Goal: Task Accomplishment & Management: Complete application form

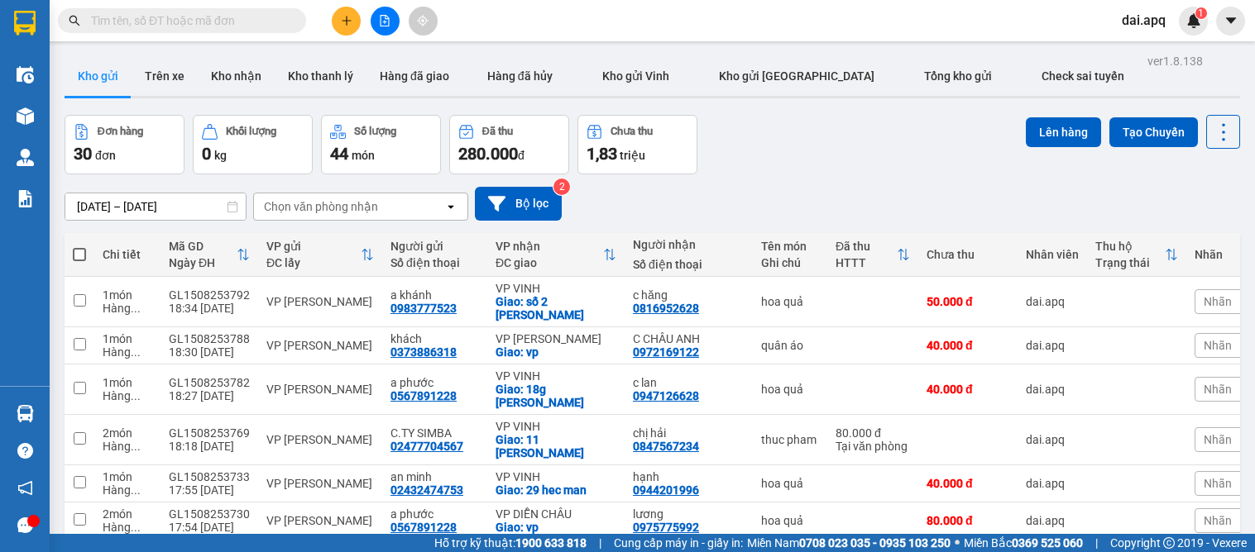
click at [344, 12] on button at bounding box center [346, 21] width 29 height 29
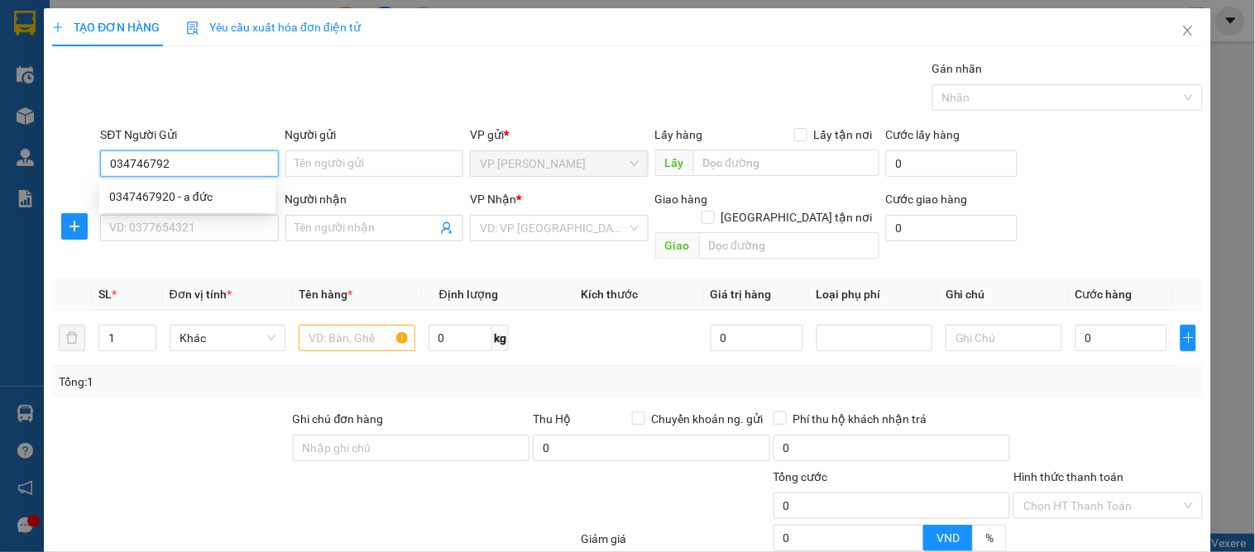
type input "0347467920"
drag, startPoint x: 194, startPoint y: 184, endPoint x: 179, endPoint y: 252, distance: 69.4
click at [194, 195] on div "0347467920 - a đức" at bounding box center [187, 197] width 176 height 26
type input "a đức"
type input "0347467920"
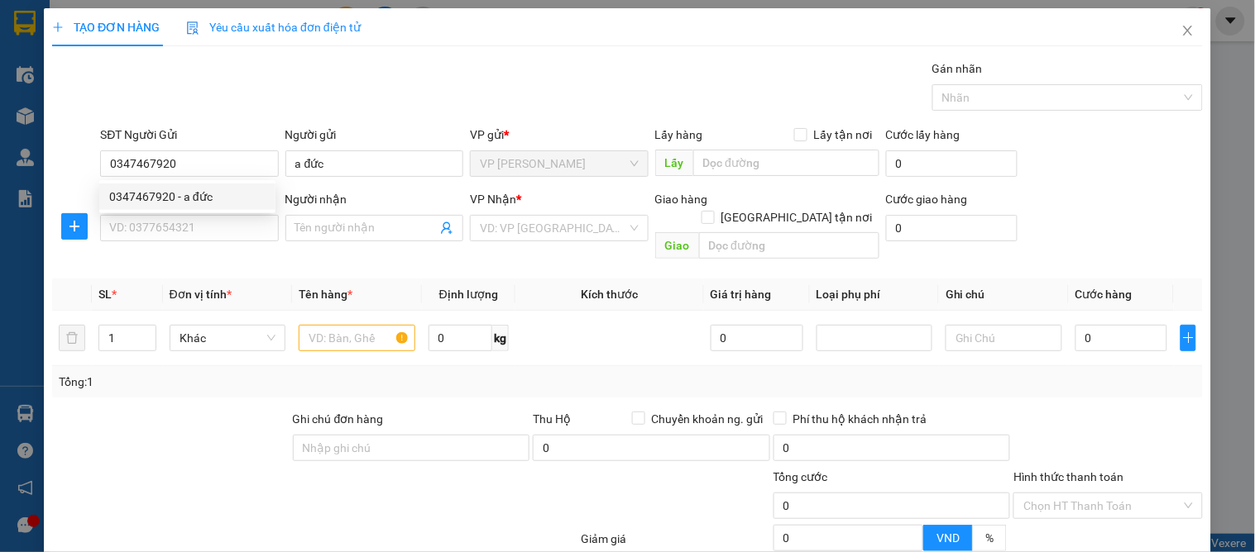
click at [179, 253] on div "Transit Pickup Surcharge Ids Transit Deliver Surcharge Ids Transit Deliver Surc…" at bounding box center [627, 371] width 1150 height 623
click at [186, 236] on input "SĐT Người Nhận" at bounding box center [189, 228] width 178 height 26
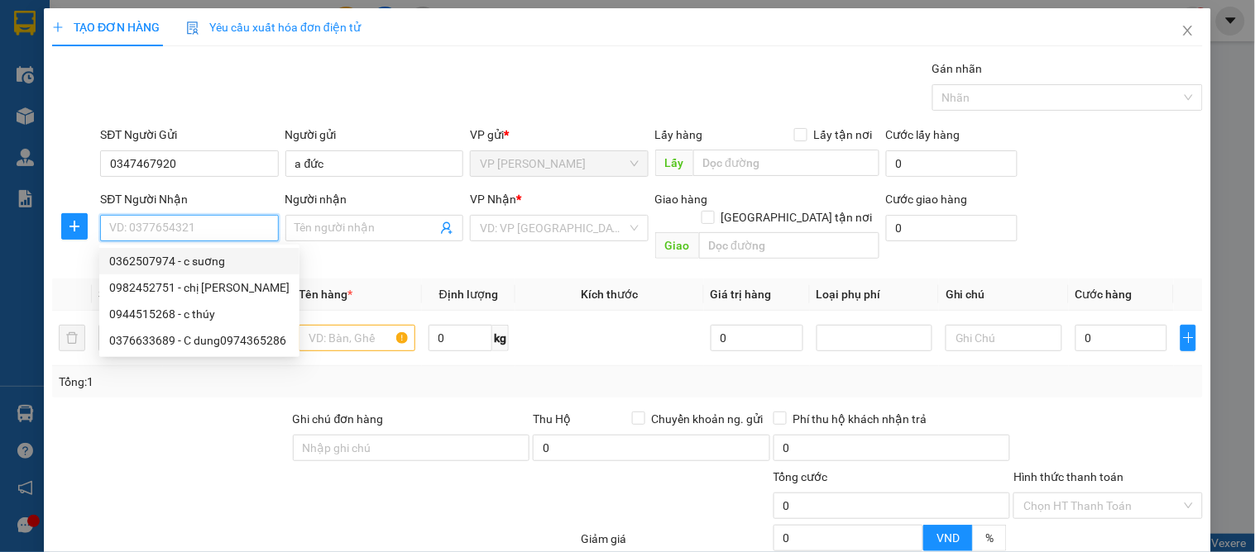
click at [202, 259] on div "0362507974 - c suơng" at bounding box center [199, 261] width 180 height 18
type input "0362507974"
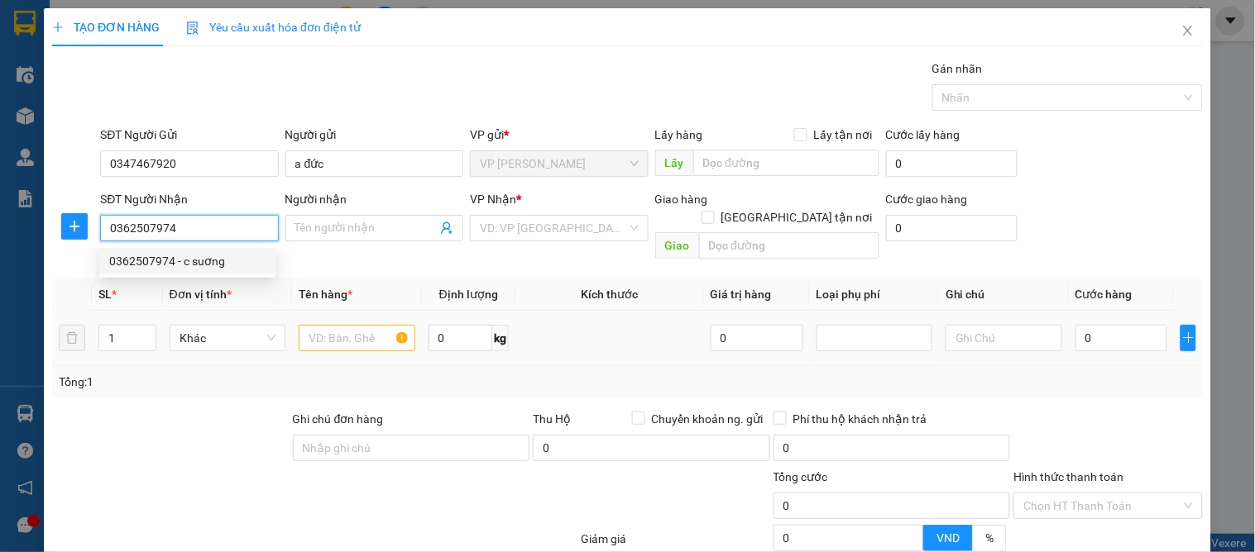
type input "c suơng"
checkbox input "true"
type input "83 [PERSON_NAME]"
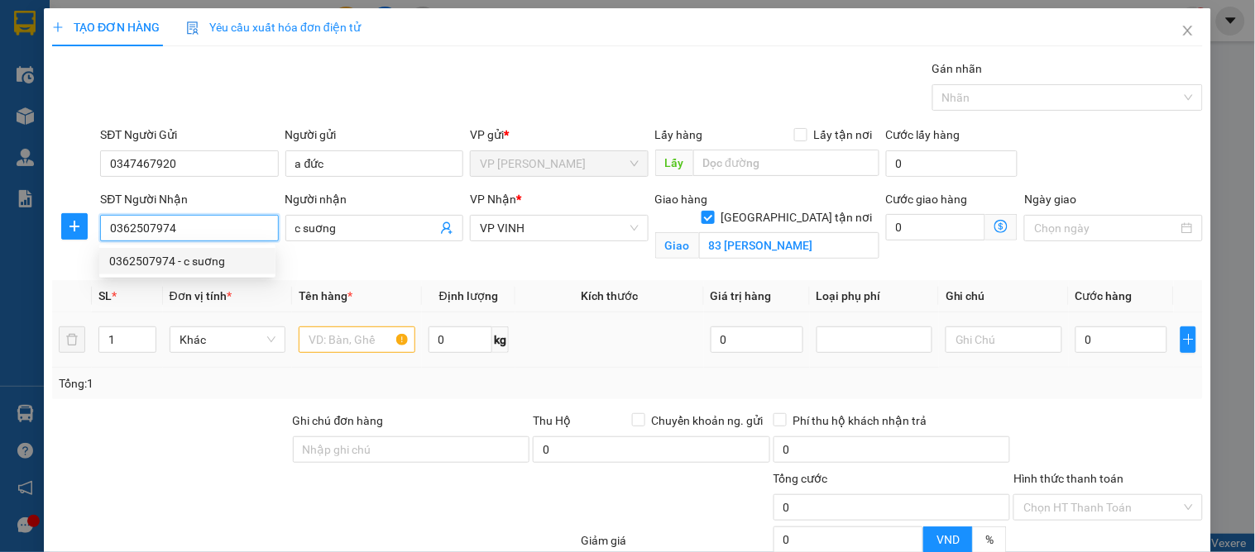
type input "10"
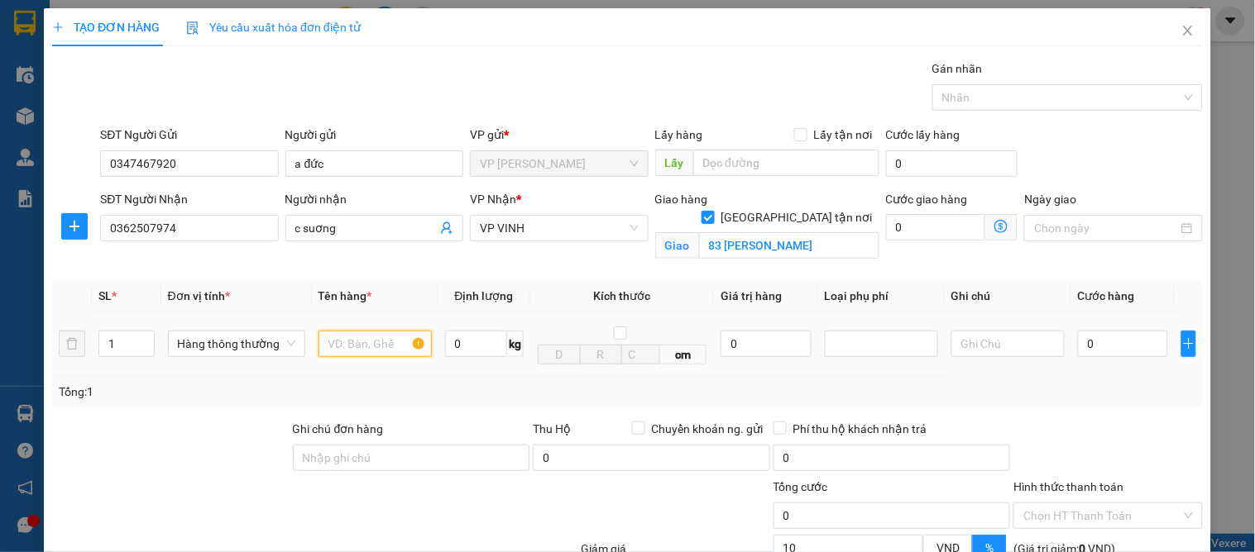
click at [360, 351] on input "text" at bounding box center [374, 344] width 113 height 26
type input "banh"
click at [1100, 356] on input "0" at bounding box center [1123, 344] width 90 height 26
type input "5"
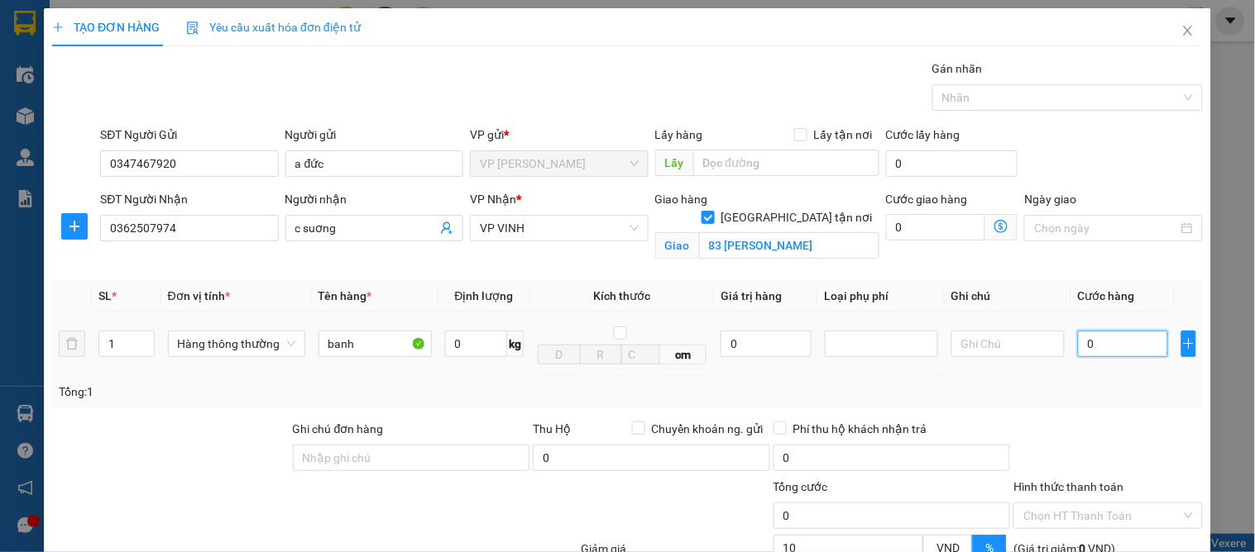
type input "5"
type input "50"
type input "50.000"
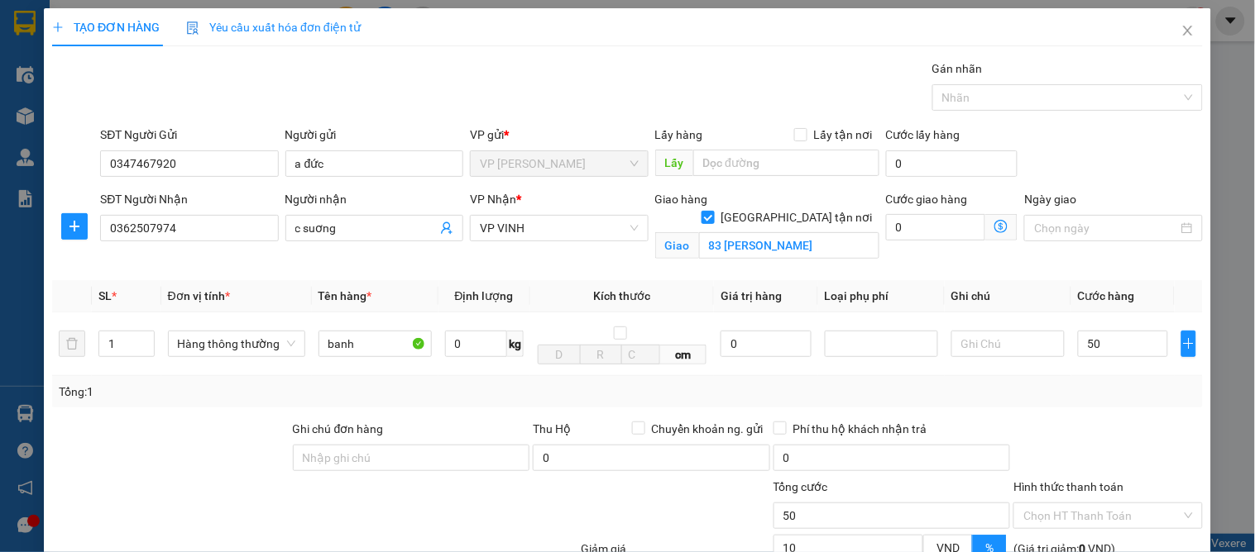
type input "45.000"
click at [1093, 455] on div at bounding box center [1107, 449] width 192 height 58
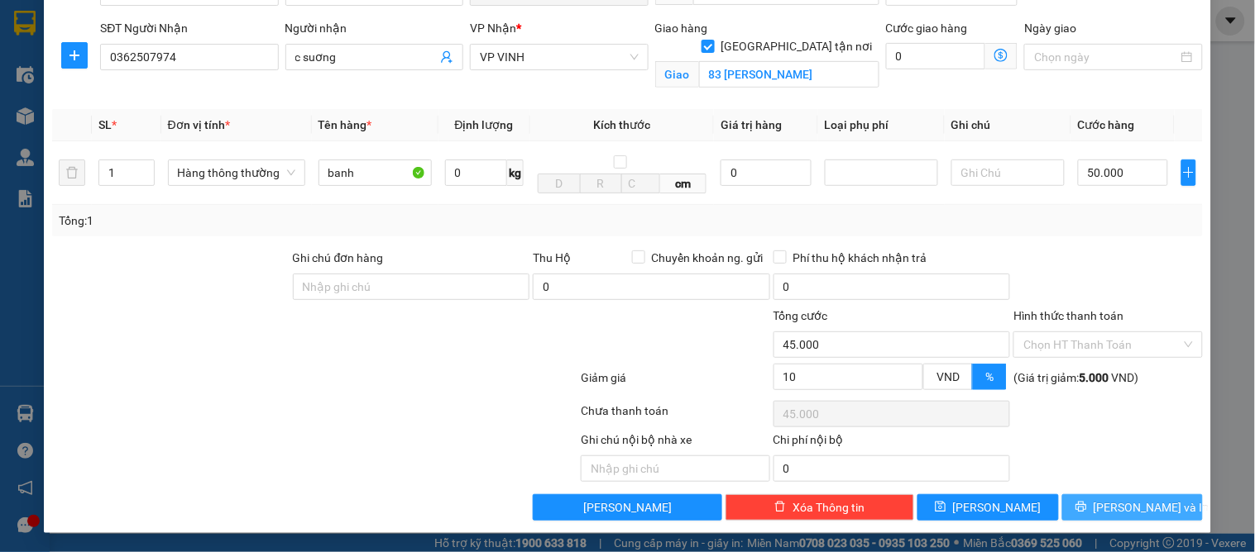
drag, startPoint x: 1123, startPoint y: 507, endPoint x: 1060, endPoint y: 509, distance: 62.9
click at [1125, 507] on span "[PERSON_NAME] và In" at bounding box center [1151, 508] width 116 height 18
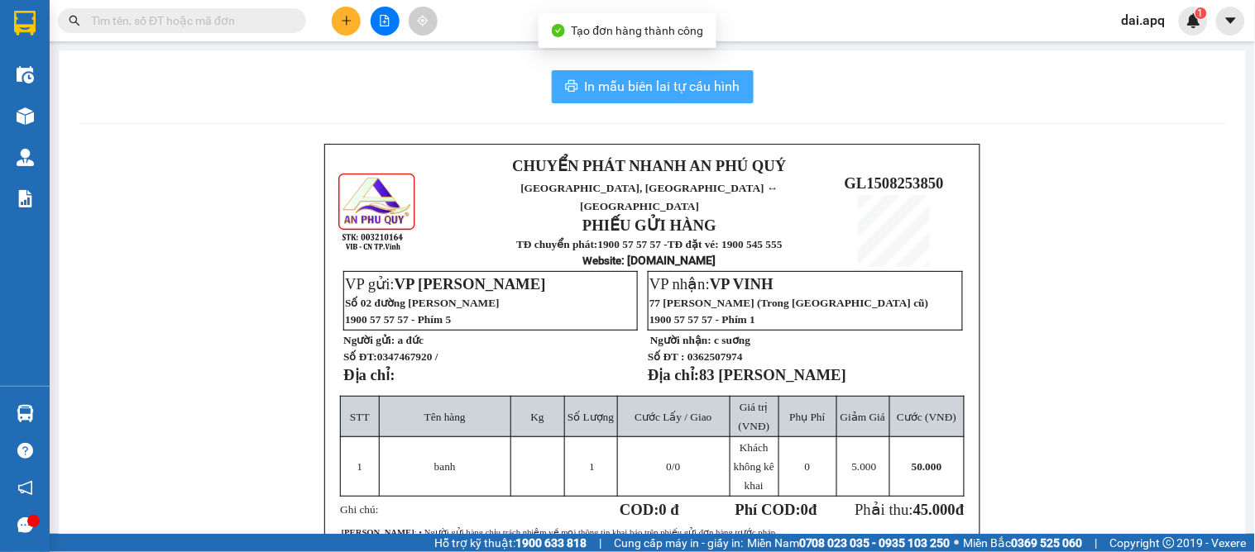
click at [667, 86] on span "In mẫu biên lai tự cấu hình" at bounding box center [662, 86] width 155 height 21
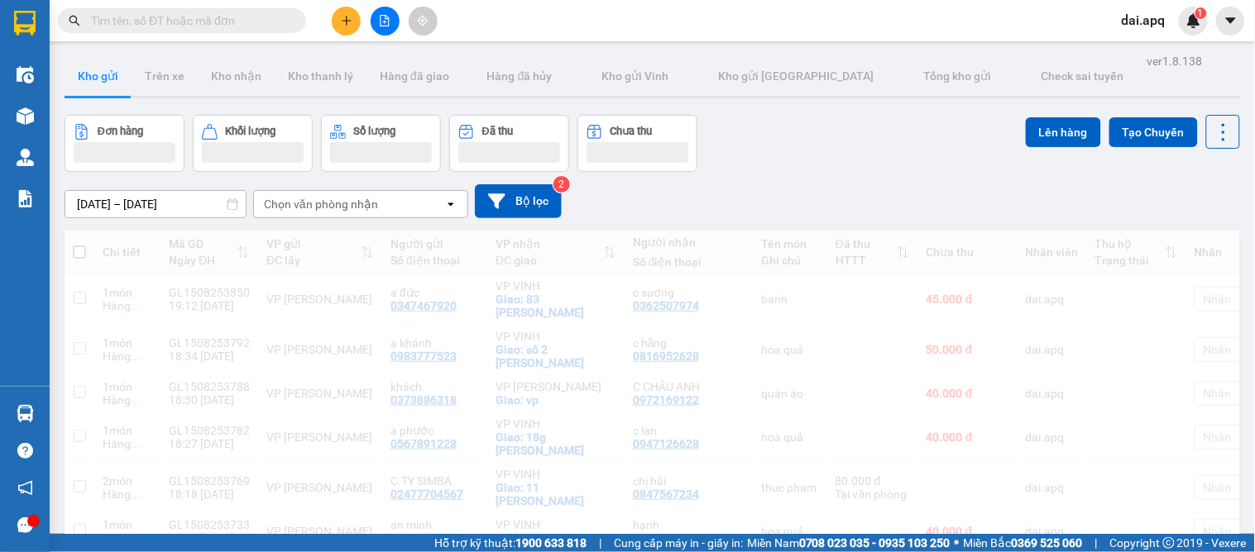
click at [773, 167] on div "Đơn hàng Khối lượng Số lượng Đã thu Chưa thu Lên hàng Tạo Chuyến" at bounding box center [652, 143] width 1175 height 57
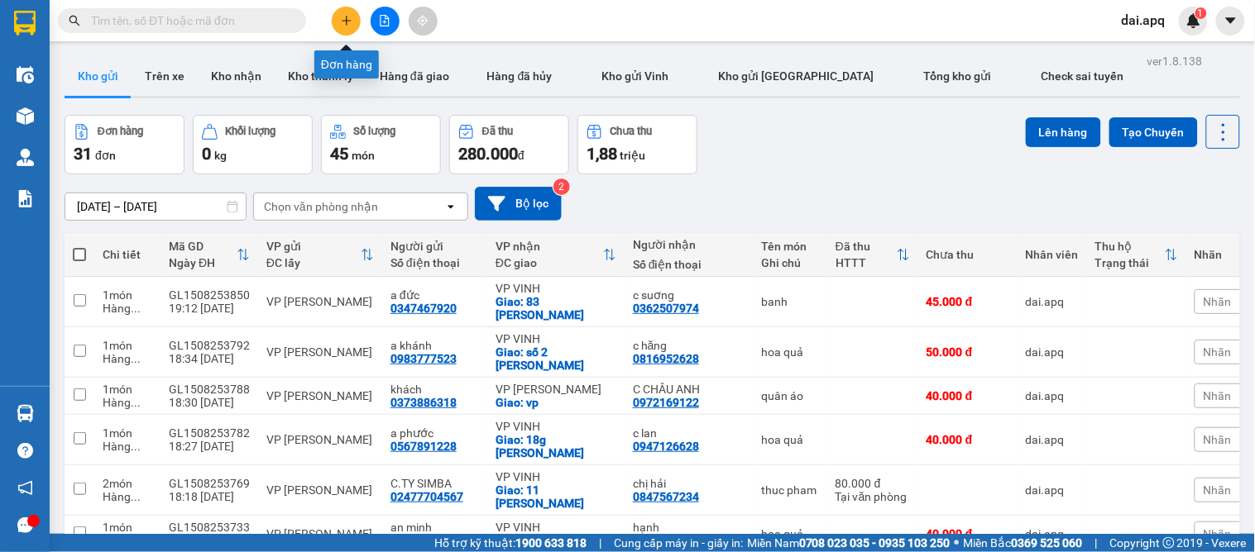
click at [352, 19] on button at bounding box center [346, 21] width 29 height 29
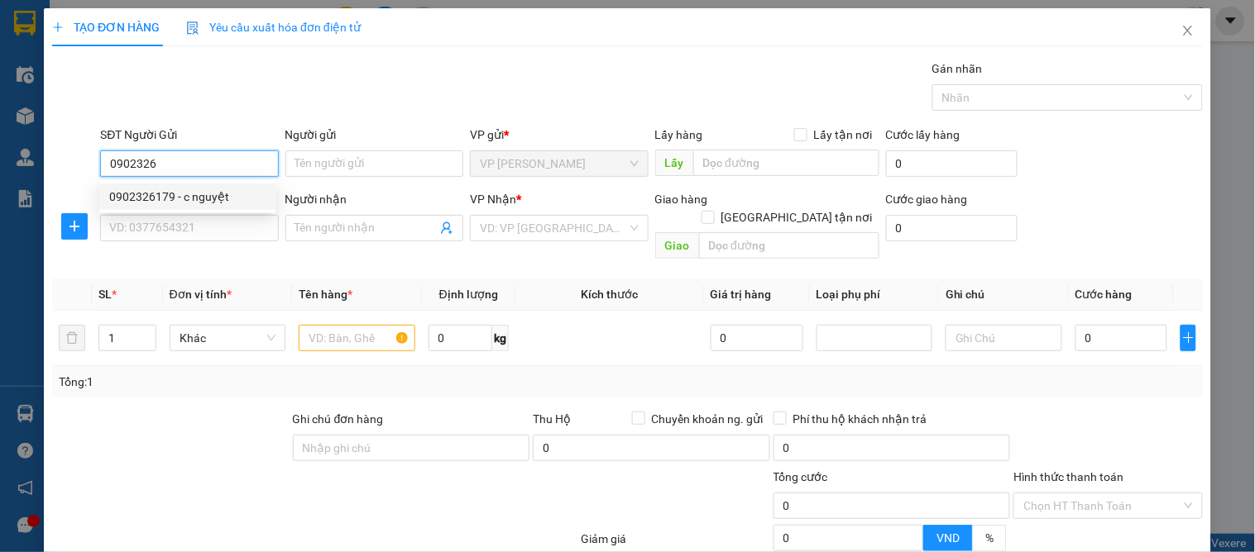
click at [194, 200] on div "0902326179 - c nguyệt" at bounding box center [187, 197] width 156 height 18
type input "0902326179"
type input "c nguyệt"
type input "0902326179"
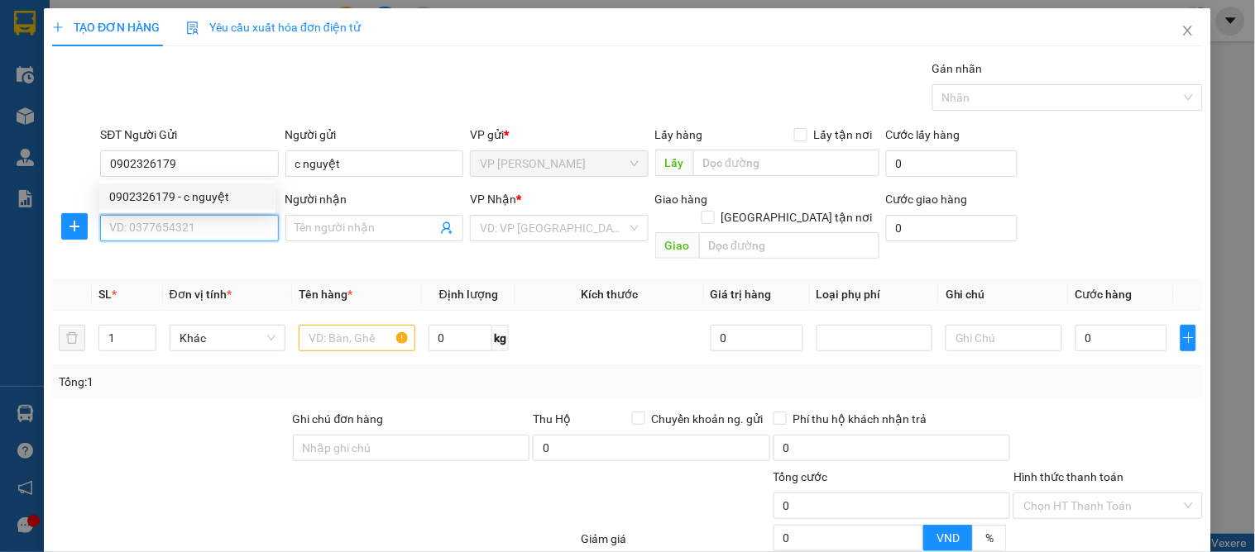
click at [193, 233] on input "SĐT Người Nhận" at bounding box center [189, 228] width 178 height 26
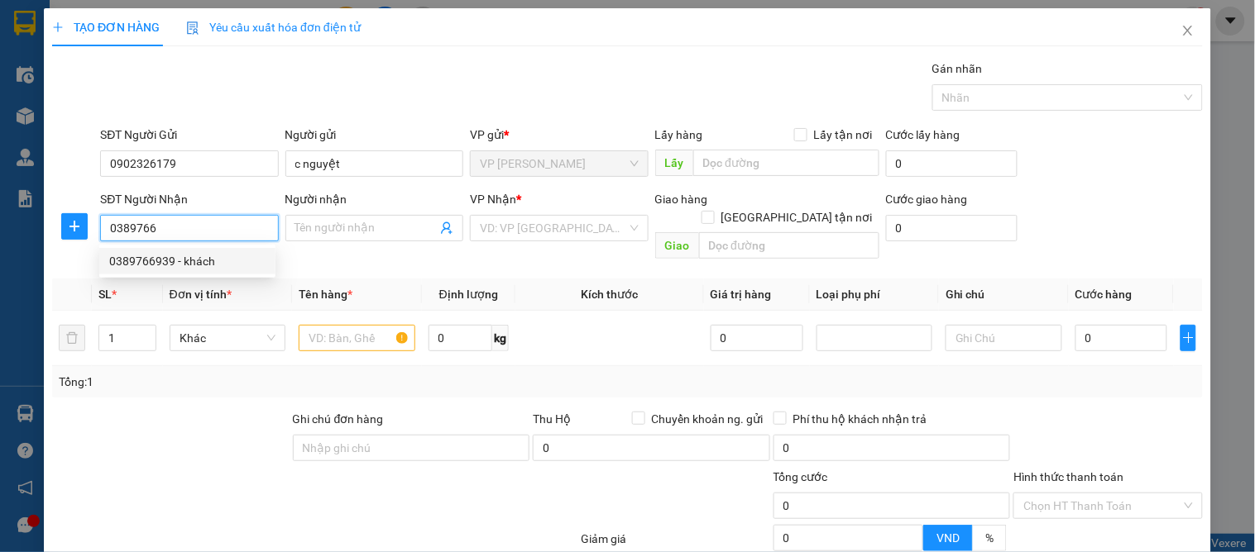
click at [168, 261] on div "0389766939 - khách" at bounding box center [187, 261] width 156 height 18
type input "0389766939"
type input "khách"
checkbox input "true"
type input "nhà 3 ngách 1 ngõ 87 hht"
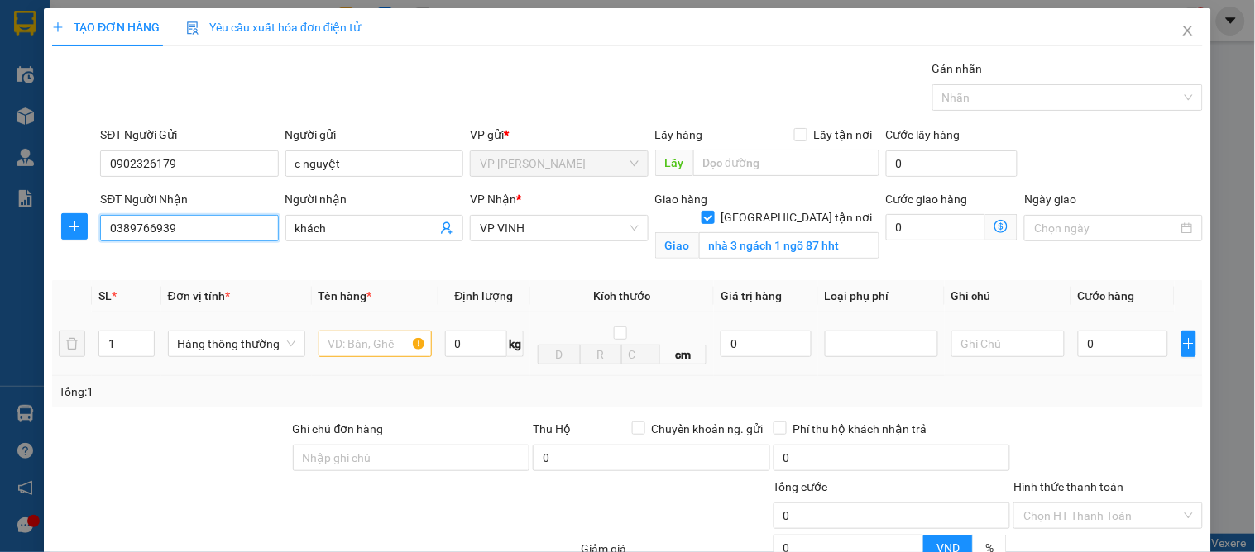
type input "0389766939"
click at [337, 337] on input "text" at bounding box center [374, 344] width 113 height 26
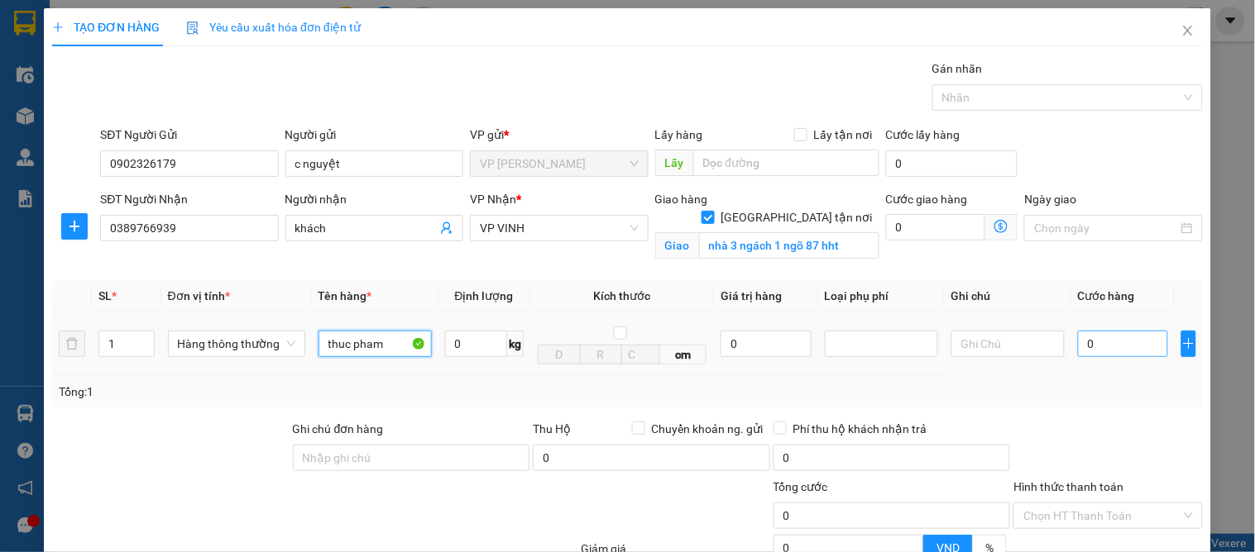
type input "thuc pham"
click at [1092, 346] on input "0" at bounding box center [1123, 344] width 90 height 26
type input "4"
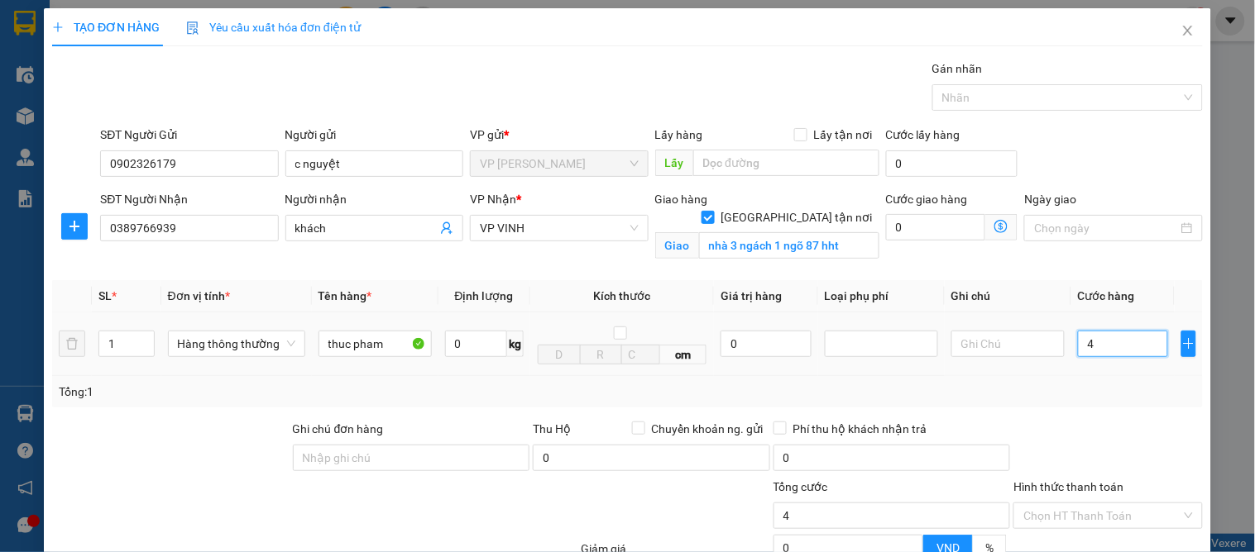
type input "40"
type input "40.000"
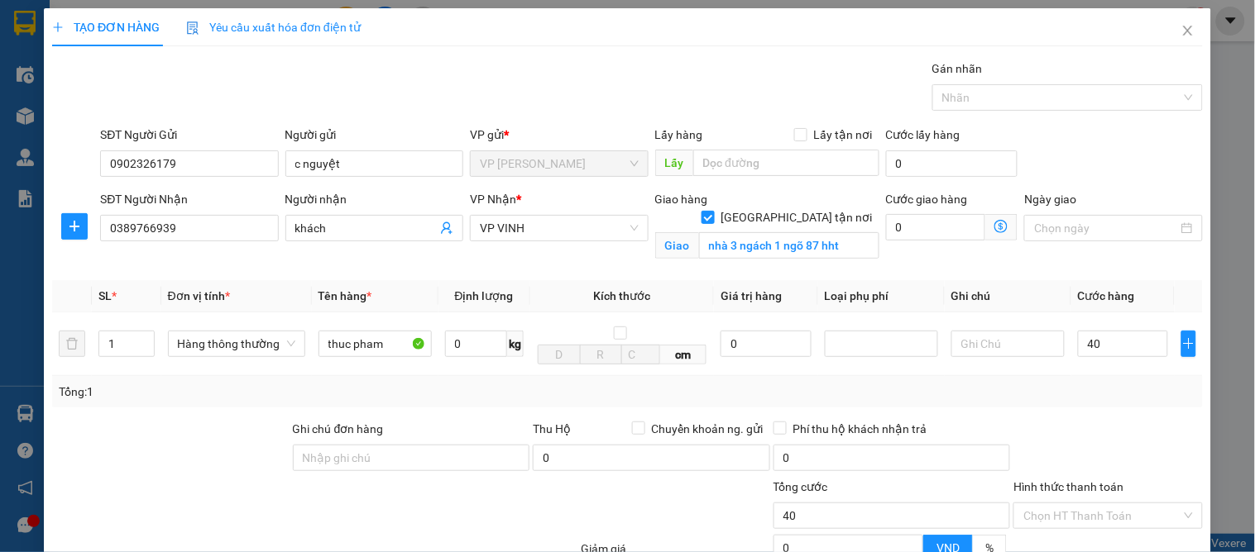
type input "40.000"
click at [1112, 402] on div "Tổng: 1" at bounding box center [627, 391] width 1150 height 31
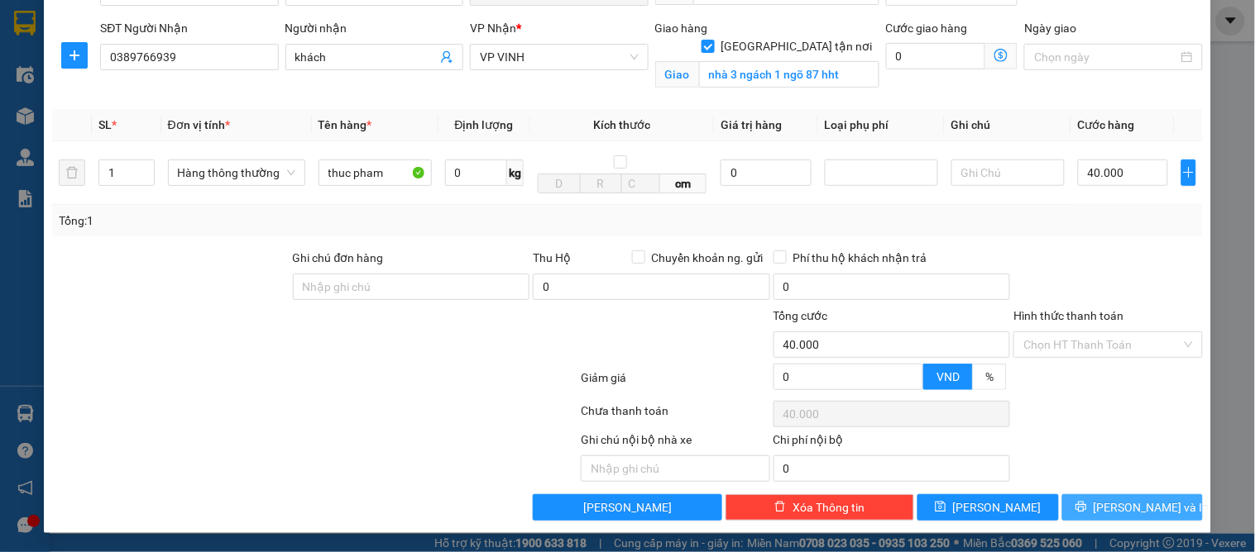
click at [1135, 508] on span "[PERSON_NAME] và In" at bounding box center [1151, 508] width 116 height 18
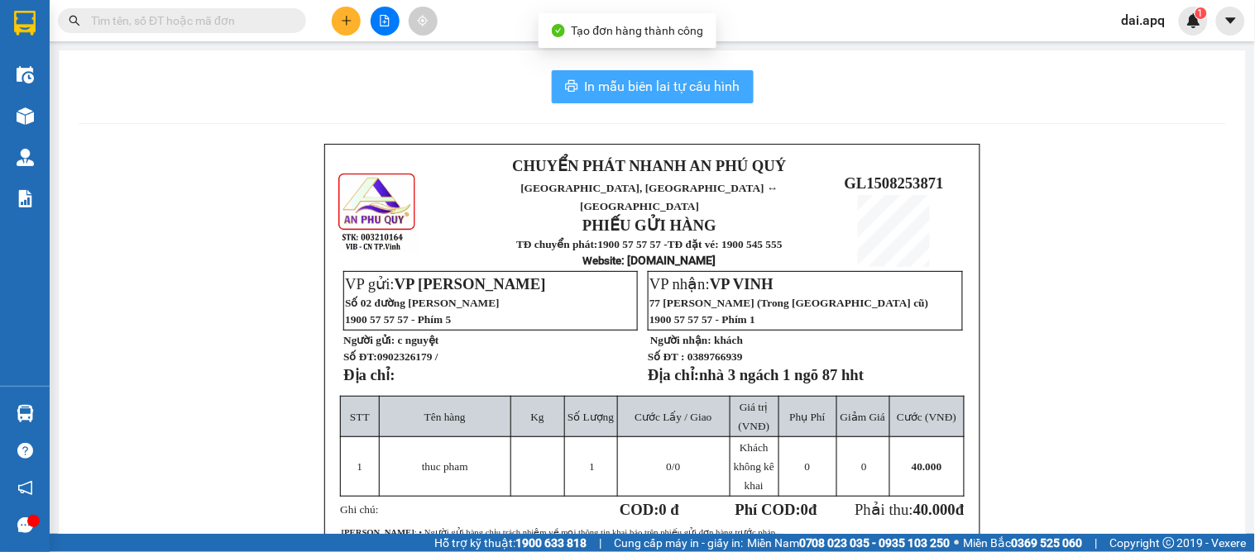
click at [640, 85] on span "In mẫu biên lai tự cấu hình" at bounding box center [662, 86] width 155 height 21
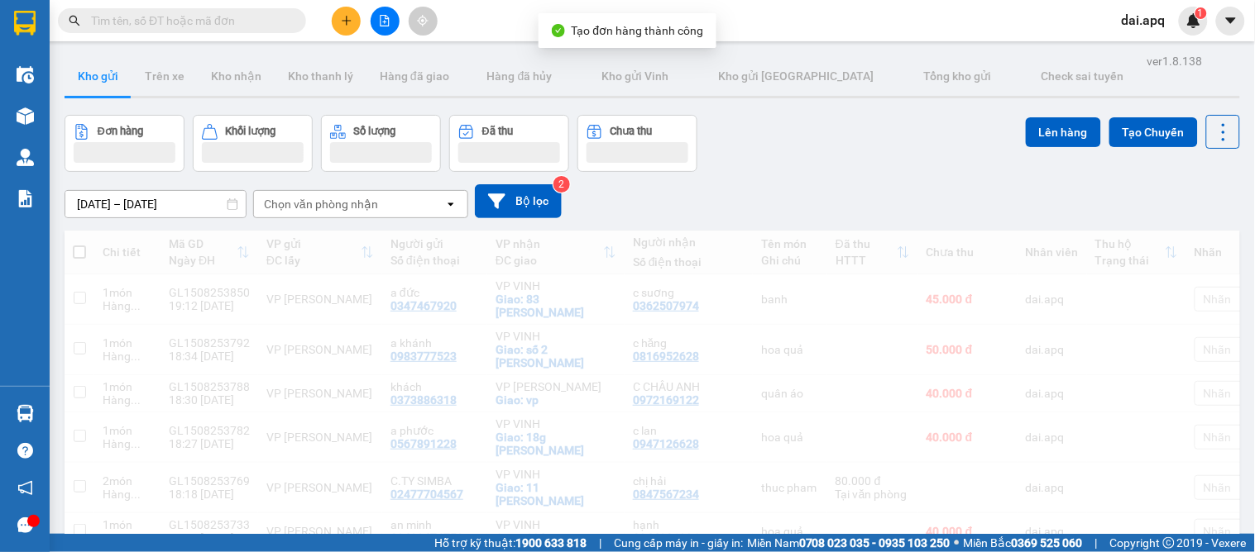
click at [724, 170] on div "Đơn hàng Khối lượng Số lượng Đã thu Chưa thu Lên hàng Tạo Chuyến" at bounding box center [652, 143] width 1175 height 57
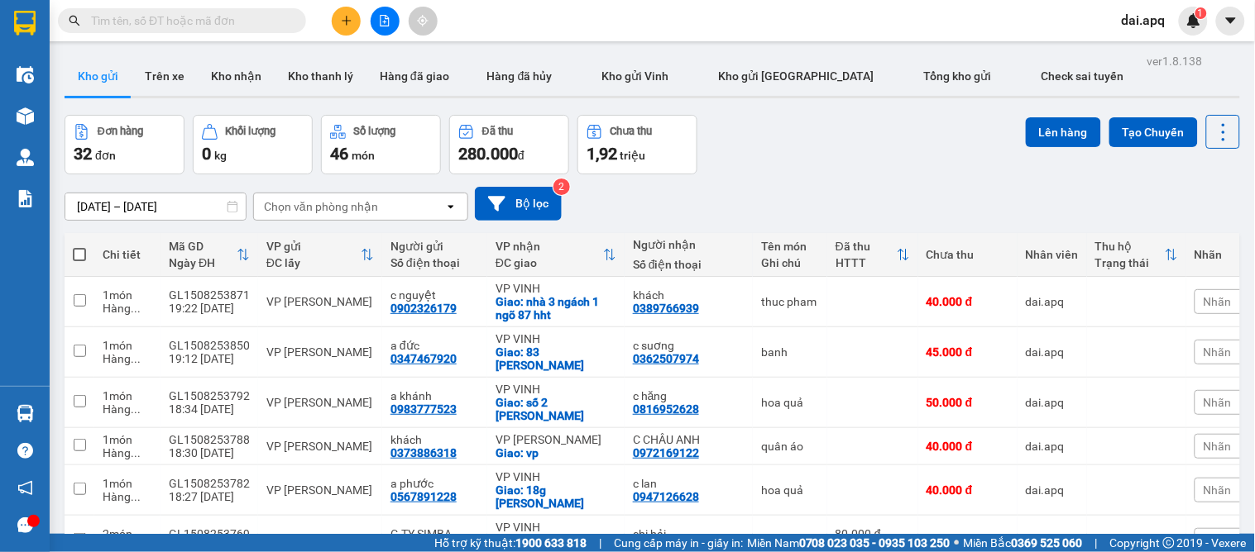
click at [349, 22] on icon "plus" at bounding box center [347, 21] width 12 height 12
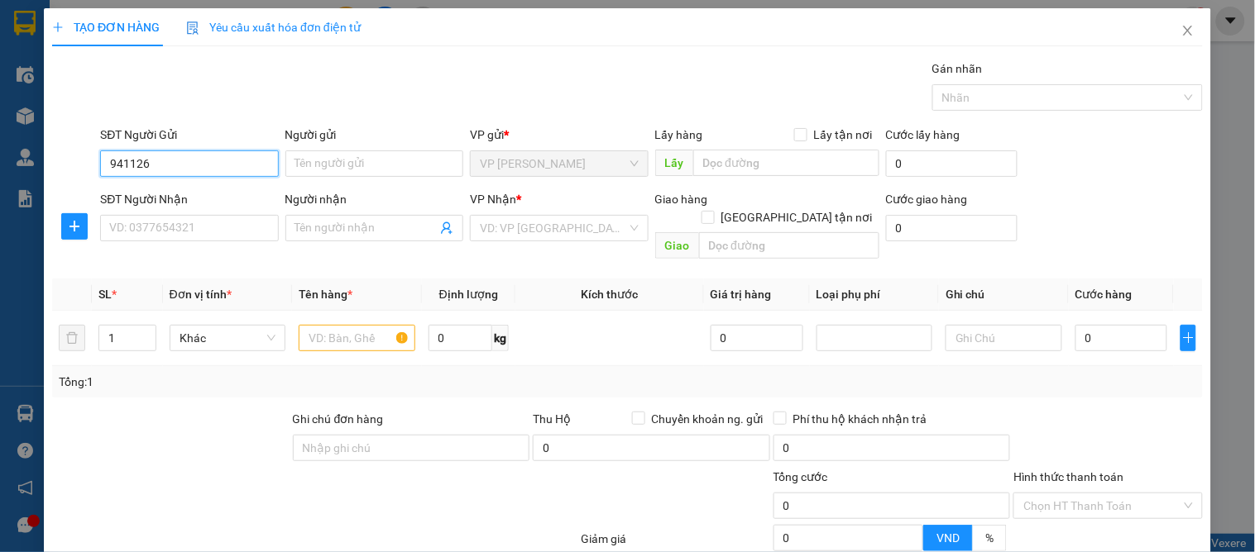
click at [106, 153] on input "941126" at bounding box center [189, 164] width 178 height 26
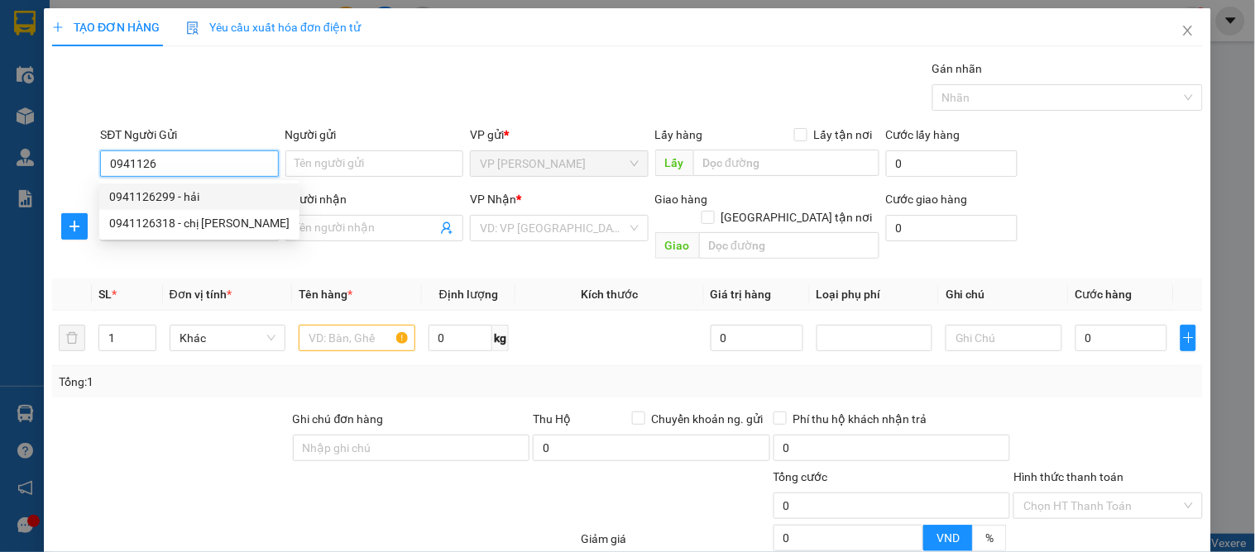
click at [175, 167] on input "0941126" at bounding box center [189, 164] width 178 height 26
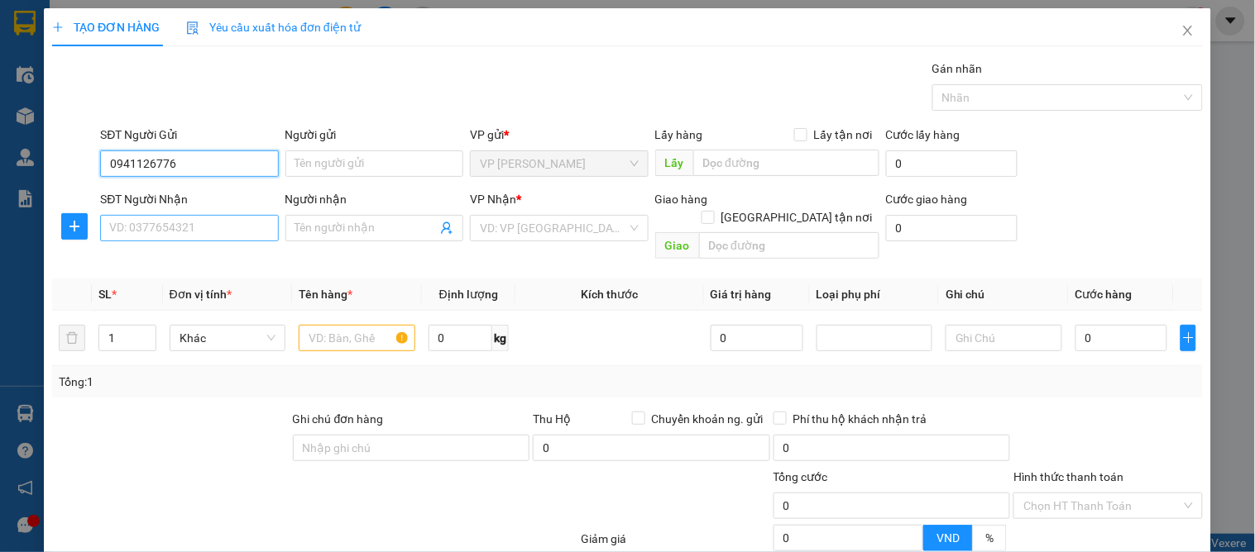
type input "0941126776"
click at [130, 225] on input "SĐT Người Nhận" at bounding box center [189, 228] width 178 height 26
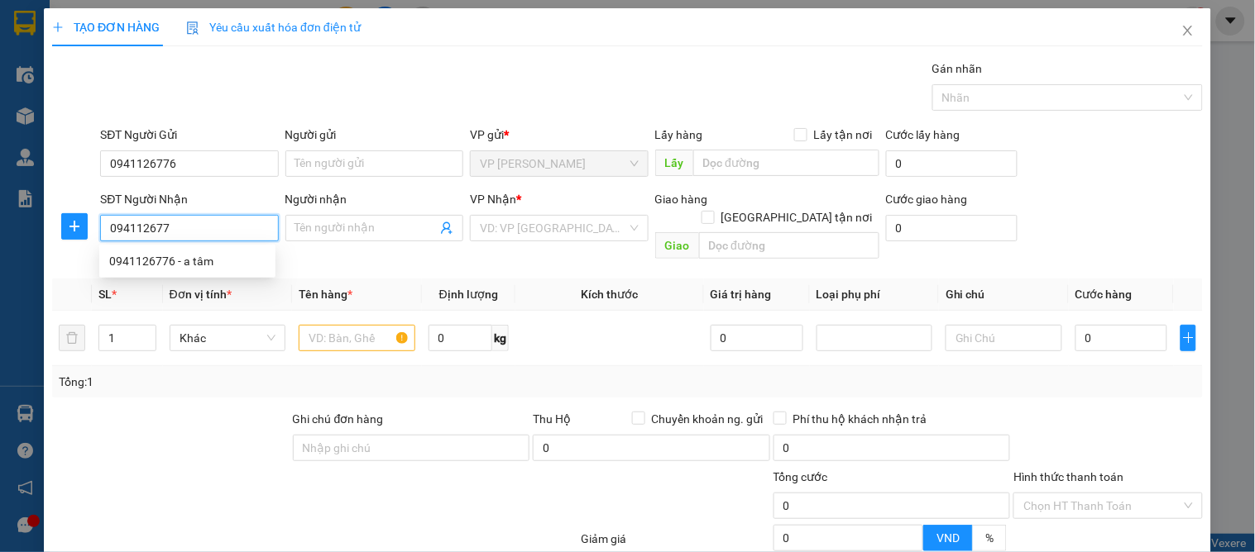
type input "0941126776"
click at [190, 267] on div "0941126776 - a tâm" at bounding box center [187, 261] width 156 height 18
type input "a tâm"
checkbox input "true"
type input "nhận tại vp"
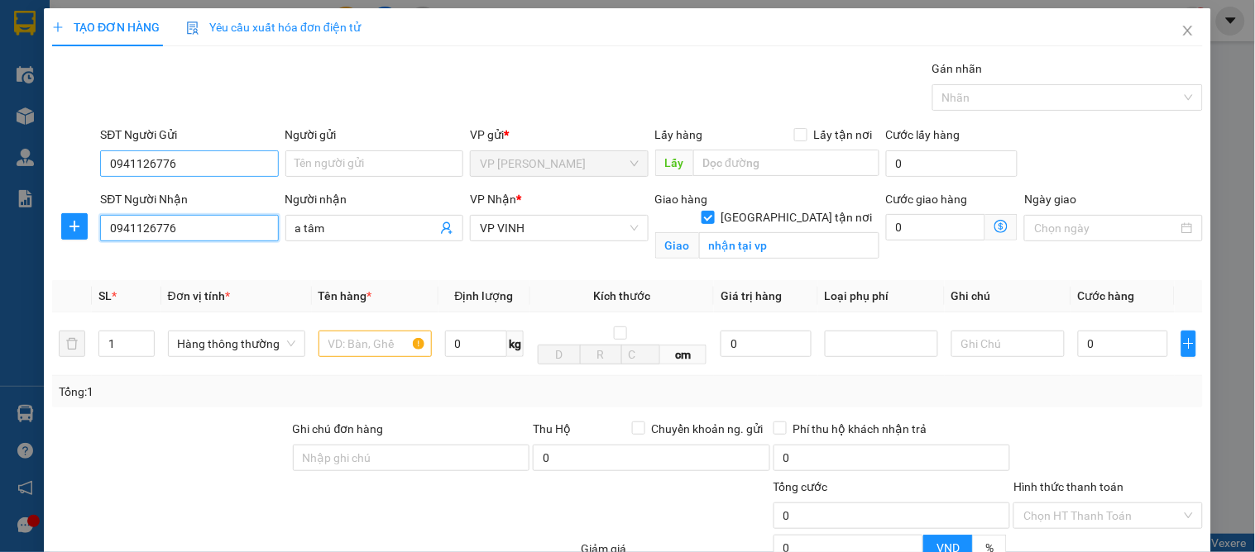
type input "0941126776"
drag, startPoint x: 213, startPoint y: 163, endPoint x: 0, endPoint y: 195, distance: 215.0
click at [0, 196] on div "TẠO ĐƠN HÀNG Yêu cầu xuất hóa đơn điện tử Transit Pickup Surcharge Ids Transit …" at bounding box center [627, 276] width 1255 height 552
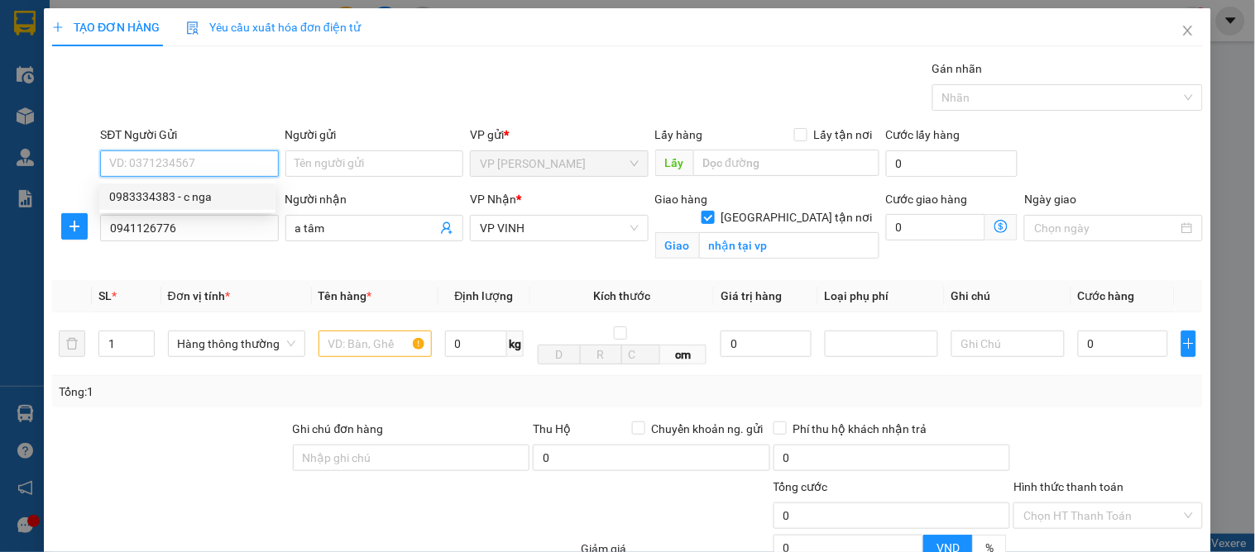
click at [150, 160] on input "SĐT Người Gửi" at bounding box center [189, 164] width 178 height 26
type input "0983334383"
click at [142, 194] on div "0983334383 - c nga" at bounding box center [187, 197] width 156 height 18
type input "c nga"
type input "stk 0011004241348 vietcombank tên vũ đưc chính"
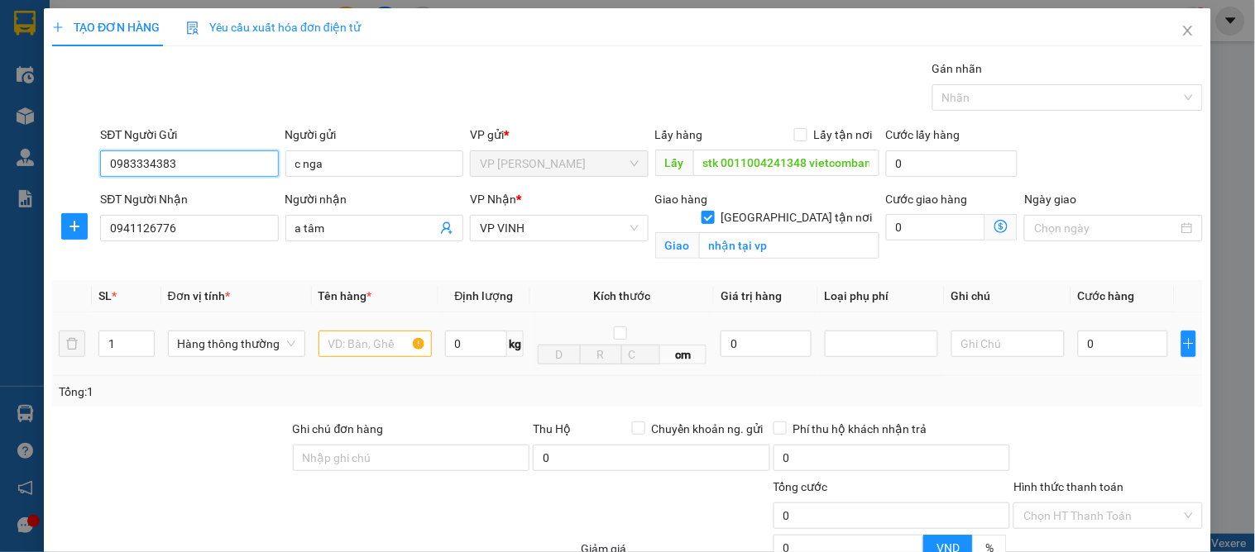
type input "0983334383"
click at [331, 348] on input "text" at bounding box center [374, 344] width 113 height 26
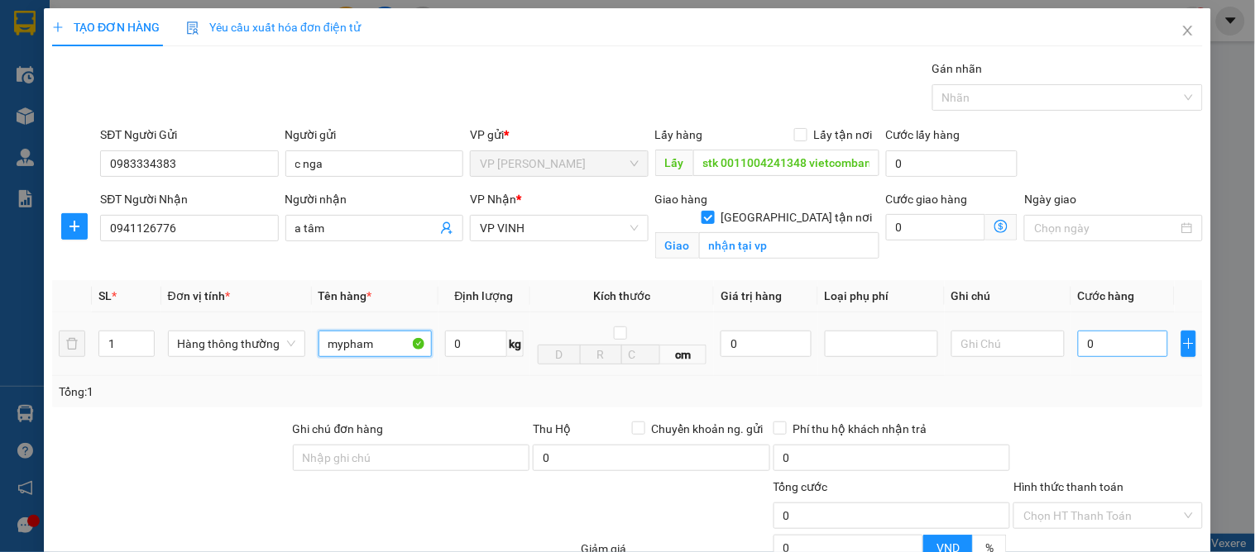
type input "mypham"
click at [1111, 351] on input "0" at bounding box center [1123, 344] width 90 height 26
type input "4"
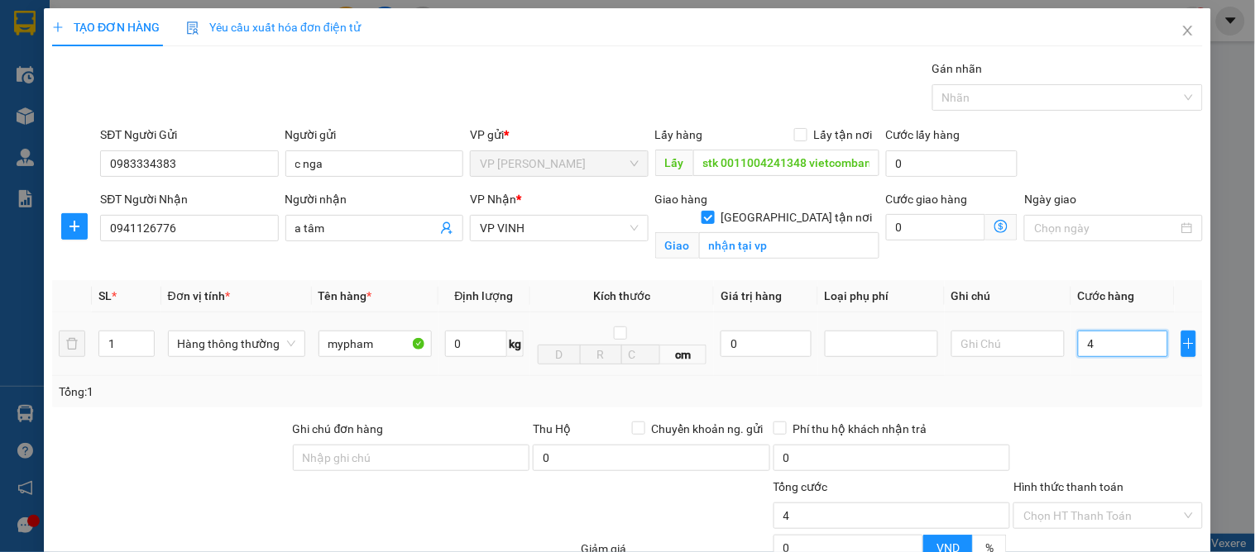
type input "40"
type input "40.000"
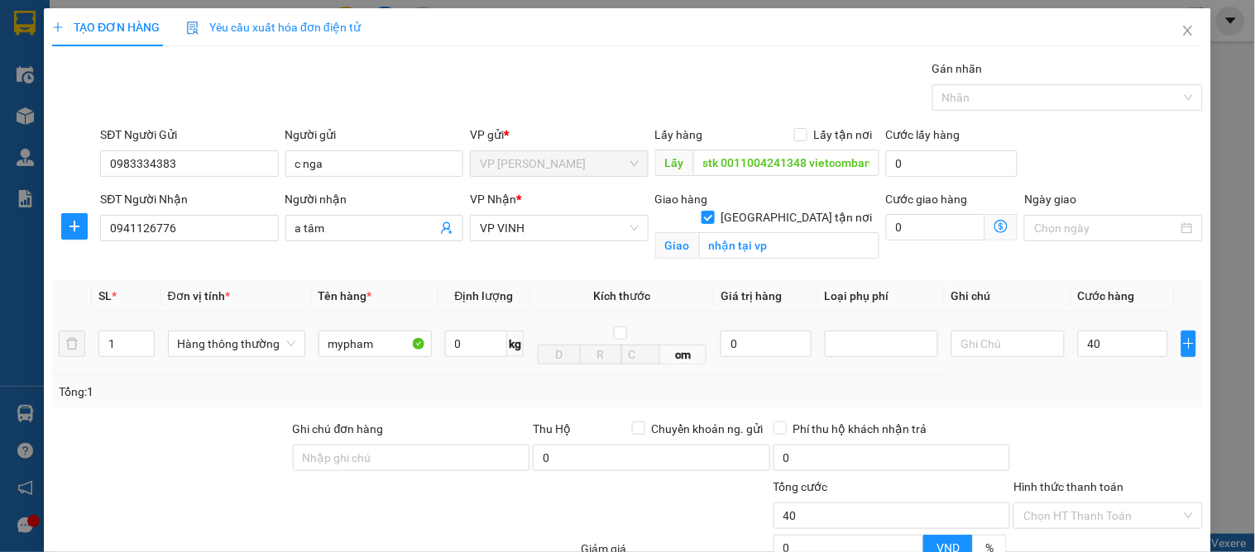
type input "40.000"
click at [1110, 366] on td "40.000" at bounding box center [1122, 345] width 103 height 64
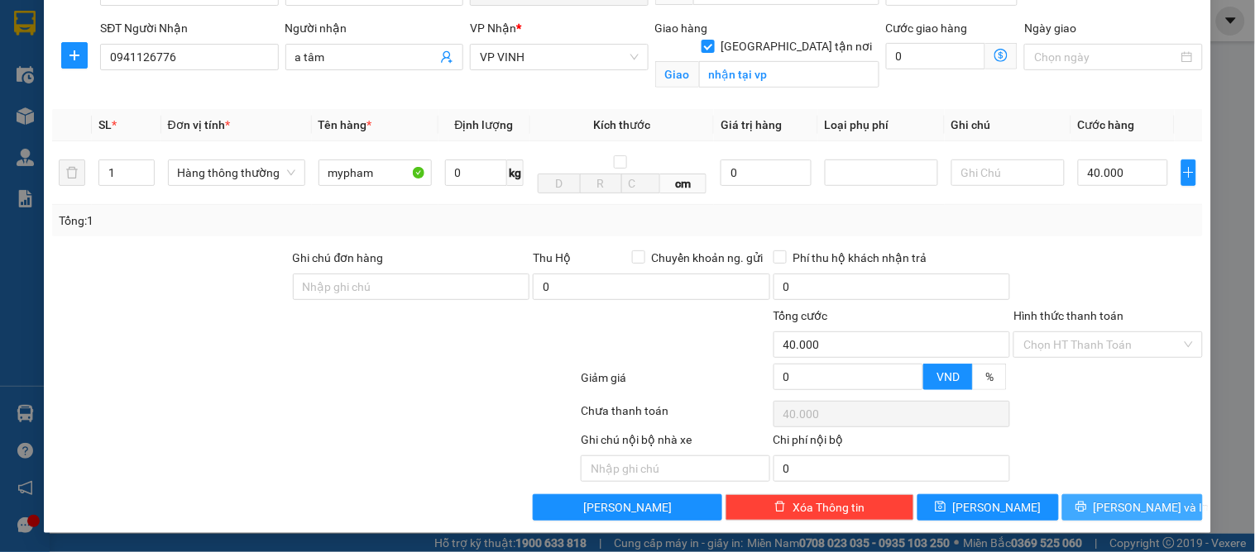
click at [1123, 513] on span "[PERSON_NAME] và In" at bounding box center [1151, 508] width 116 height 18
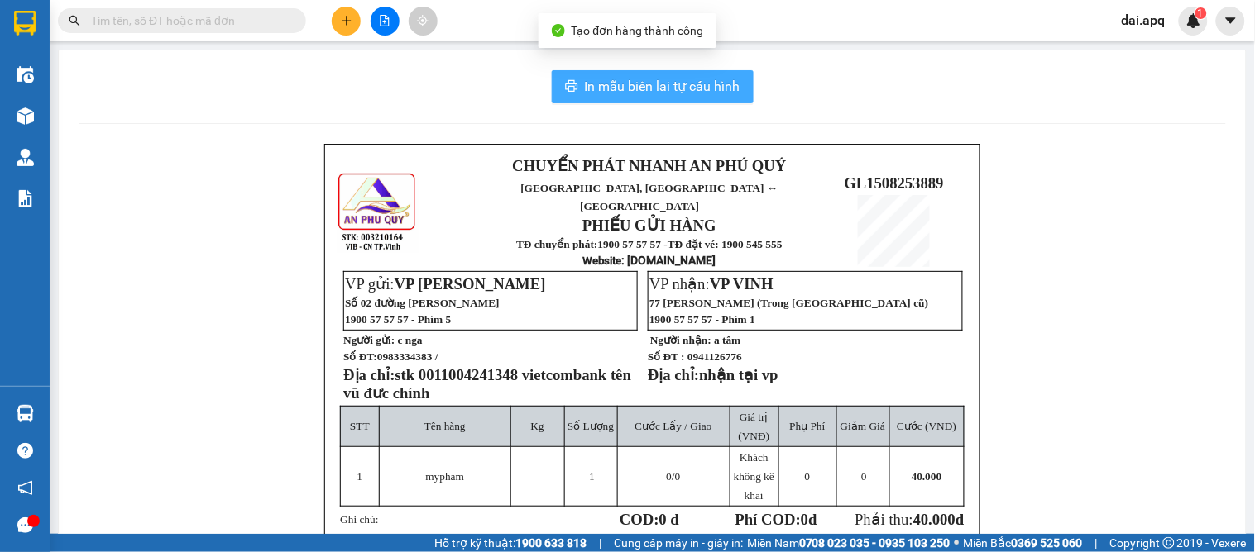
click at [659, 83] on span "In mẫu biên lai tự cấu hình" at bounding box center [662, 86] width 155 height 21
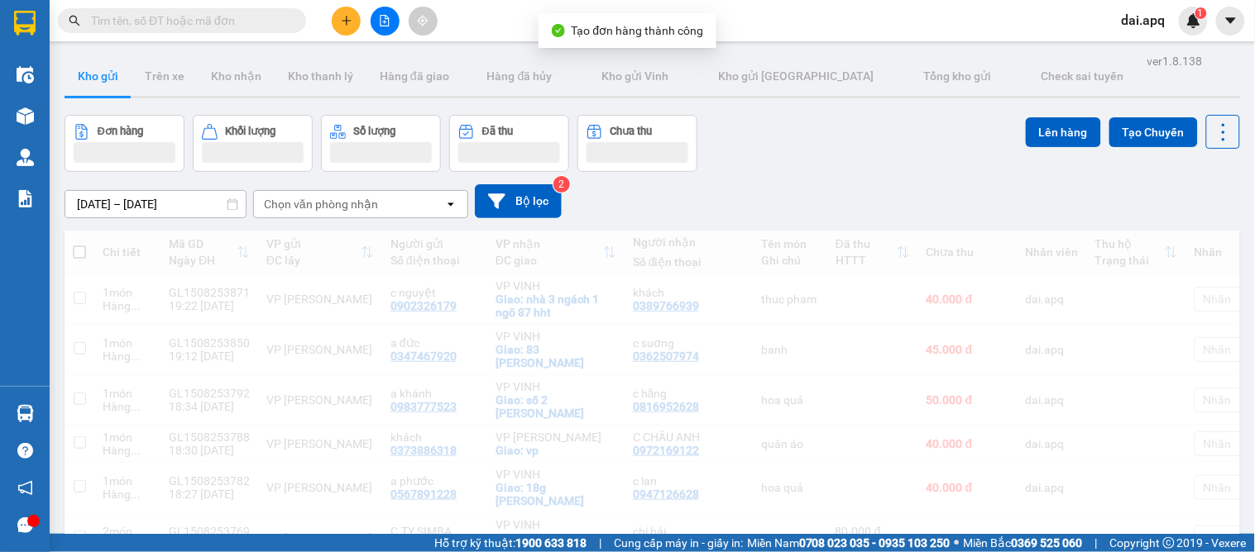
click at [747, 147] on div "Đơn hàng Khối lượng Số lượng Đã thu Chưa thu Lên hàng Tạo Chuyến" at bounding box center [652, 143] width 1175 height 57
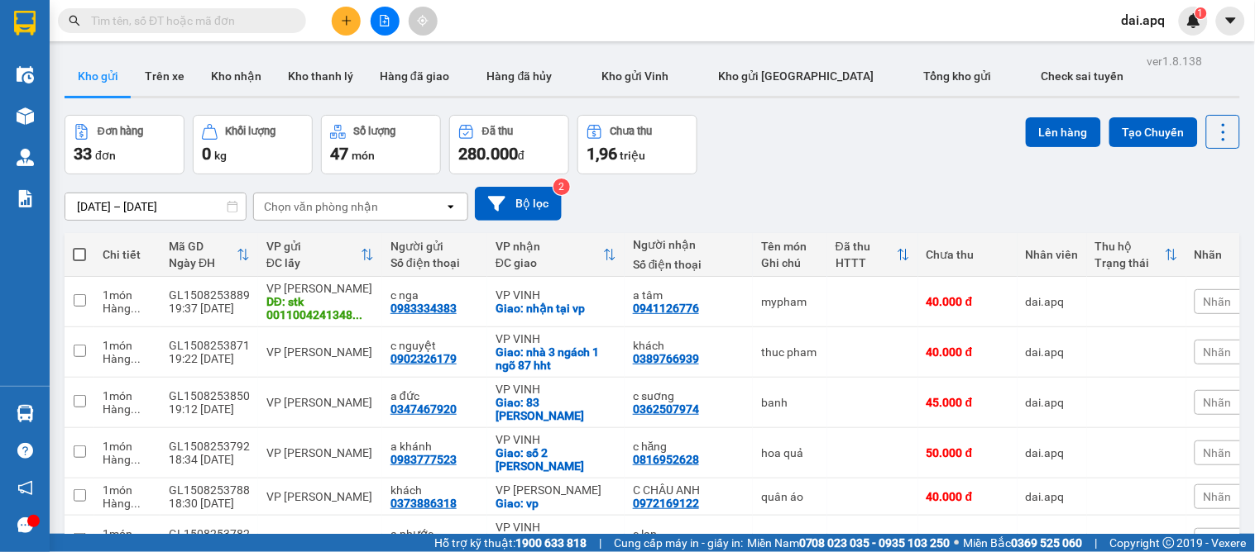
click at [820, 146] on div "Đơn hàng 33 đơn Khối lượng 0 kg Số lượng 47 món Đã thu 280.000 đ Chưa thu 1,96 …" at bounding box center [652, 145] width 1175 height 60
click at [241, 78] on button "Kho nhận" at bounding box center [236, 76] width 77 height 40
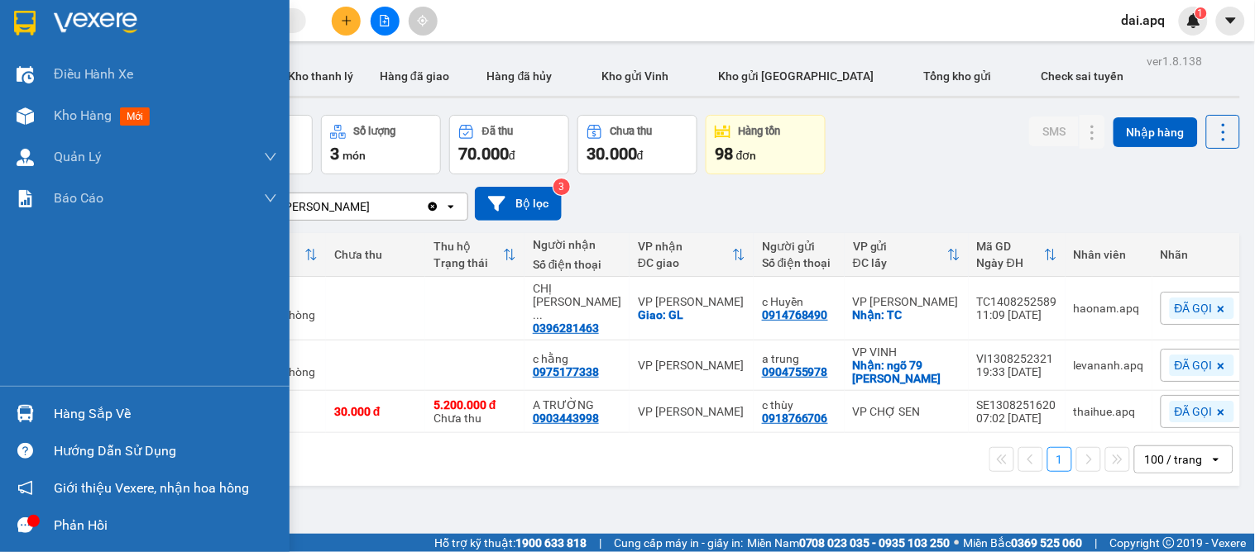
click at [89, 418] on div "Hàng sắp về" at bounding box center [165, 414] width 223 height 25
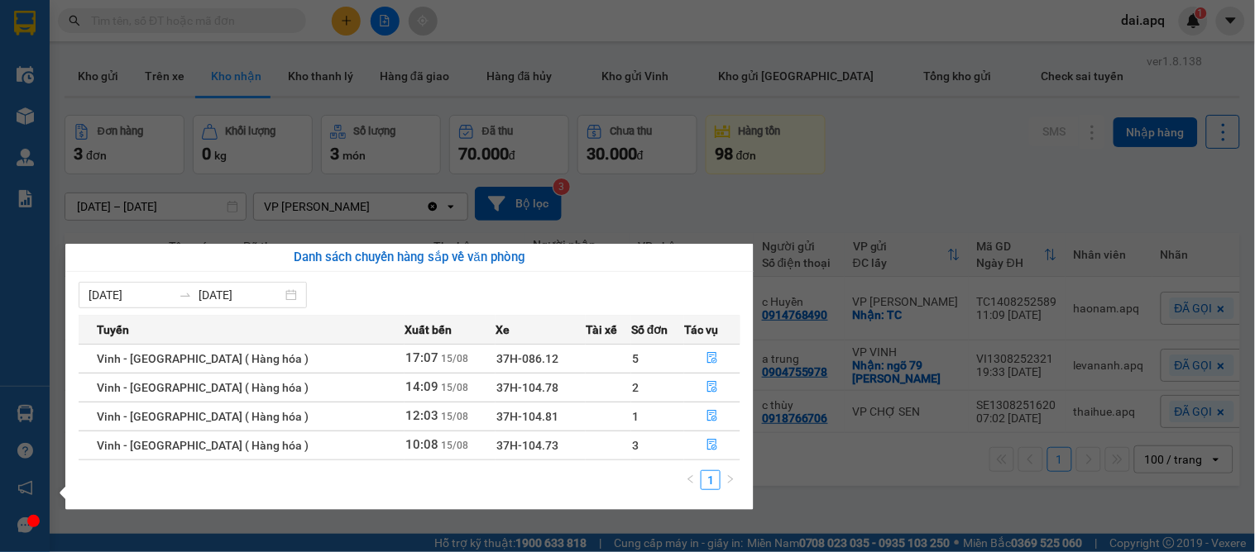
click at [904, 522] on section "Kết quả tìm kiếm ( 0 ) Bộ lọc No Data dai.apq 1 Điều hành xe Kho hàng mới Quản …" at bounding box center [627, 276] width 1255 height 552
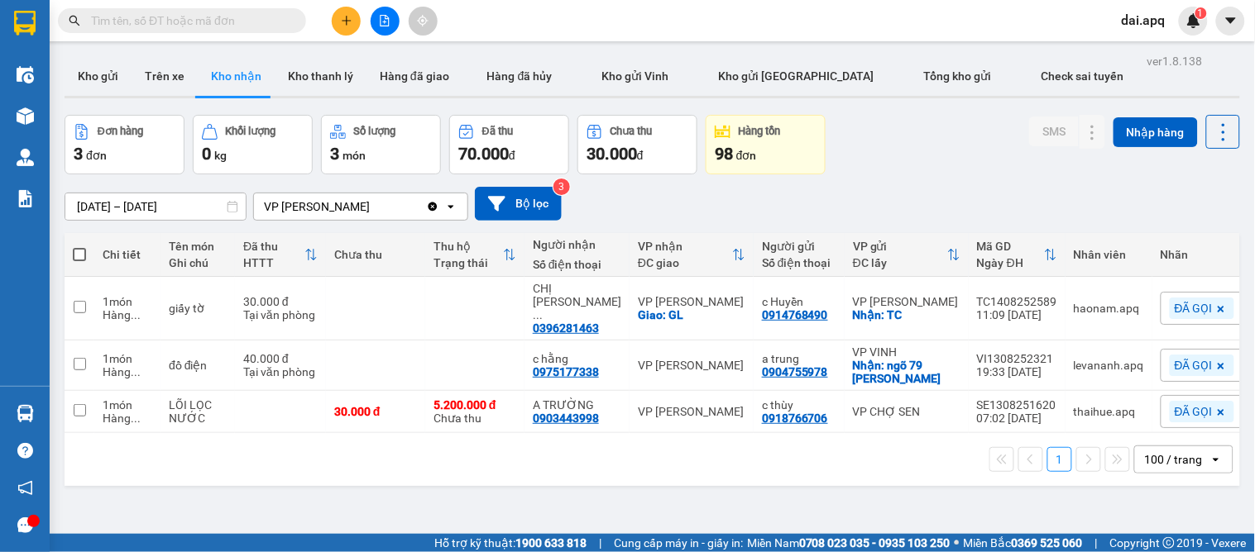
click at [125, 204] on input "[DATE] – [DATE]" at bounding box center [155, 207] width 180 height 26
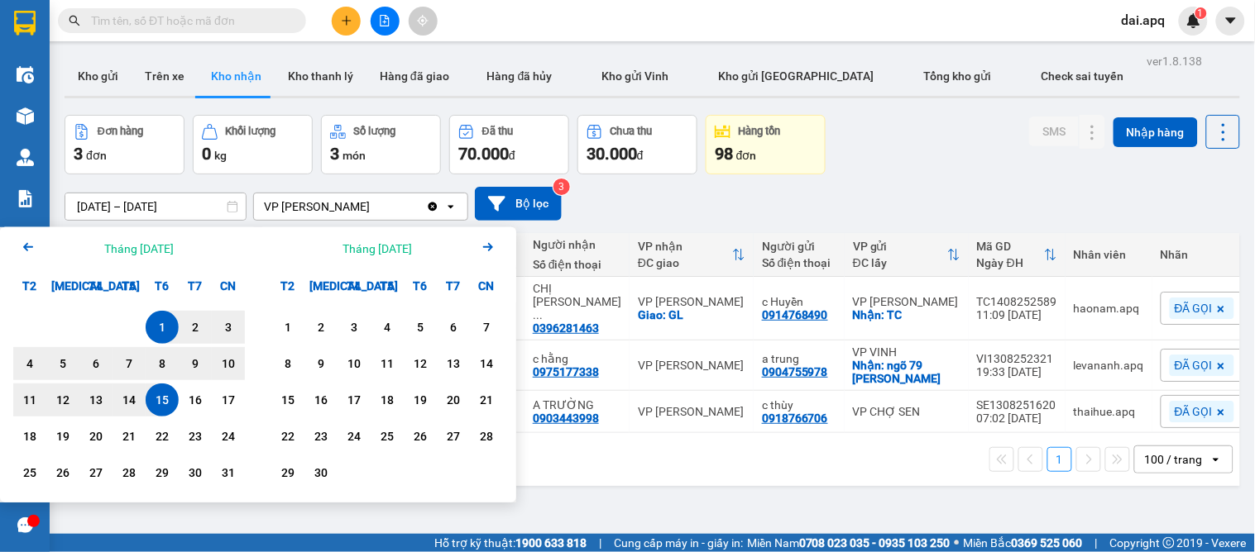
click at [160, 395] on div "15" at bounding box center [162, 400] width 23 height 20
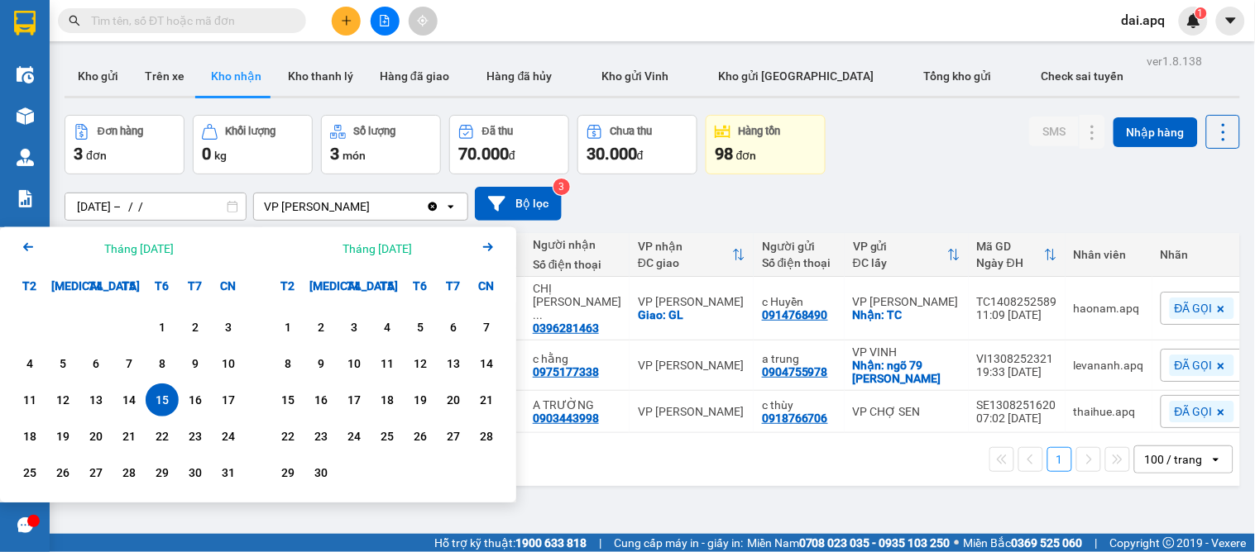
click at [189, 209] on input "[DATE] – / /" at bounding box center [155, 207] width 180 height 26
drag, startPoint x: 153, startPoint y: 397, endPoint x: 198, endPoint y: 394, distance: 45.6
click at [155, 399] on div "15" at bounding box center [162, 400] width 23 height 20
type input "[DATE] – [DATE]"
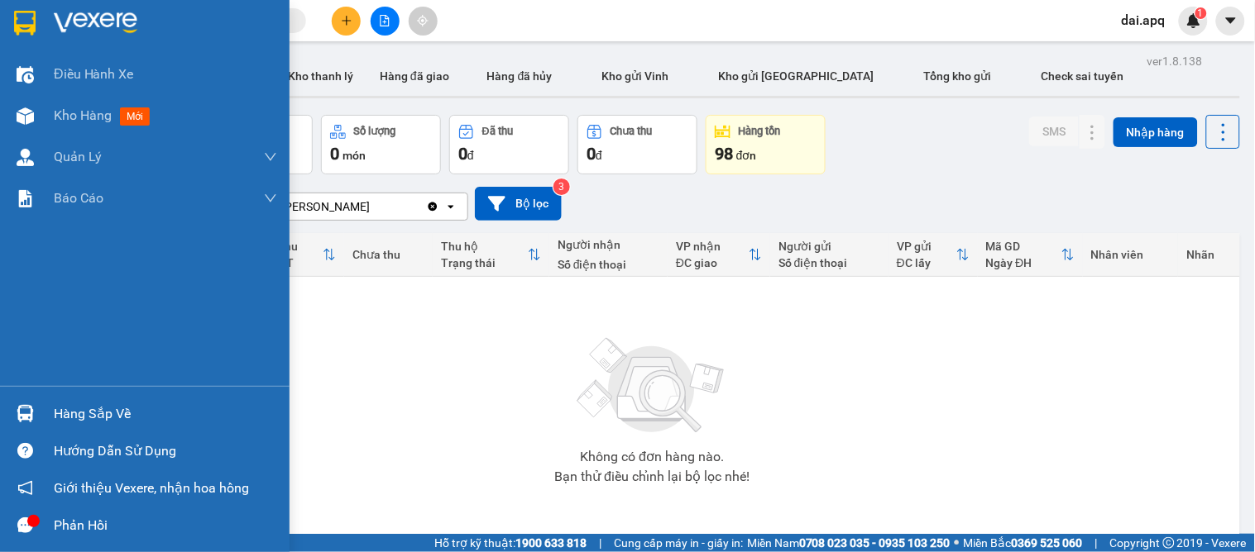
click at [76, 405] on div "Hàng sắp về" at bounding box center [165, 414] width 223 height 25
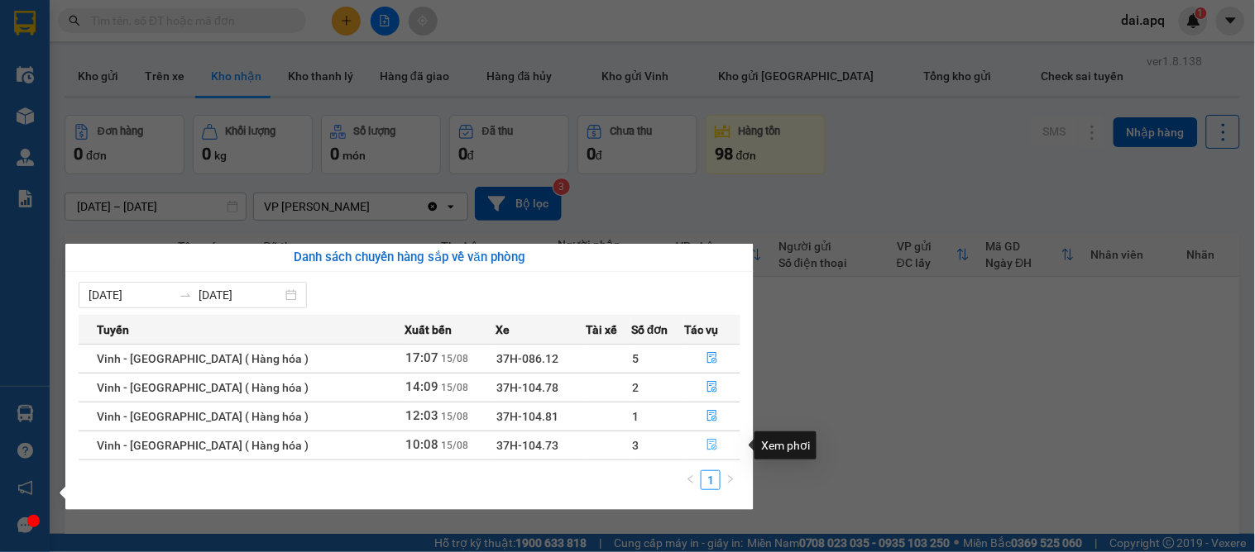
click at [706, 442] on icon "file-done" at bounding box center [712, 445] width 12 height 12
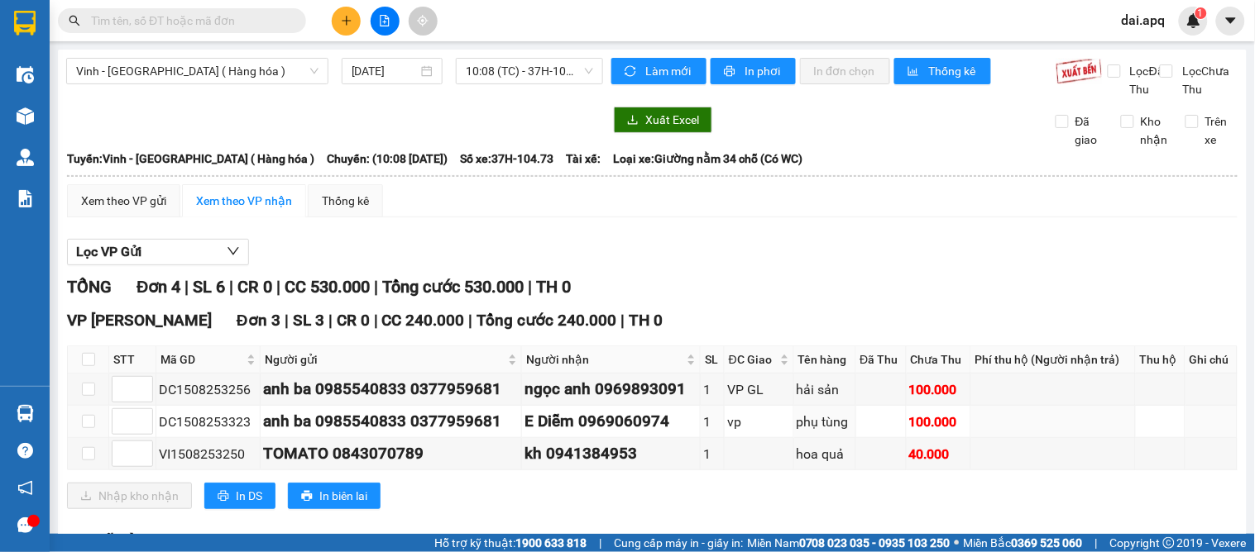
scroll to position [184, 0]
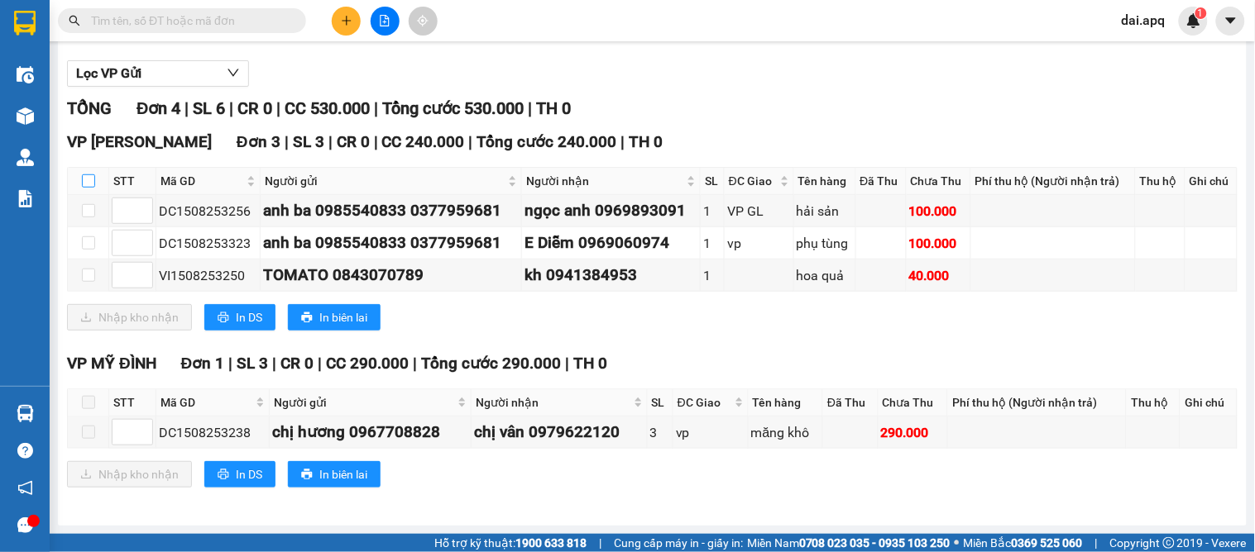
click at [92, 188] on input "checkbox" at bounding box center [88, 181] width 13 height 13
checkbox input "true"
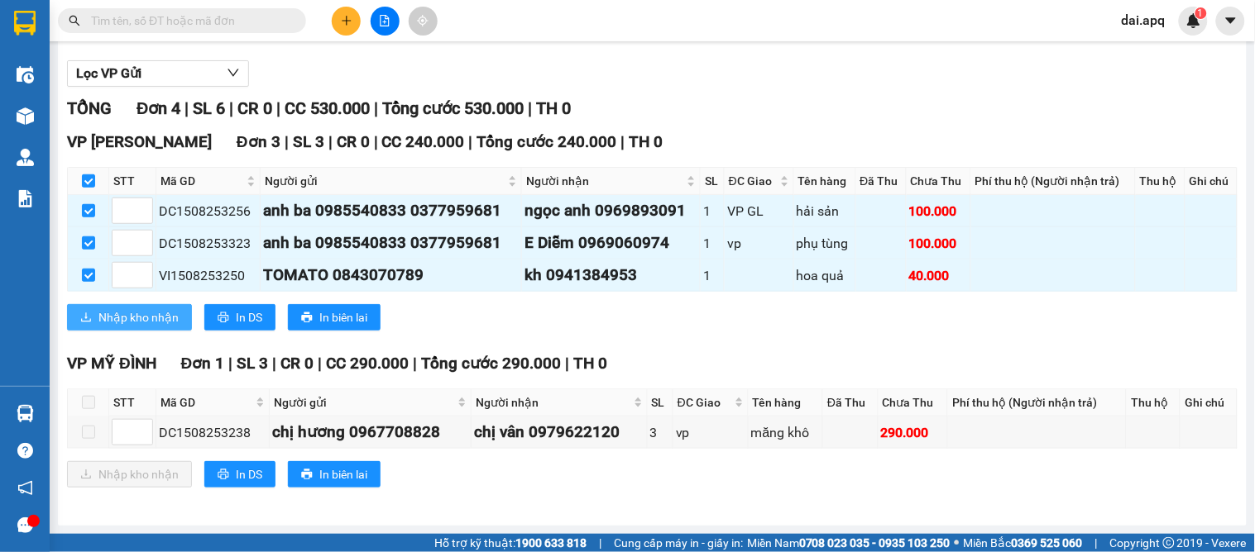
click at [122, 327] on span "Nhập kho nhận" at bounding box center [138, 317] width 80 height 18
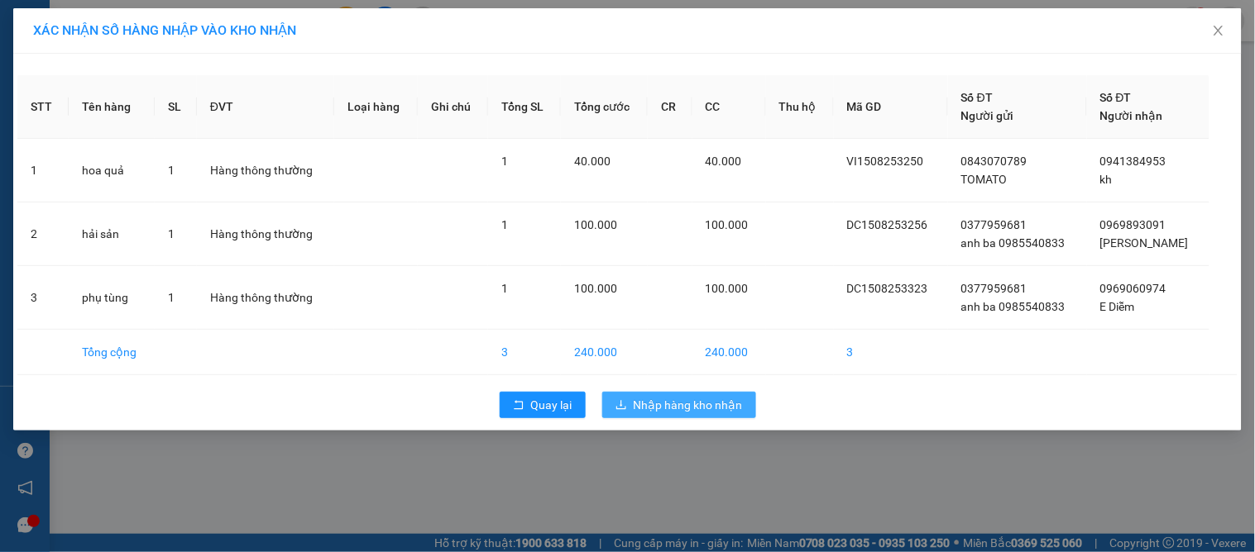
click at [665, 402] on span "Nhập hàng kho nhận" at bounding box center [687, 405] width 109 height 18
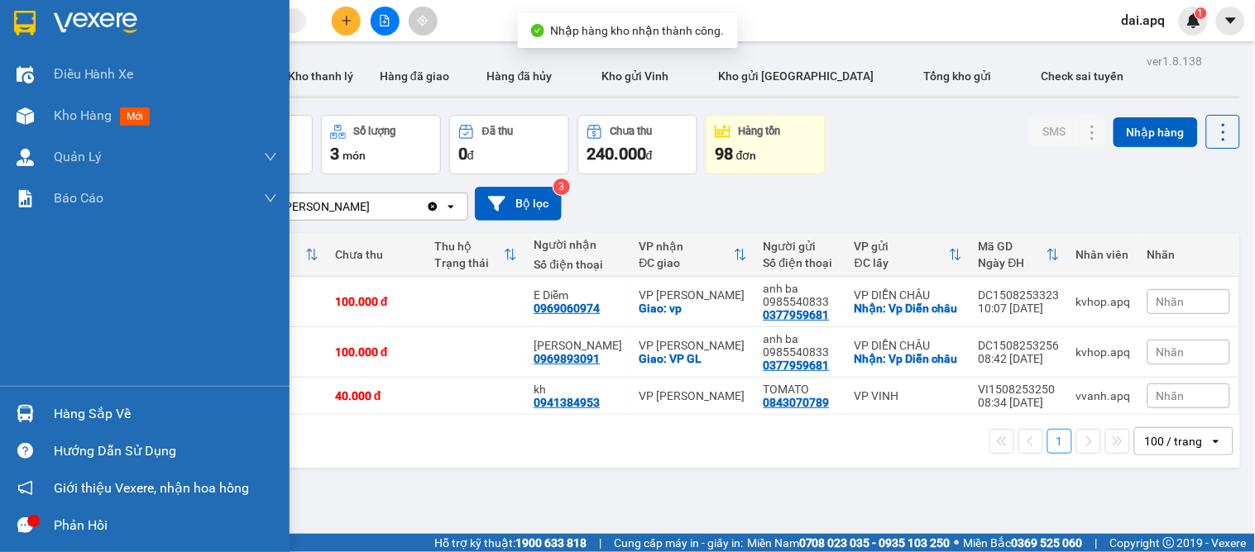
click at [39, 409] on div "Hàng sắp về" at bounding box center [144, 413] width 289 height 37
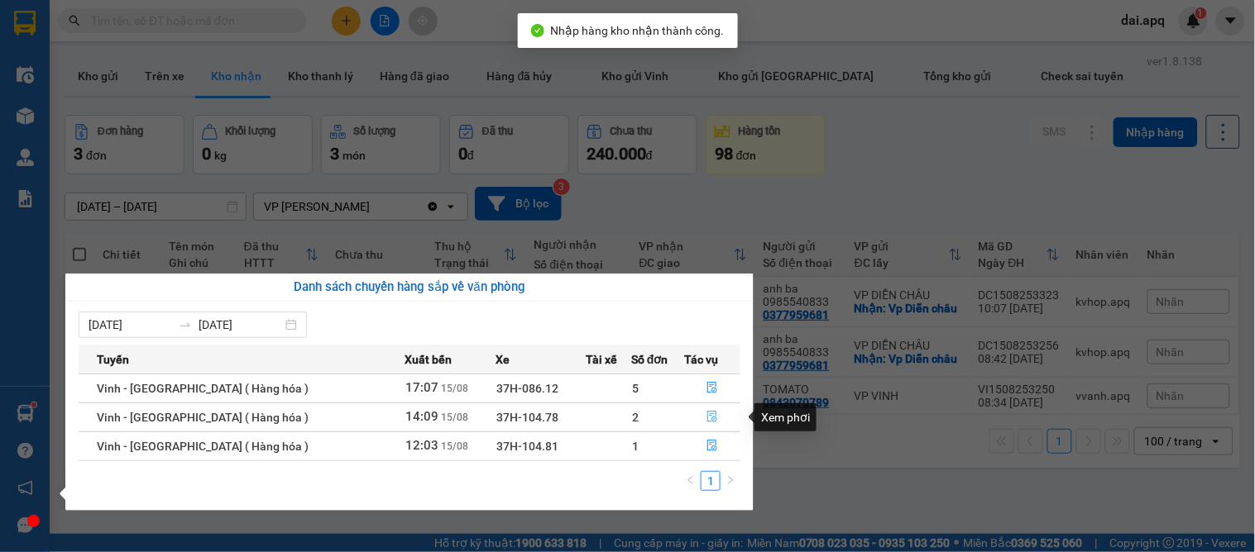
click at [706, 415] on icon "file-done" at bounding box center [712, 417] width 12 height 12
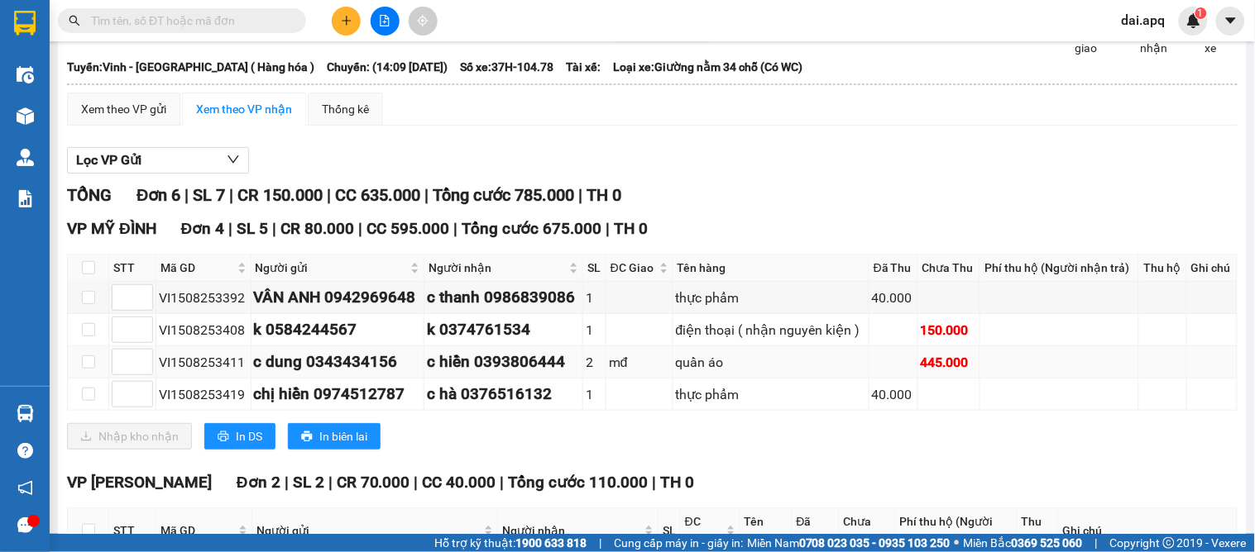
scroll to position [275, 0]
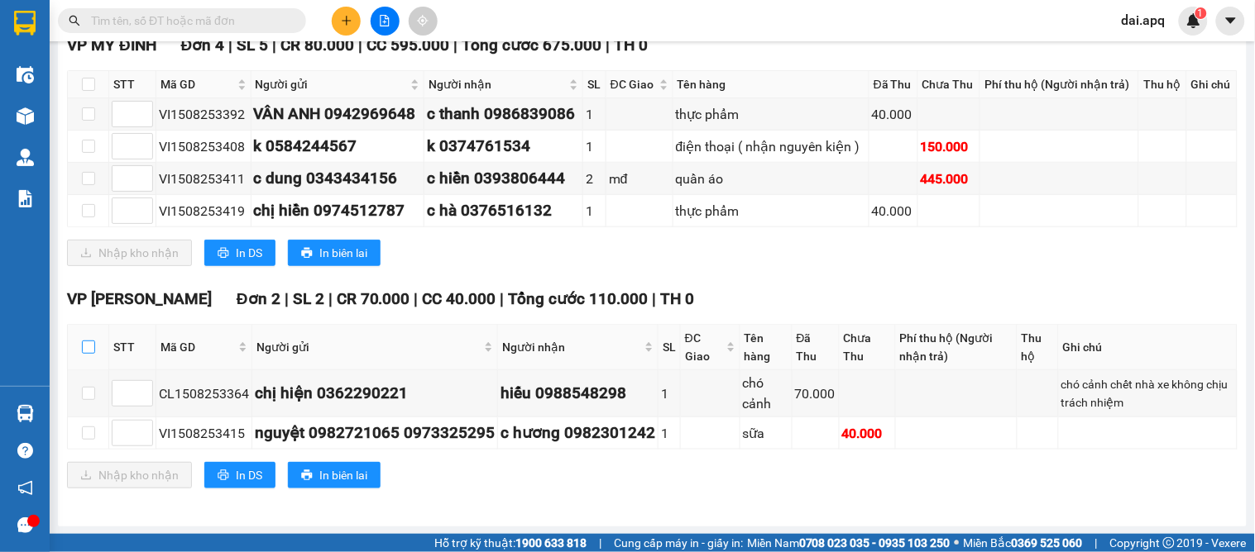
click at [94, 354] on input "checkbox" at bounding box center [88, 347] width 13 height 13
checkbox input "true"
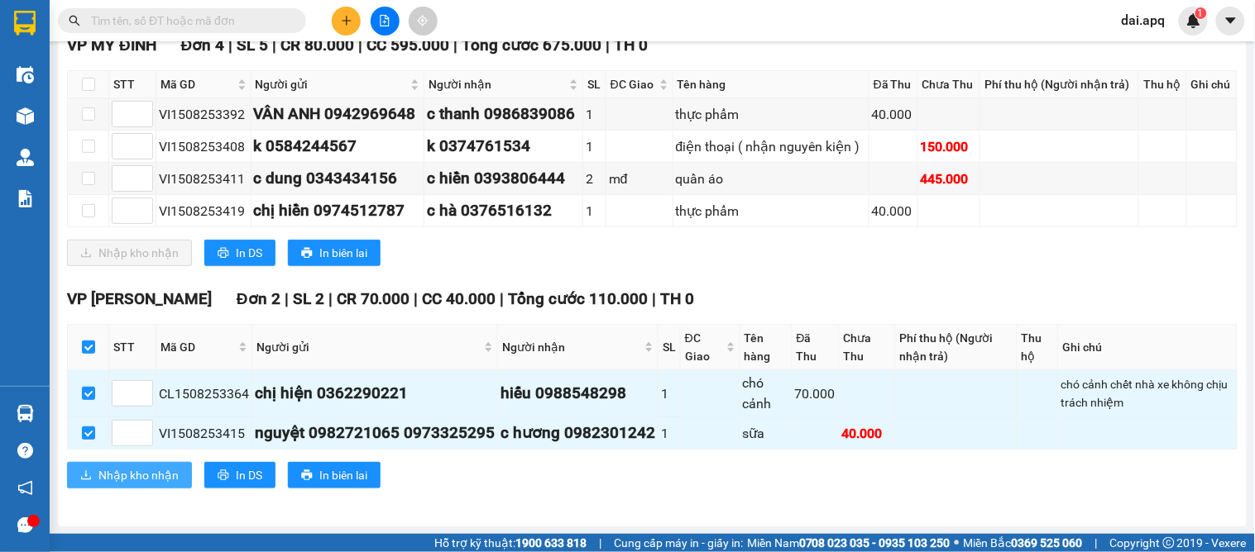
click at [136, 485] on span "Nhập kho nhận" at bounding box center [138, 475] width 80 height 18
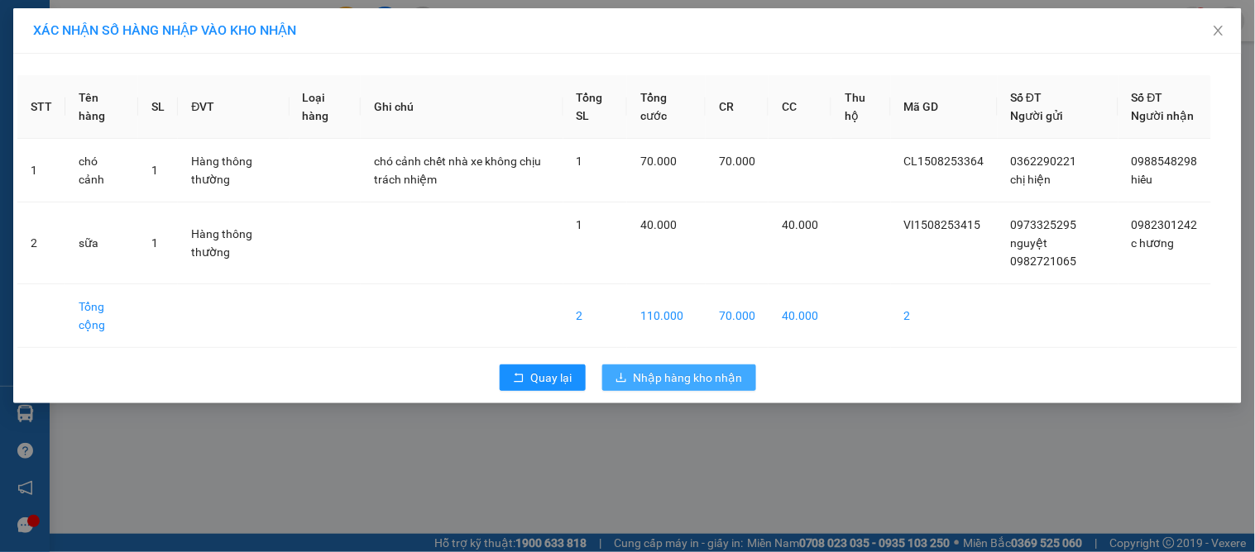
click at [707, 387] on span "Nhập hàng kho nhận" at bounding box center [687, 378] width 109 height 18
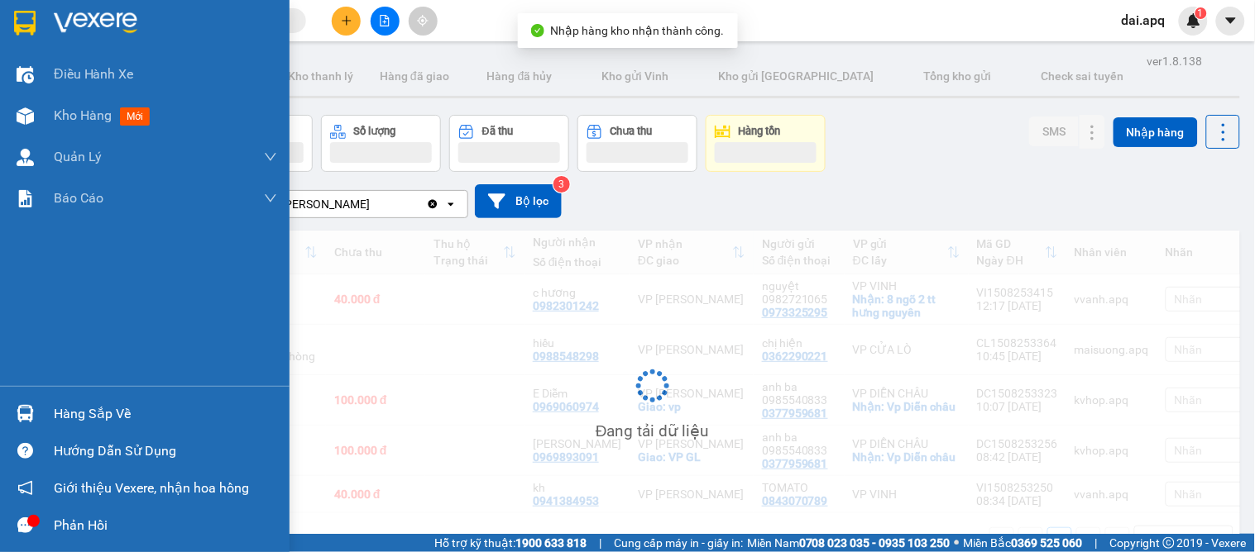
drag, startPoint x: 55, startPoint y: 405, endPoint x: 66, endPoint y: 409, distance: 11.2
click at [58, 405] on div "Hàng sắp về" at bounding box center [165, 414] width 223 height 25
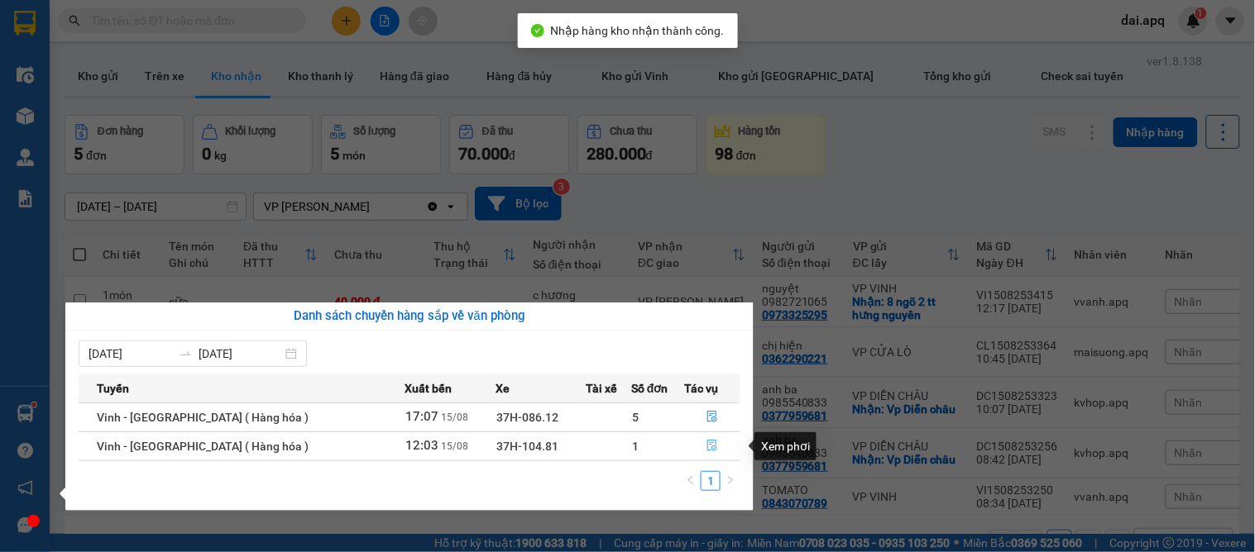
click at [707, 449] on icon "file-done" at bounding box center [712, 446] width 12 height 12
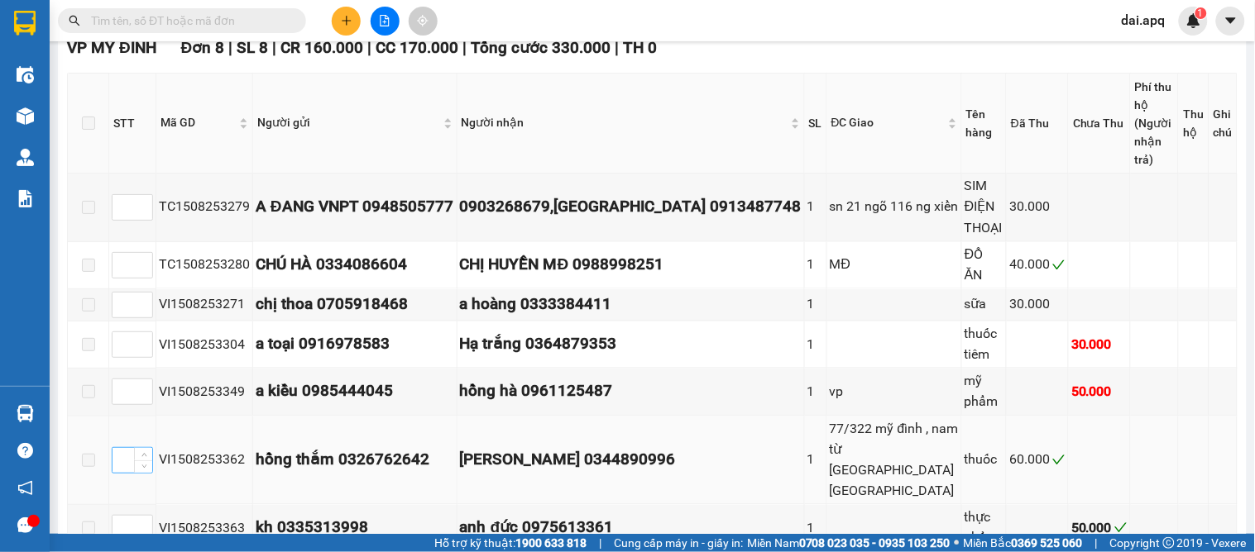
scroll to position [976, 0]
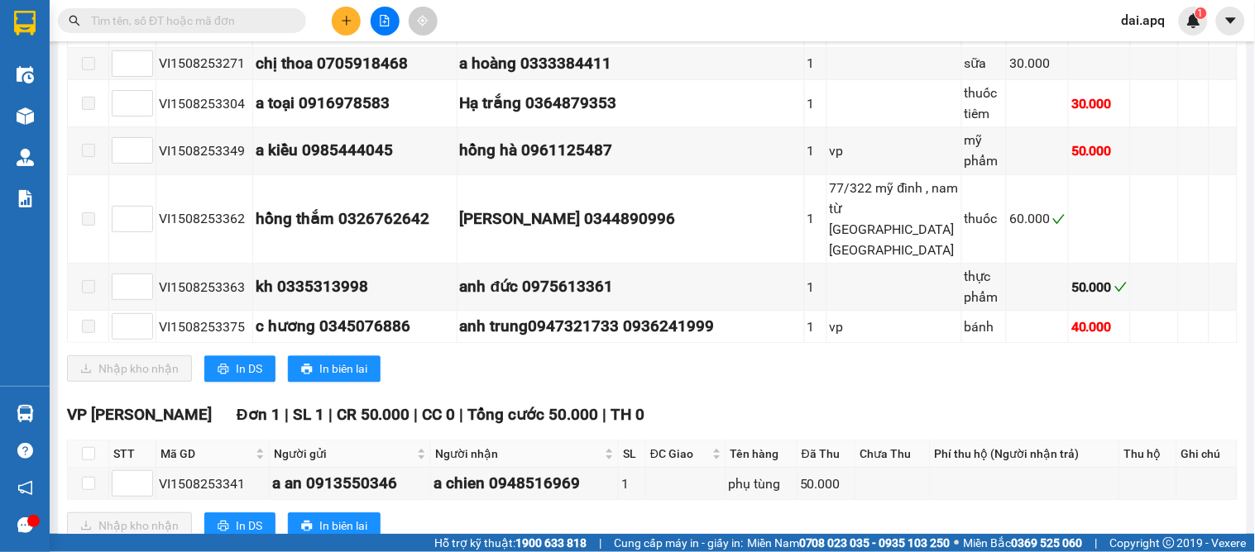
click at [99, 441] on th at bounding box center [88, 454] width 41 height 27
click at [88, 447] on input "checkbox" at bounding box center [88, 453] width 13 height 13
checkbox input "true"
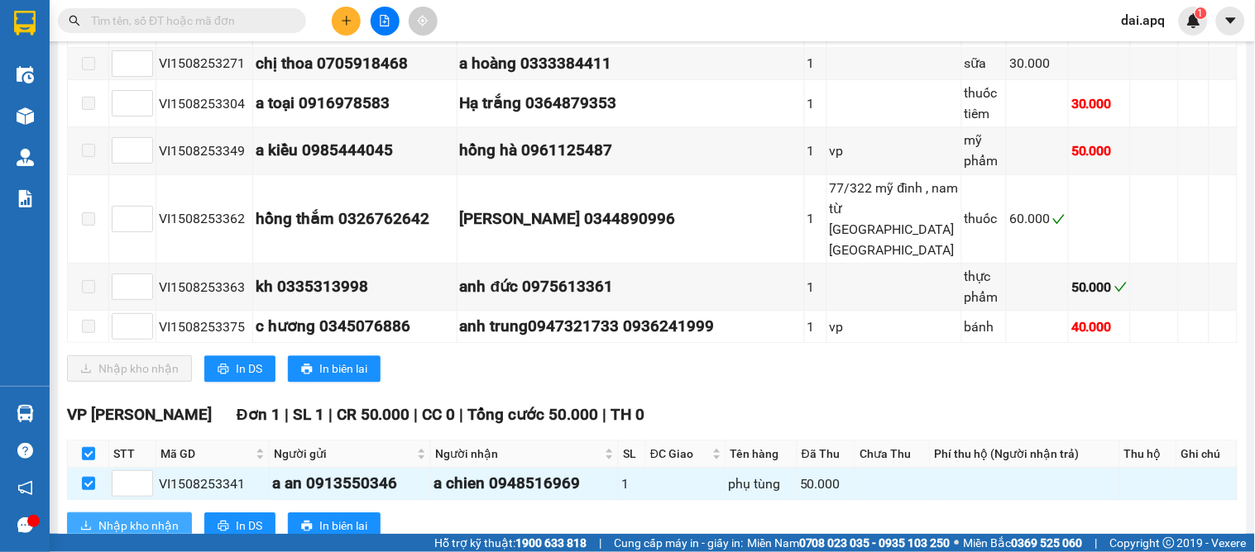
click at [106, 517] on span "Nhập kho nhận" at bounding box center [138, 526] width 80 height 18
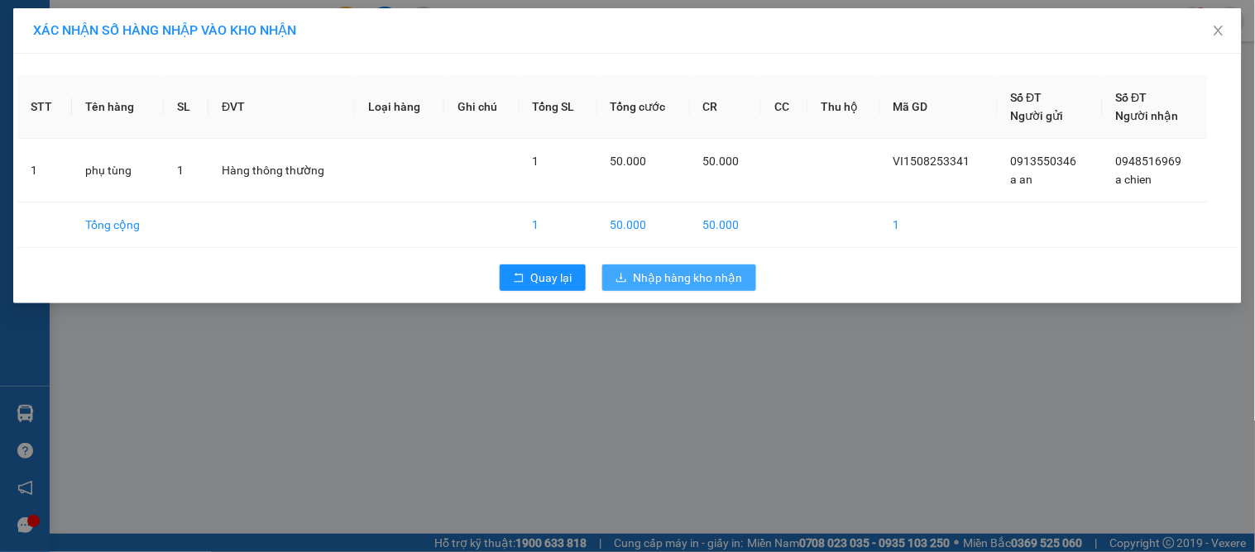
click at [660, 286] on span "Nhập hàng kho nhận" at bounding box center [687, 278] width 109 height 18
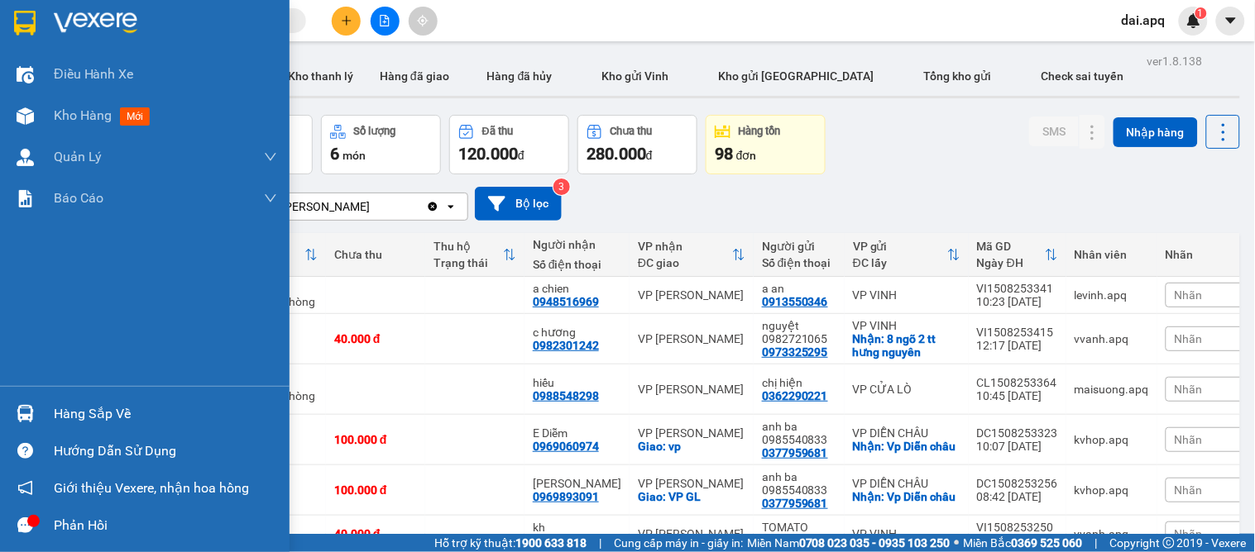
click at [69, 407] on div "Hàng sắp về" at bounding box center [165, 414] width 223 height 25
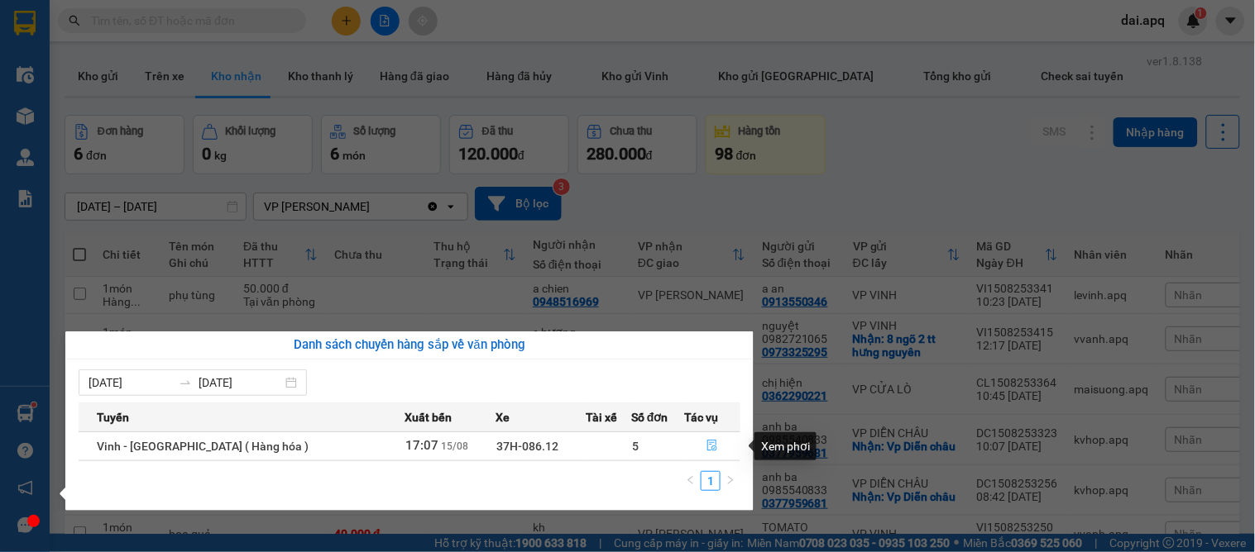
click at [708, 444] on icon "file-done" at bounding box center [712, 446] width 12 height 12
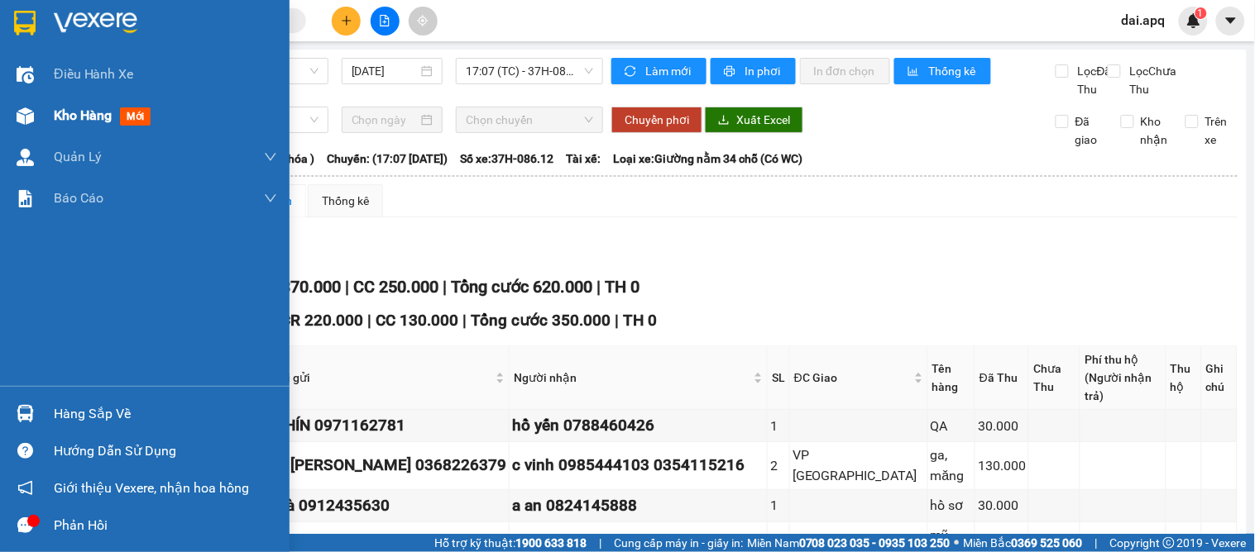
click at [85, 122] on span "Kho hàng" at bounding box center [83, 116] width 58 height 16
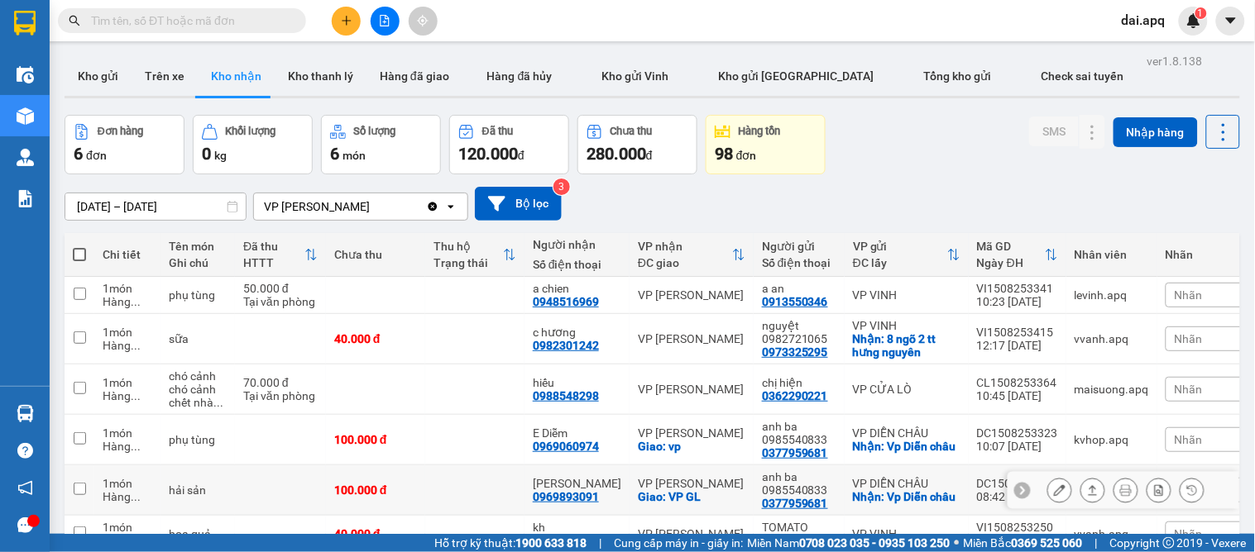
scroll to position [93, 0]
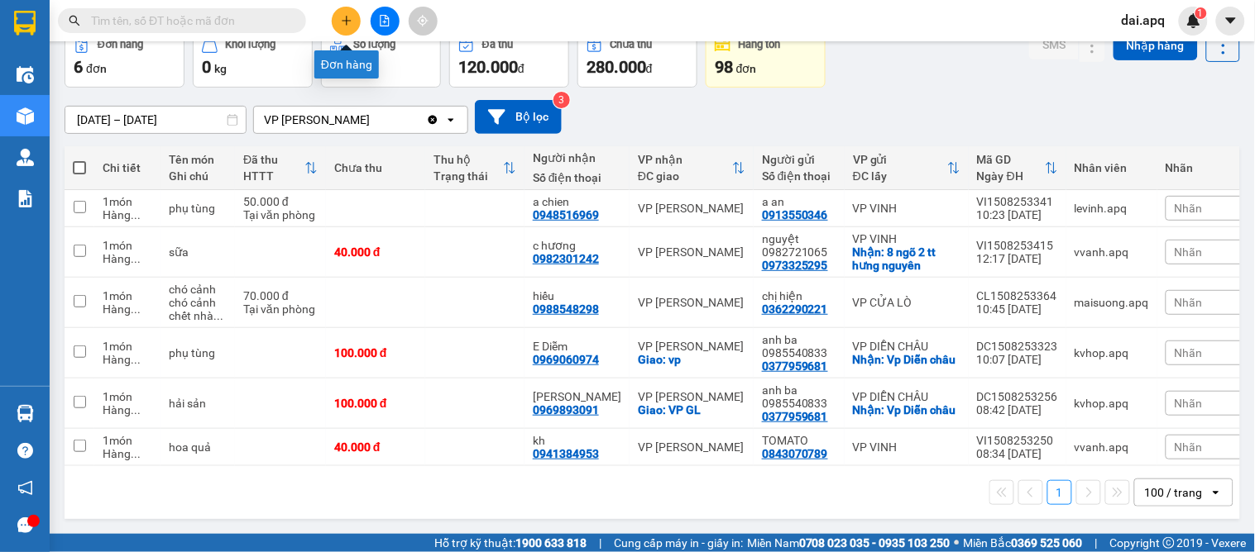
click at [349, 11] on button at bounding box center [346, 21] width 29 height 29
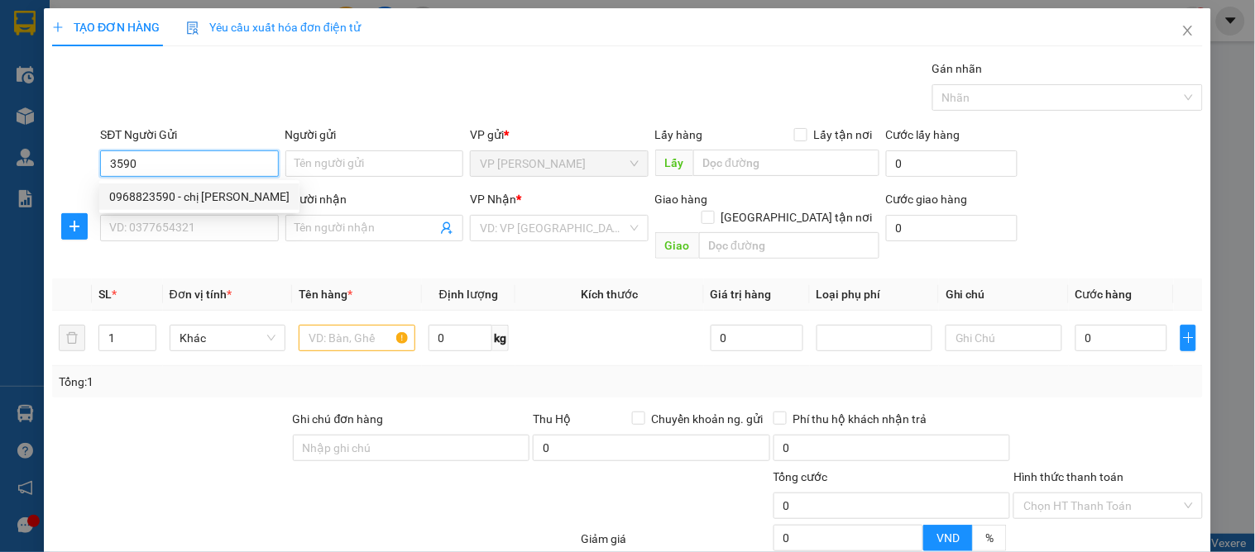
click at [172, 193] on div "0968823590 - chị [PERSON_NAME]" at bounding box center [199, 197] width 180 height 18
type input "0968823590"
type input "chị [PERSON_NAME]"
drag, startPoint x: 175, startPoint y: 205, endPoint x: 175, endPoint y: 218, distance: 12.4
click at [175, 209] on body "Kết quả tìm kiếm ( 0 ) Bộ lọc No Data dai.apq 1 Điều hành xe Kho hàng mới Quản …" at bounding box center [627, 276] width 1255 height 552
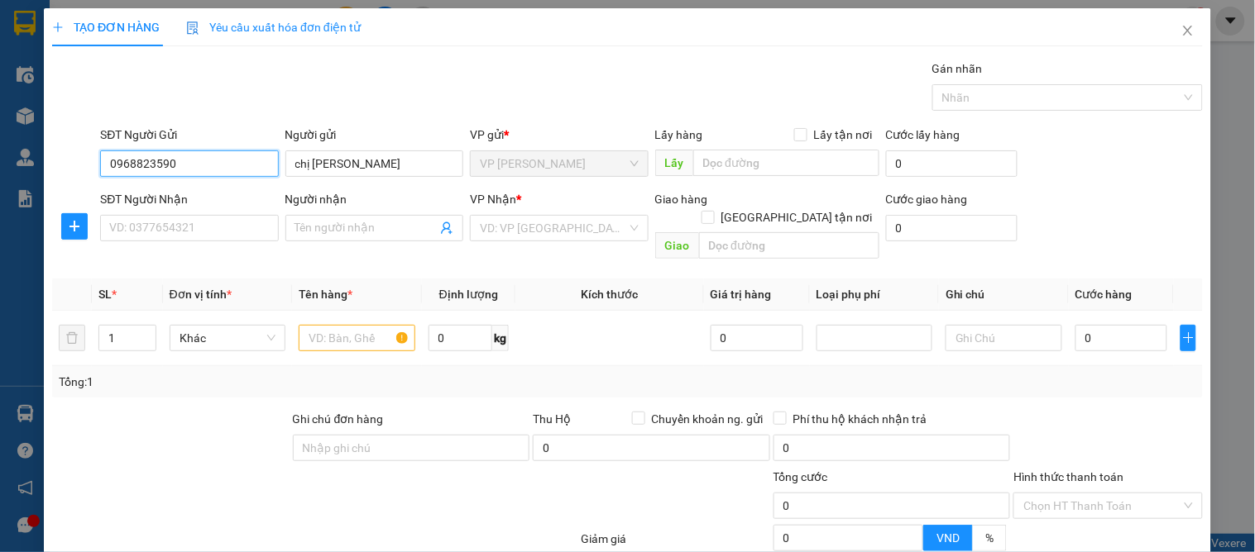
type input "0968823590"
click at [182, 244] on div "SĐT Người Nhận VD: 0377654321" at bounding box center [189, 219] width 178 height 58
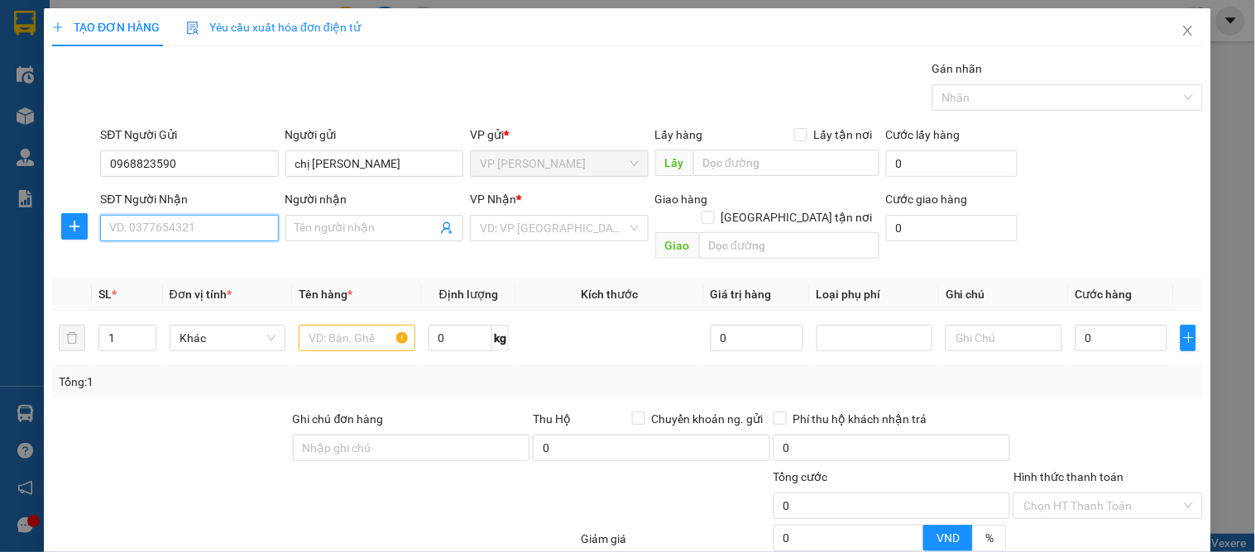
click at [162, 225] on input "SĐT Người Nhận" at bounding box center [189, 228] width 178 height 26
drag, startPoint x: 194, startPoint y: 261, endPoint x: 174, endPoint y: 289, distance: 35.6
click at [194, 262] on div "0844848777 - quyên vinh" at bounding box center [187, 261] width 156 height 18
type input "0844848777"
type input "quyên vinh"
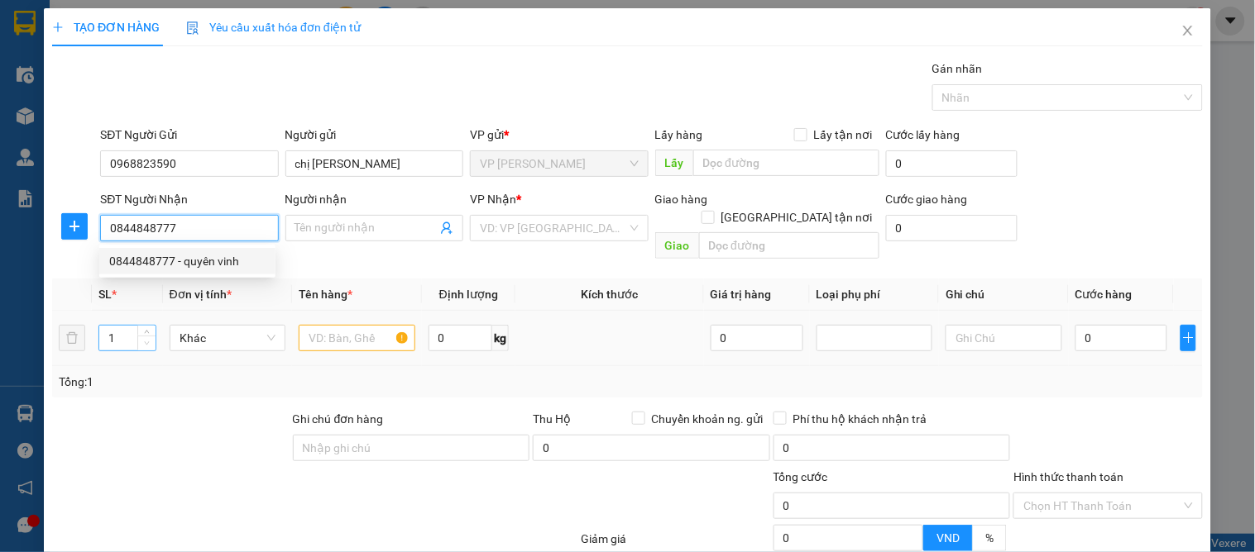
checkbox input "true"
type input "18 [GEOGRAPHIC_DATA]"
type input "10"
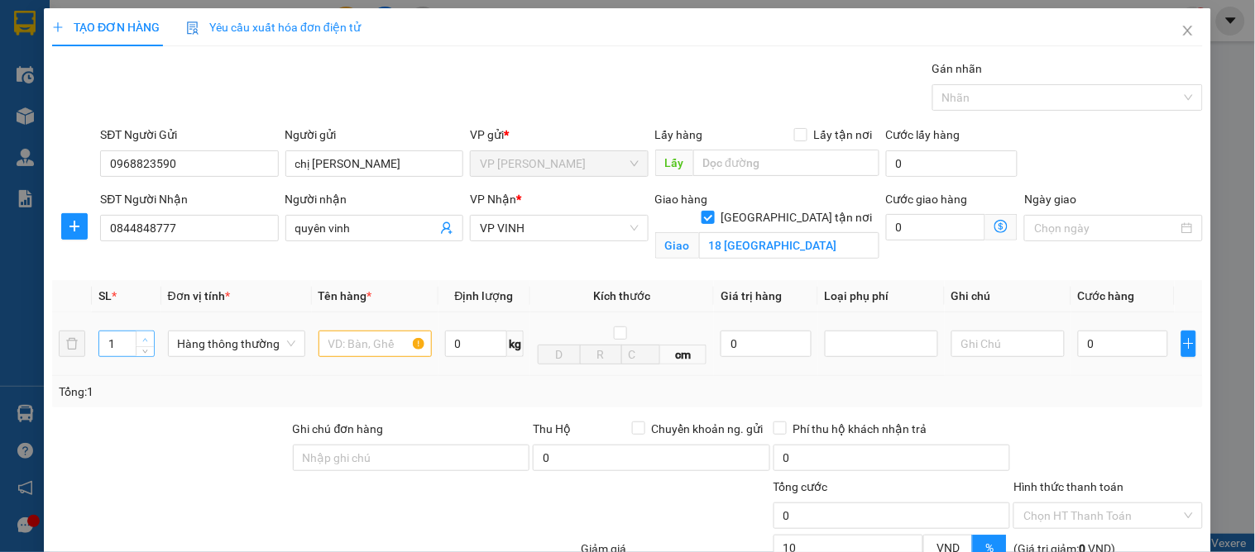
type input "2"
click at [145, 337] on icon "up" at bounding box center [145, 340] width 6 height 6
click at [337, 337] on input "text" at bounding box center [374, 344] width 113 height 26
type input "bánh"
click at [1107, 358] on div "0" at bounding box center [1123, 343] width 90 height 33
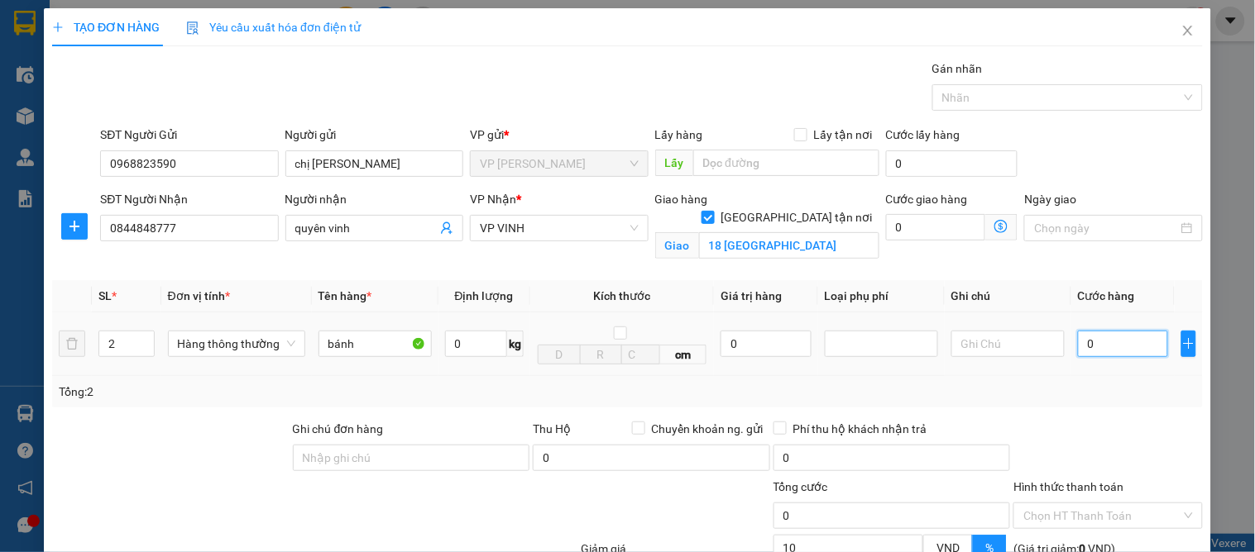
click at [1097, 345] on input "0" at bounding box center [1123, 344] width 90 height 26
type input "9"
type input "90"
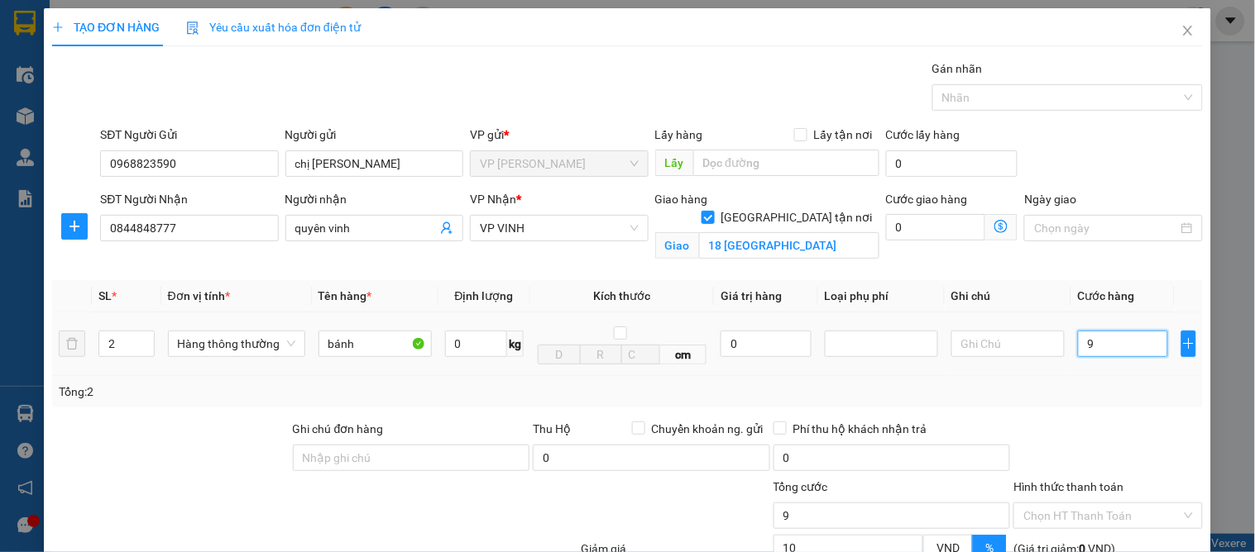
type input "90"
type input "90.000"
type input "81.000"
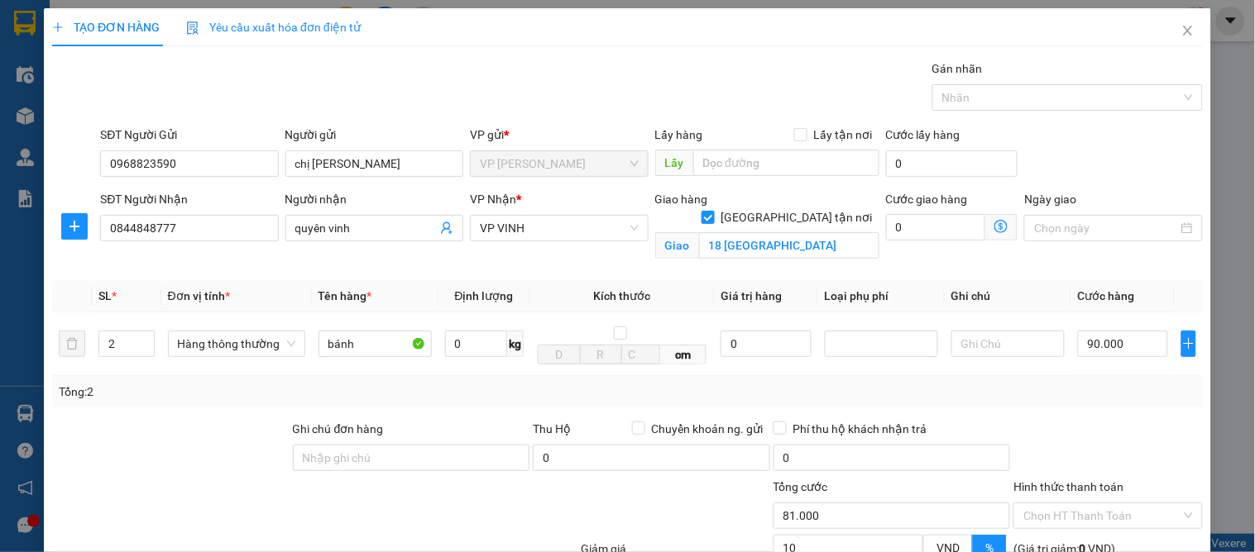
click at [1078, 411] on div "Transit Pickup Surcharge Ids Transit Deliver Surcharge Ids Transit Deliver Surc…" at bounding box center [627, 376] width 1150 height 633
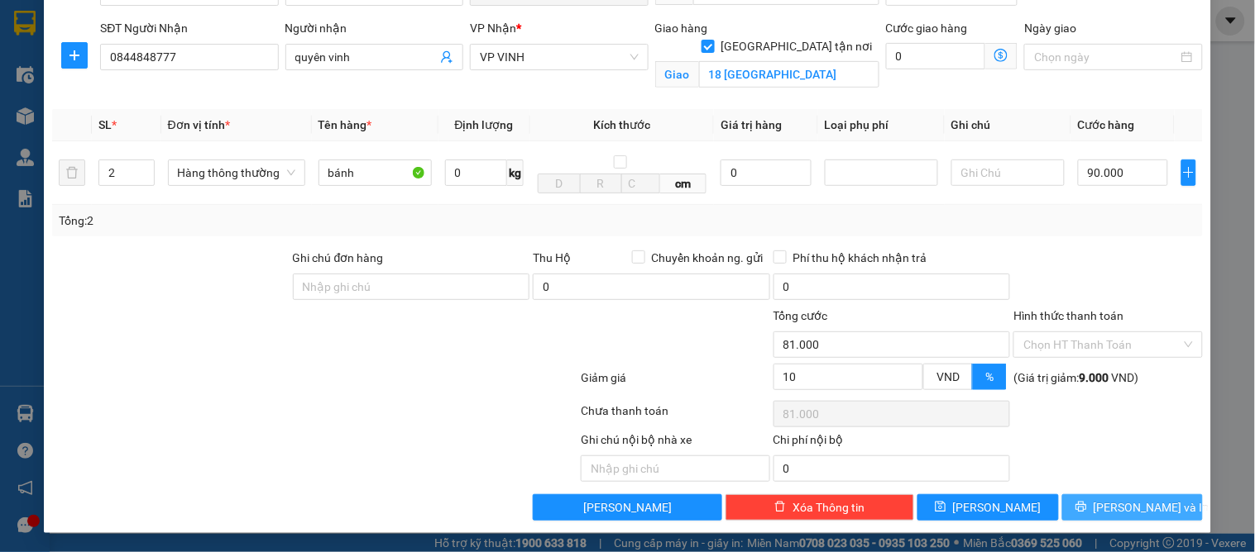
drag, startPoint x: 1107, startPoint y: 514, endPoint x: 1063, endPoint y: 516, distance: 43.9
click at [1108, 514] on span "[PERSON_NAME] và In" at bounding box center [1151, 508] width 116 height 18
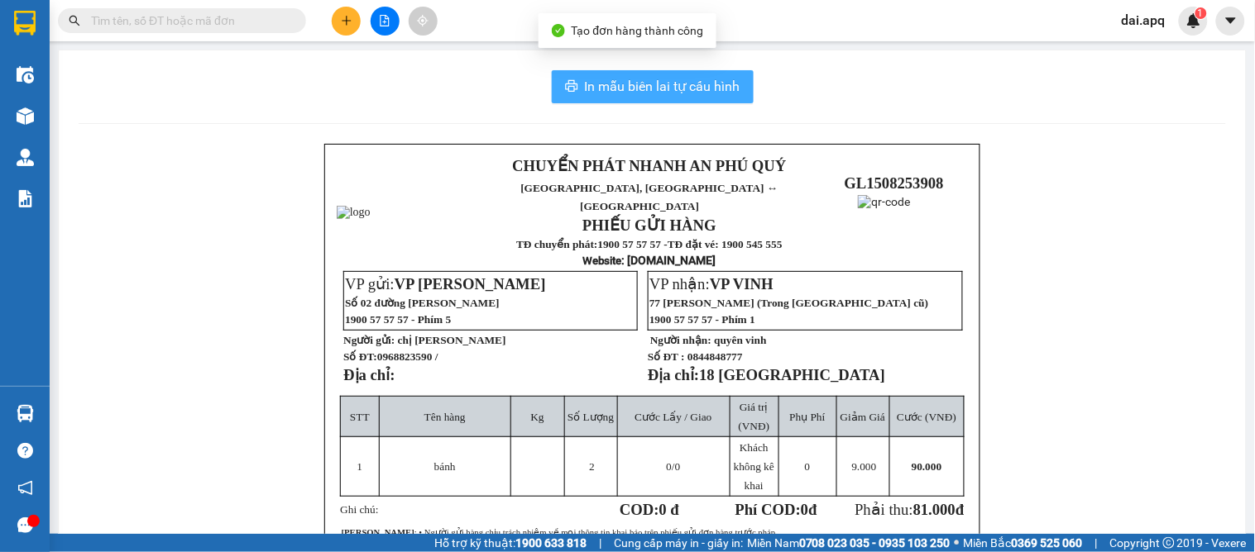
click at [657, 84] on span "In mẫu biên lai tự cấu hình" at bounding box center [662, 86] width 155 height 21
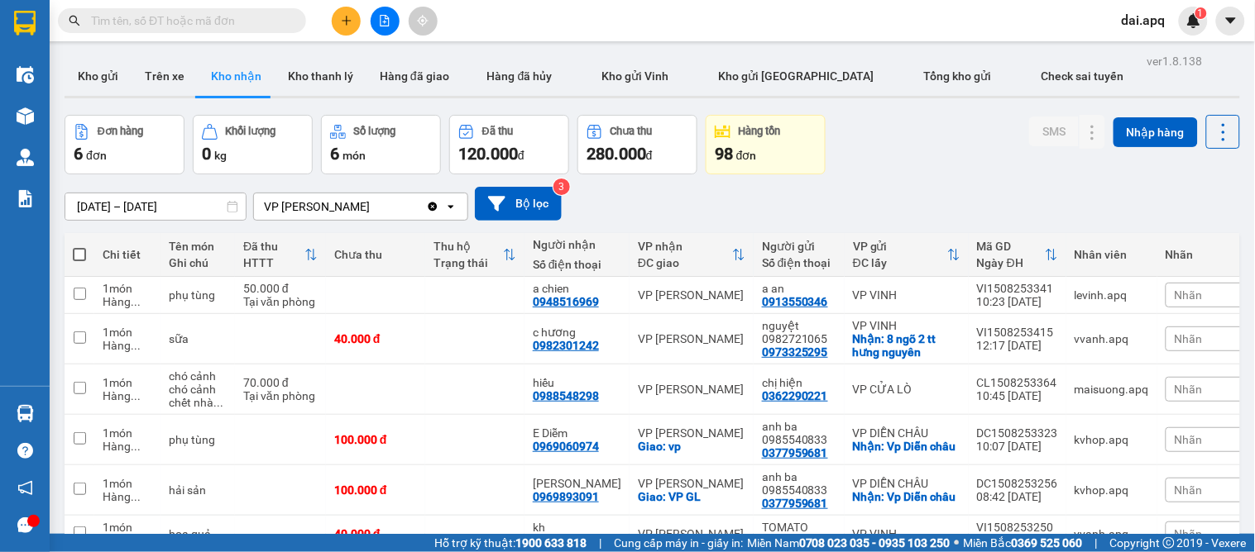
click at [739, 202] on div "[DATE] – [DATE] Press the down arrow key to interact with the calendar and sele…" at bounding box center [652, 204] width 1175 height 34
drag, startPoint x: 93, startPoint y: 74, endPoint x: 145, endPoint y: 167, distance: 105.9
click at [95, 74] on button "Kho gửi" at bounding box center [98, 76] width 67 height 40
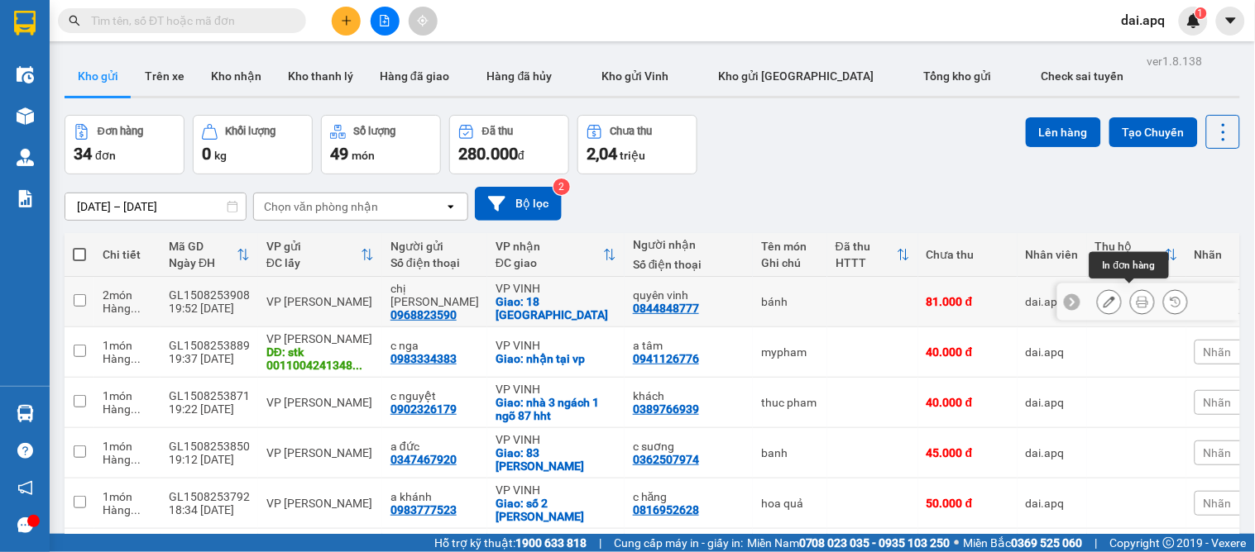
click at [1136, 296] on icon at bounding box center [1142, 302] width 12 height 12
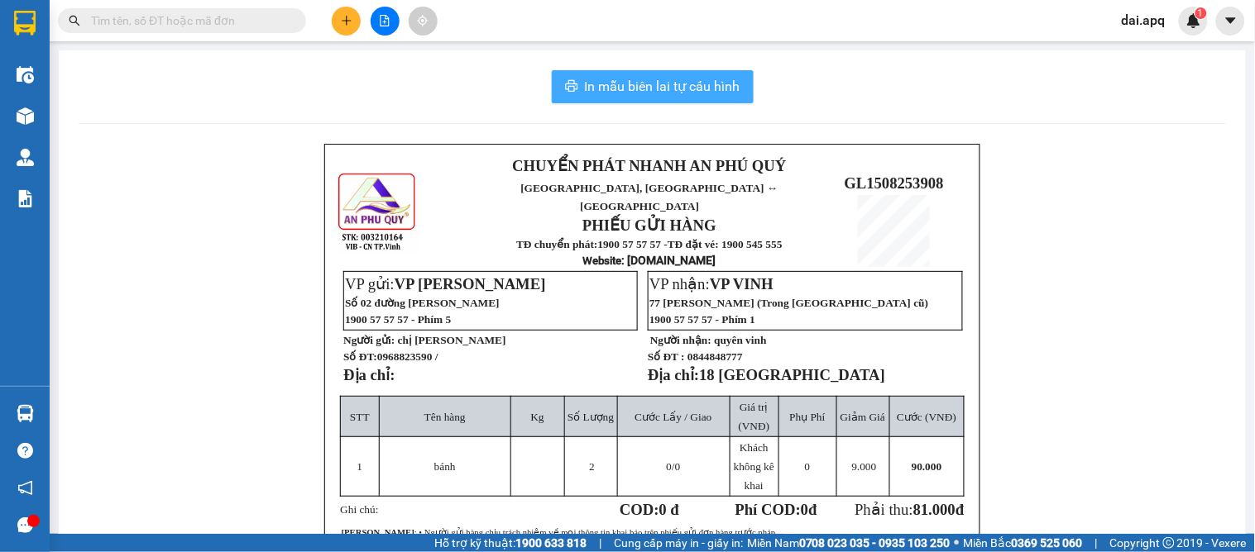
click at [648, 92] on span "In mẫu biên lai tự cấu hình" at bounding box center [662, 86] width 155 height 21
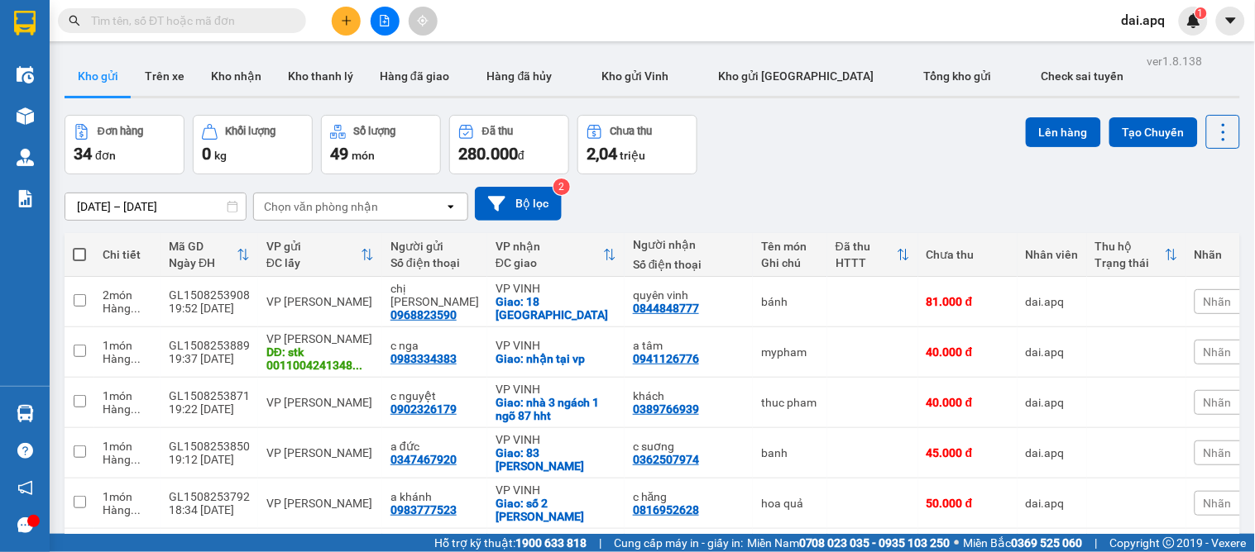
click at [700, 191] on div "[DATE] – [DATE] Press the down arrow key to interact with the calendar and sele…" at bounding box center [652, 204] width 1175 height 34
click at [237, 75] on button "Kho nhận" at bounding box center [236, 76] width 77 height 40
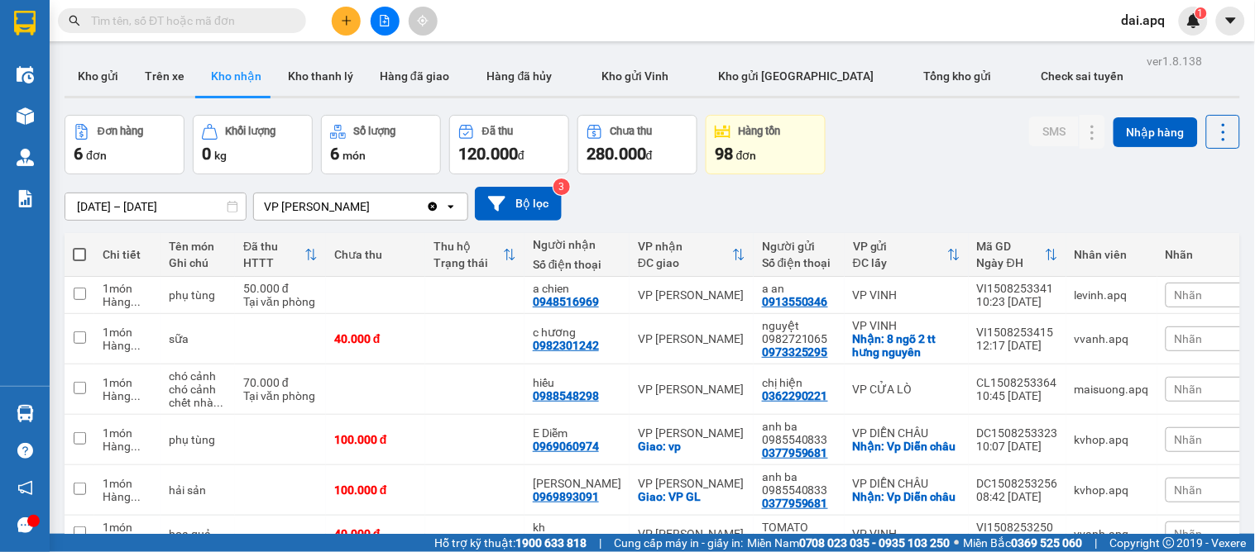
click at [1174, 294] on span "Nhãn" at bounding box center [1188, 295] width 28 height 13
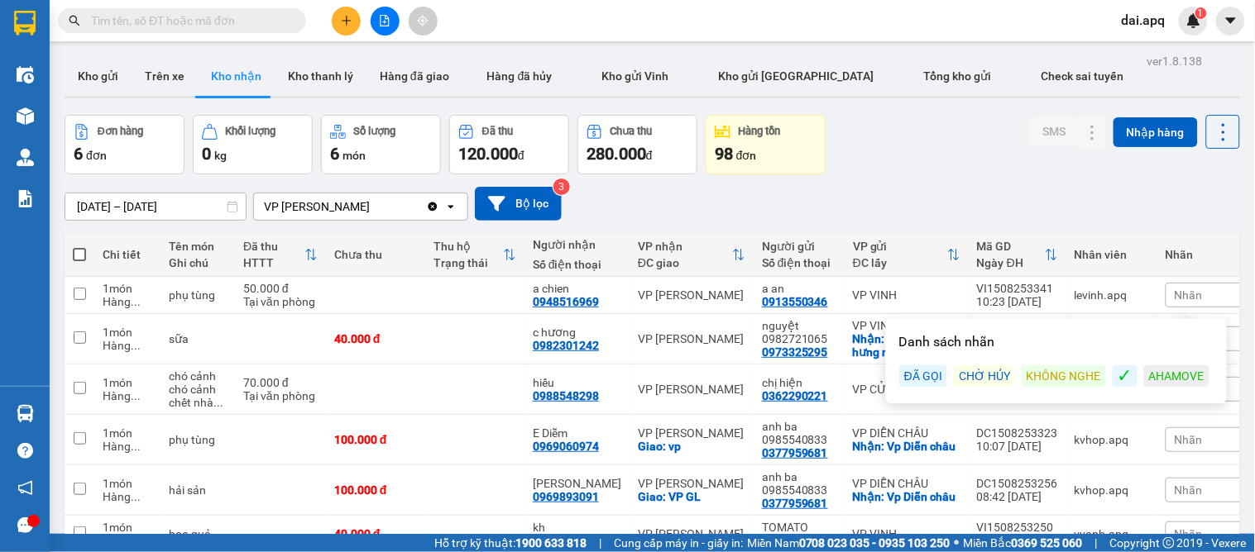
click at [930, 374] on div "ĐÃ GỌI" at bounding box center [923, 377] width 48 height 22
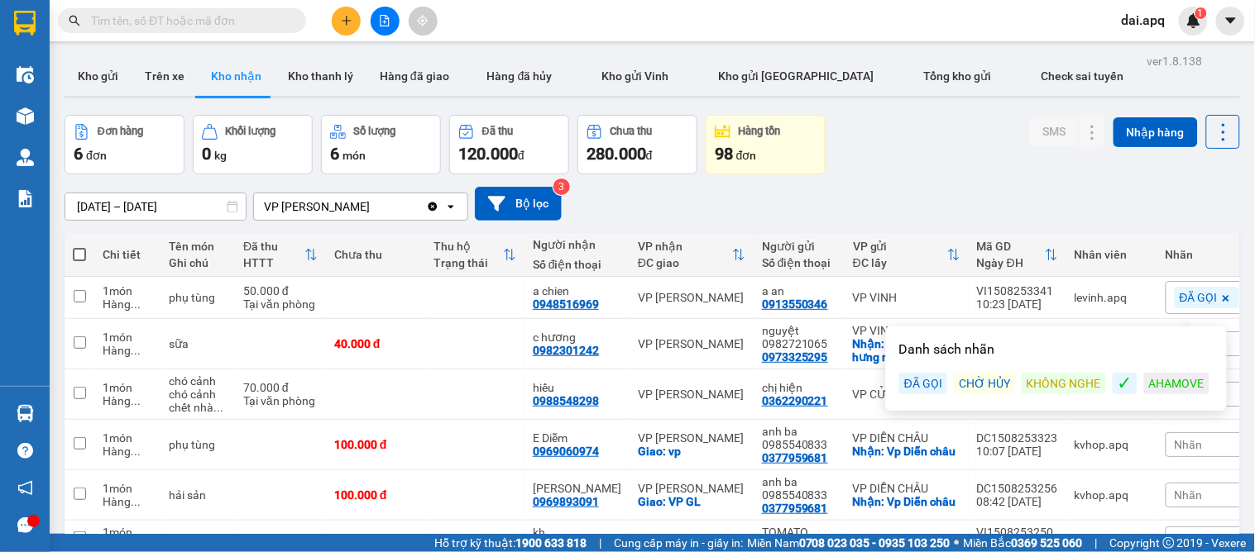
click at [979, 178] on div "[DATE] – [DATE] Press the down arrow key to interact with the calendar and sele…" at bounding box center [652, 204] width 1175 height 59
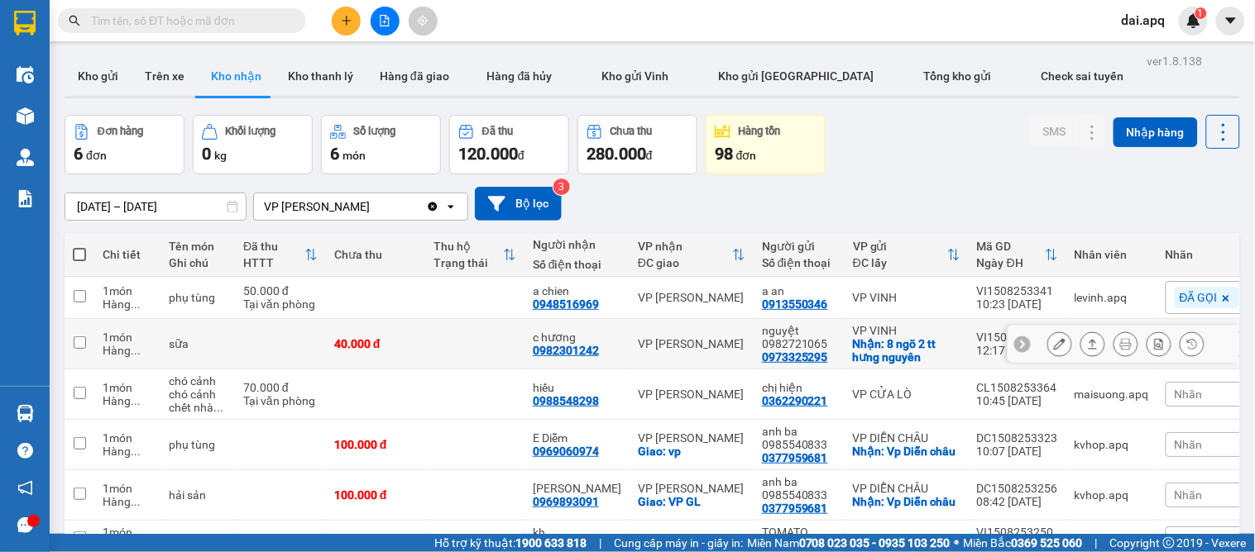
scroll to position [99, 0]
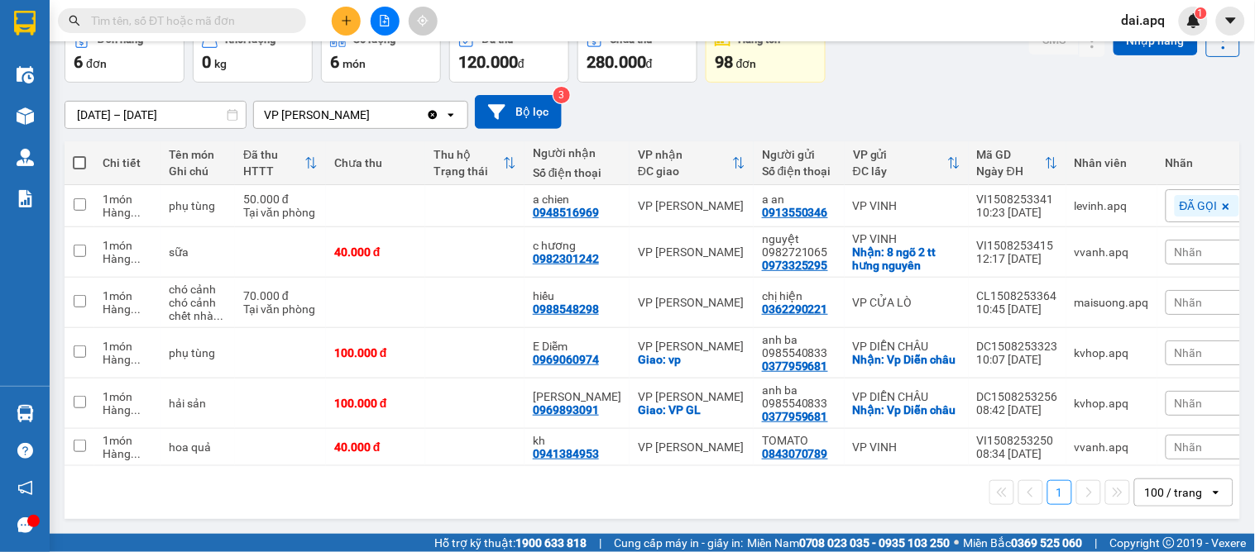
click at [799, 494] on div "1 100 / trang open" at bounding box center [652, 493] width 1162 height 28
click at [1191, 299] on div "Nhãn" at bounding box center [1206, 302] width 83 height 25
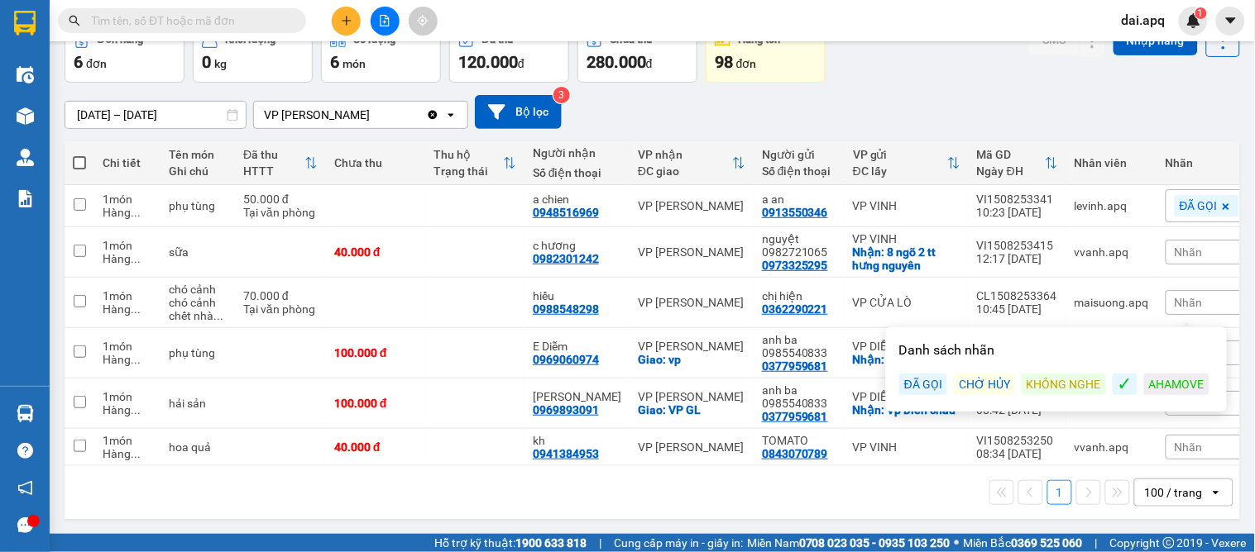
click at [933, 374] on div "ĐÃ GỌI" at bounding box center [923, 385] width 48 height 22
click at [945, 73] on div "Đơn hàng 6 đơn Khối lượng 0 kg Số lượng 6 món Đã thu 120.000 đ Chưa thu 280.000…" at bounding box center [652, 53] width 1175 height 60
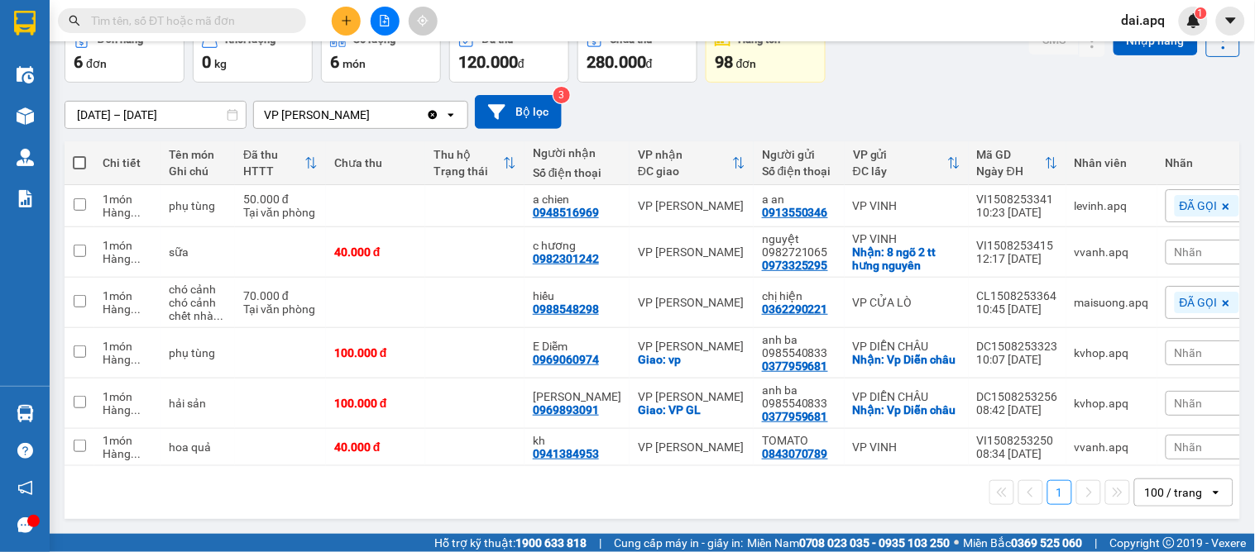
click at [1174, 397] on span "Nhãn" at bounding box center [1188, 403] width 28 height 13
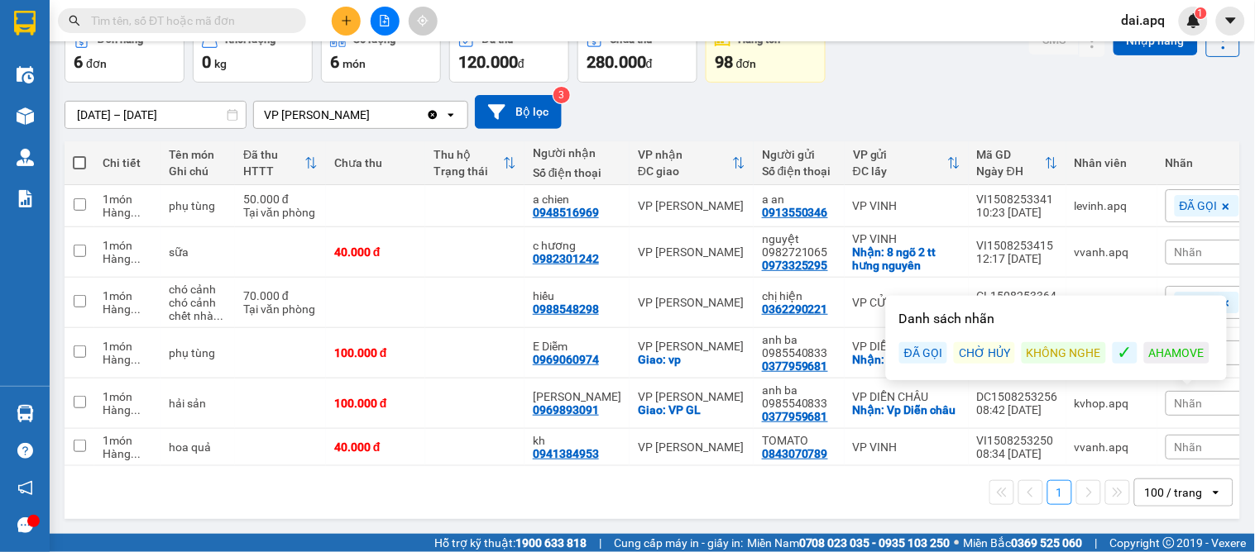
click at [916, 342] on div "ĐÃ GỌI" at bounding box center [923, 353] width 48 height 22
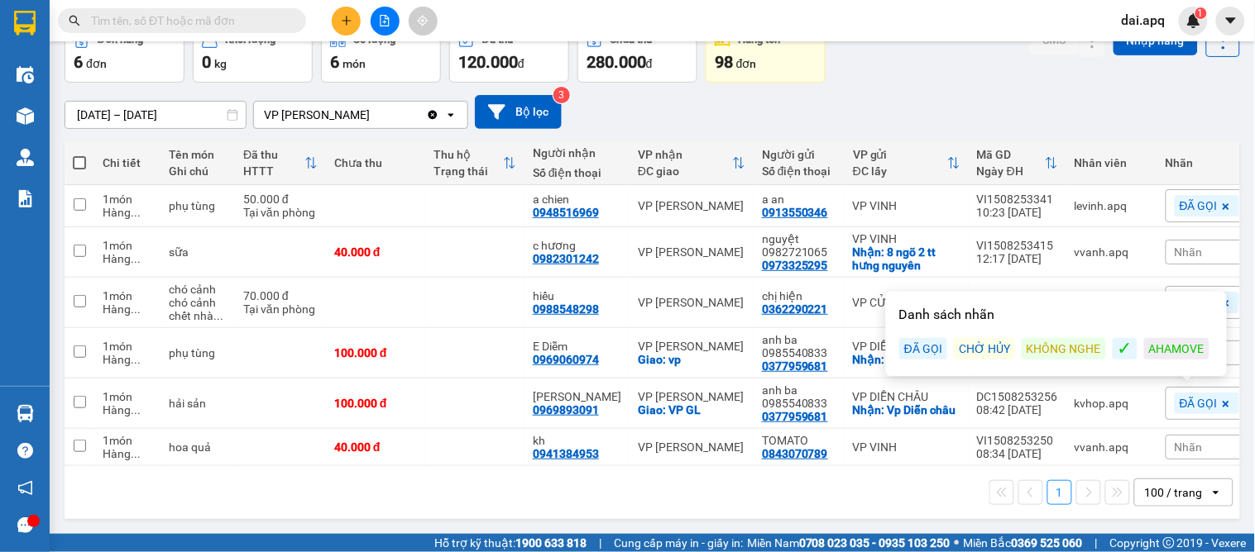
click at [877, 502] on div "1 100 / trang open" at bounding box center [652, 493] width 1162 height 28
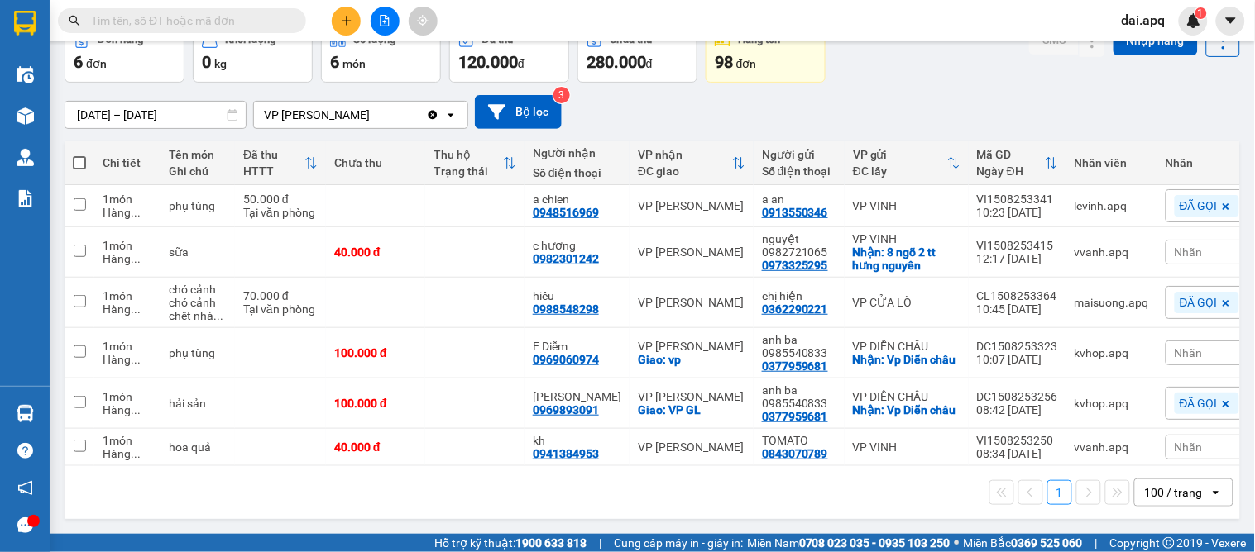
click at [1193, 341] on div "Nhãn" at bounding box center [1206, 353] width 83 height 25
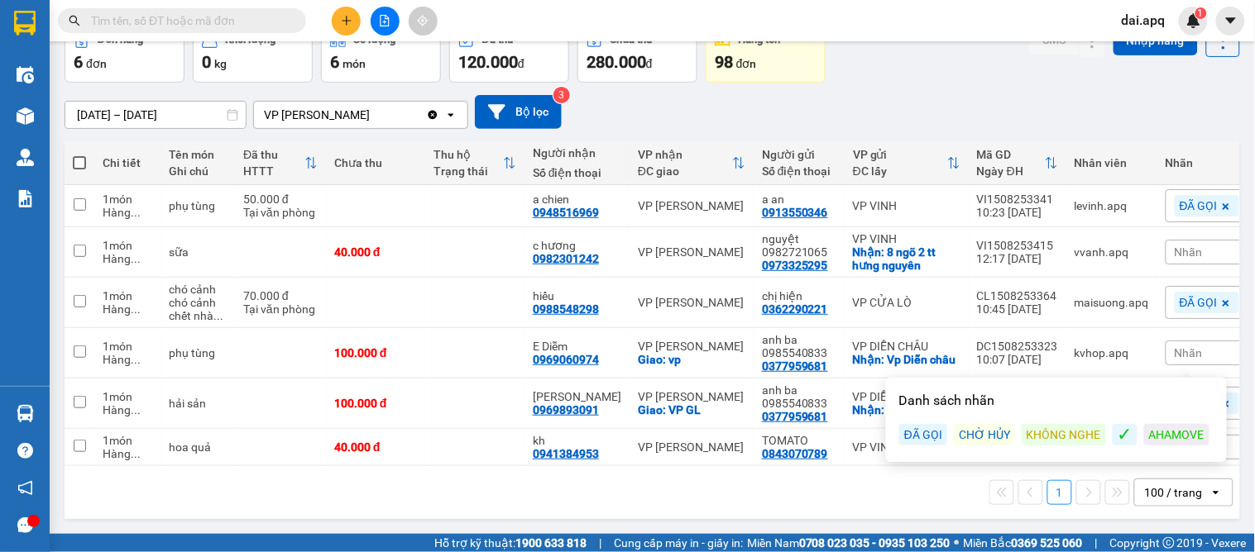
click at [923, 427] on div "ĐÃ GỌI" at bounding box center [923, 435] width 48 height 22
drag, startPoint x: 873, startPoint y: 519, endPoint x: 888, endPoint y: 496, distance: 27.5
click at [880, 519] on div "ver 1.8.138 Kho gửi Trên xe Kho nhận Kho thanh lý Hàng đã giao Hàng đã hủy Kho …" at bounding box center [652, 242] width 1188 height 568
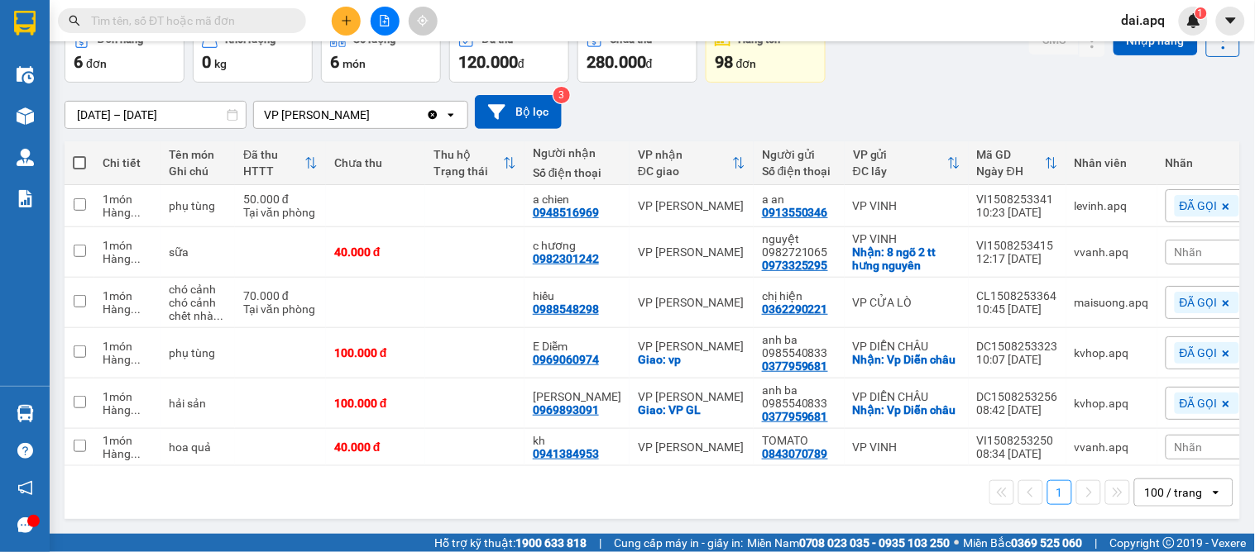
click at [913, 101] on div "[DATE] – [DATE] Press the down arrow key to interact with the calendar and sele…" at bounding box center [652, 112] width 1175 height 34
click at [1174, 249] on span "Nhãn" at bounding box center [1188, 252] width 28 height 13
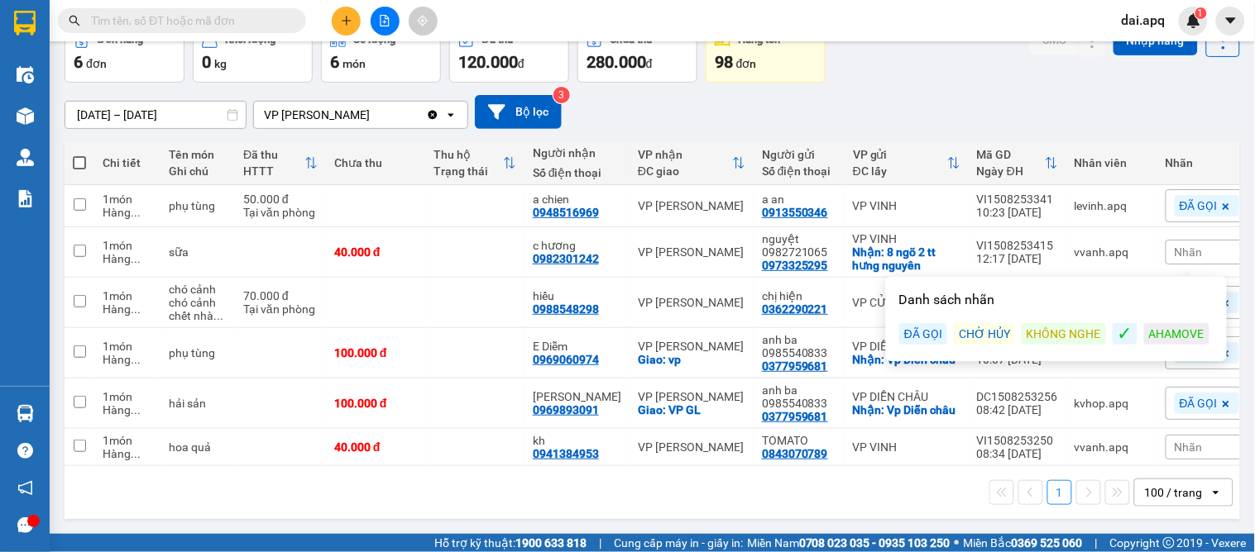
click at [930, 326] on div "ĐÃ GỌI" at bounding box center [923, 334] width 48 height 22
click at [913, 69] on div "Đơn hàng 6 đơn Khối lượng 0 kg Số lượng 6 món Đã thu 120.000 đ Chưa thu 280.000…" at bounding box center [652, 53] width 1175 height 60
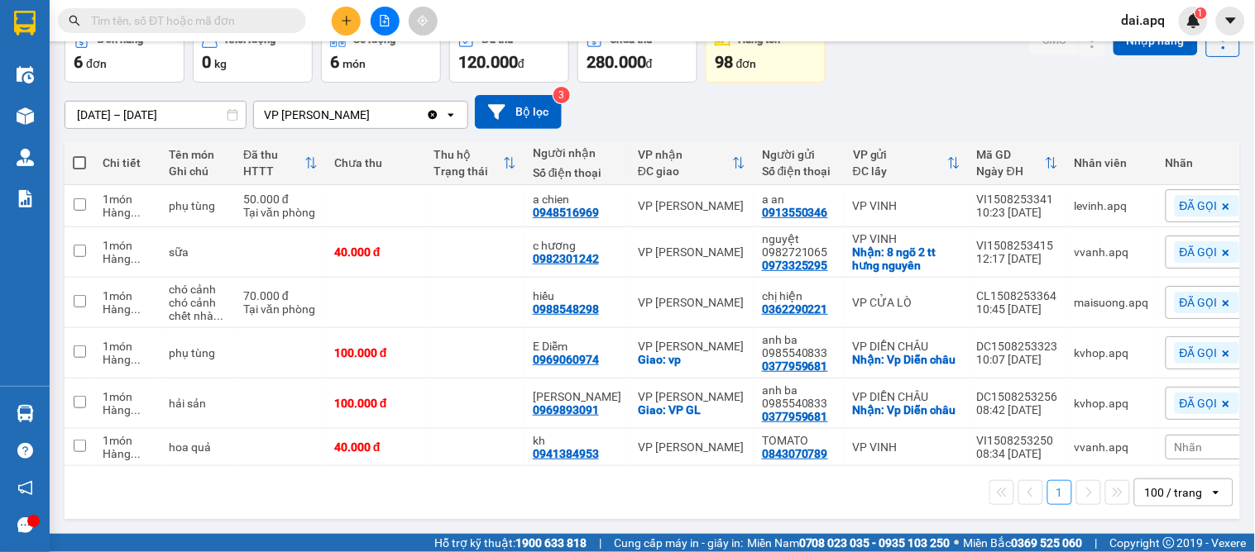
click at [915, 498] on div "1 100 / trang open" at bounding box center [652, 493] width 1162 height 28
click at [1187, 439] on div "Nhãn" at bounding box center [1206, 447] width 83 height 25
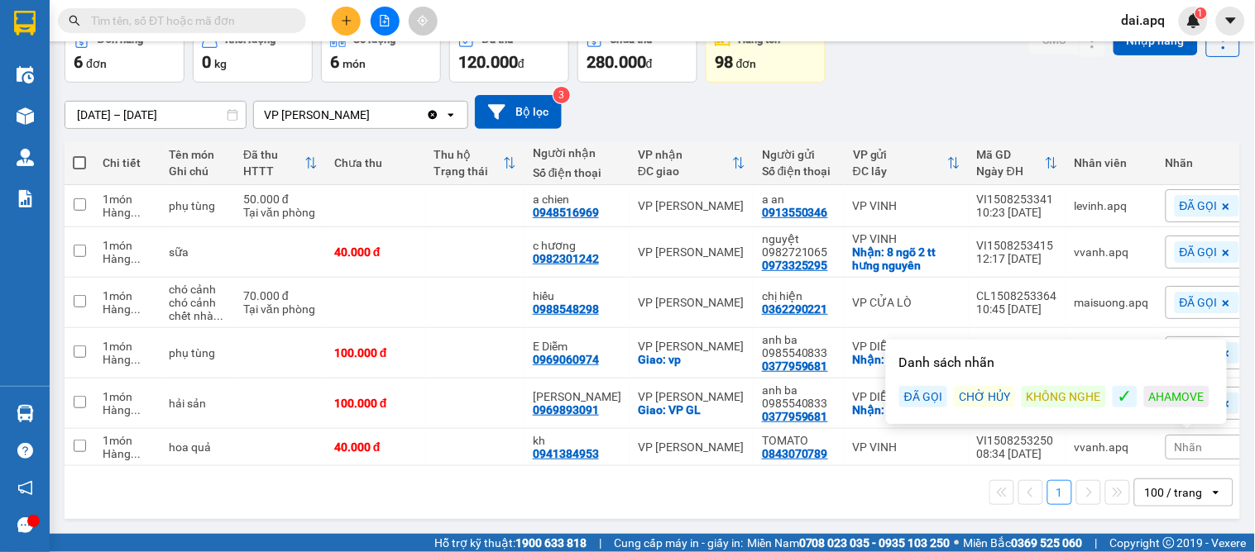
drag, startPoint x: 916, startPoint y: 386, endPoint x: 920, endPoint y: 394, distance: 9.2
click at [918, 386] on div "ĐÃ GỌI" at bounding box center [923, 397] width 48 height 22
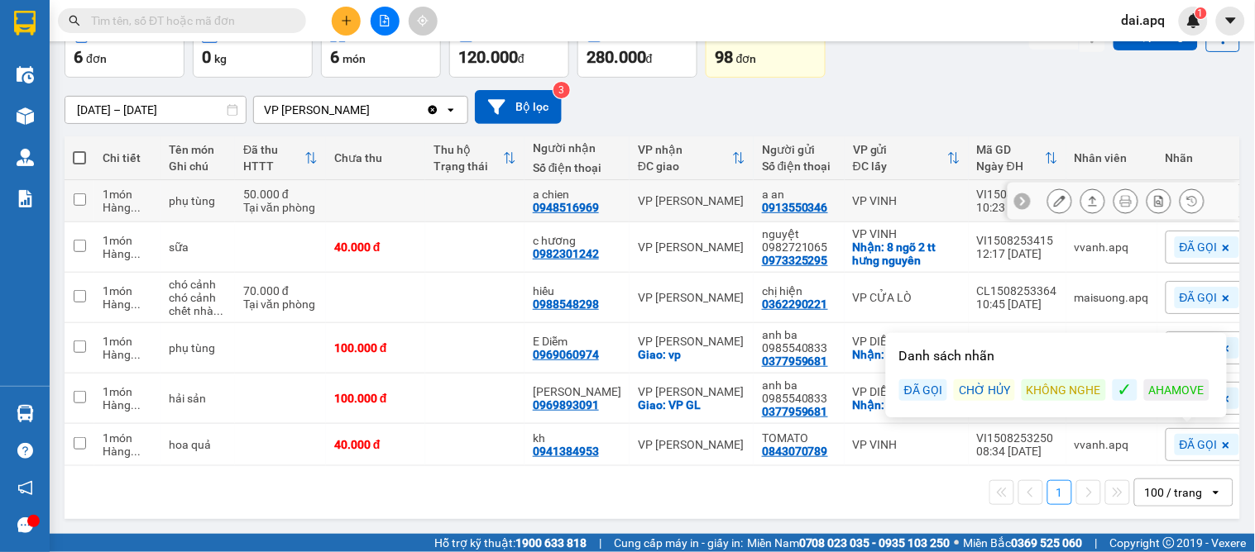
scroll to position [0, 0]
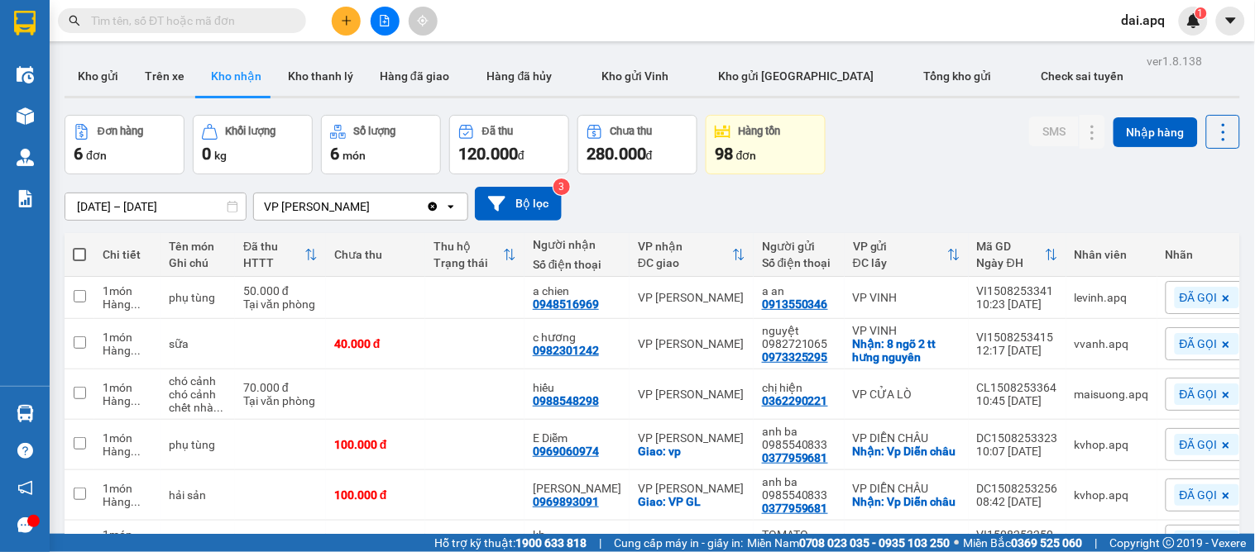
click at [1028, 182] on div "[DATE] – [DATE] Press the down arrow key to interact with the calendar and sele…" at bounding box center [652, 204] width 1175 height 59
click at [94, 79] on button "Kho gửi" at bounding box center [98, 76] width 67 height 40
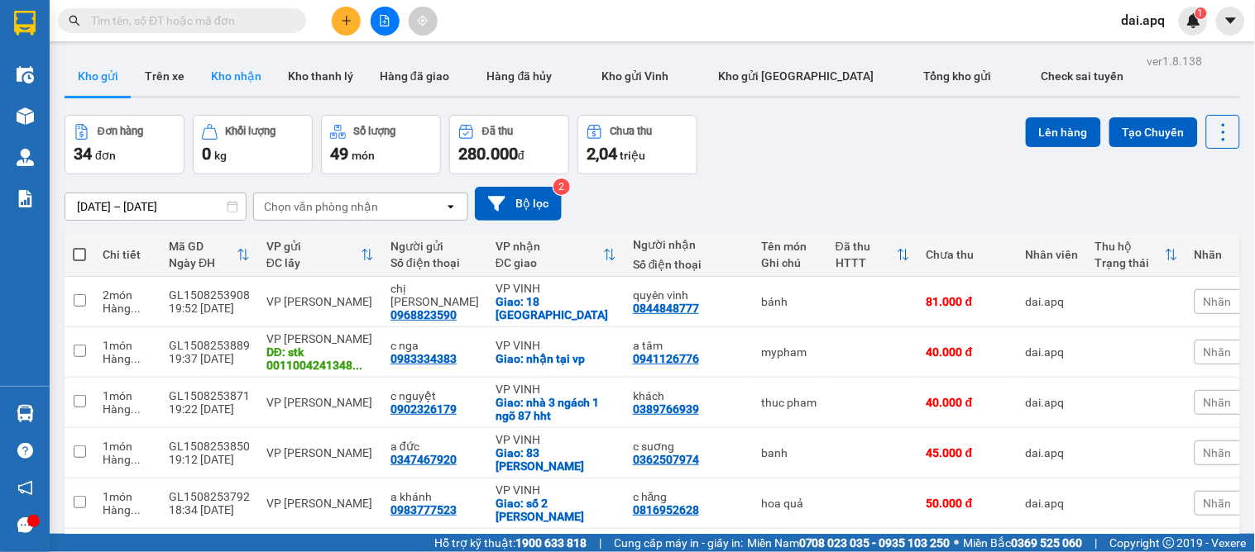
click at [225, 87] on button "Kho nhận" at bounding box center [236, 76] width 77 height 40
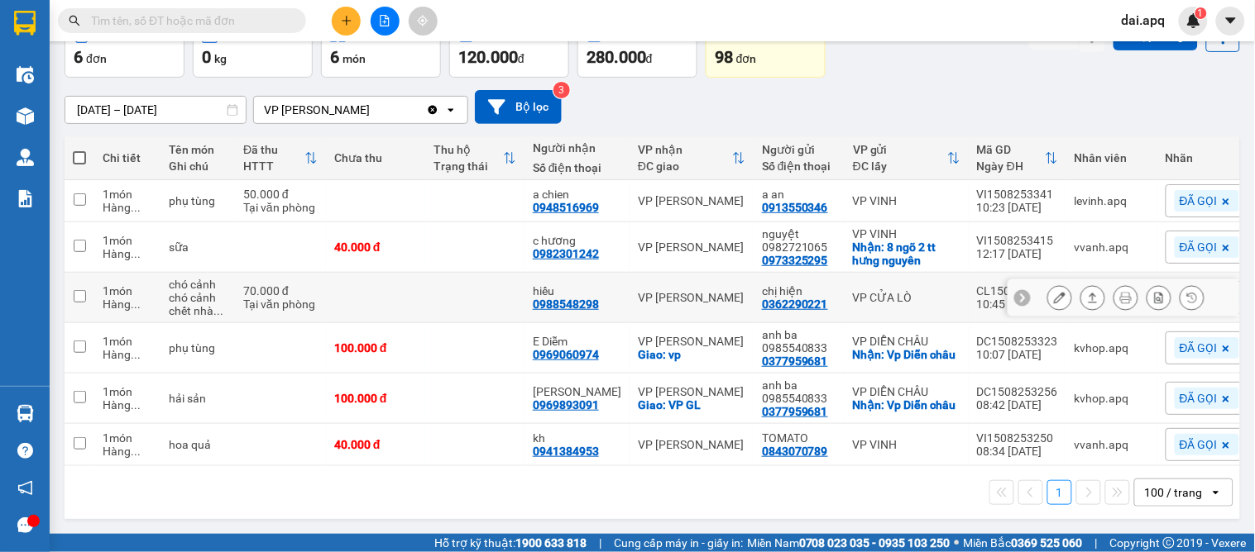
scroll to position [12, 0]
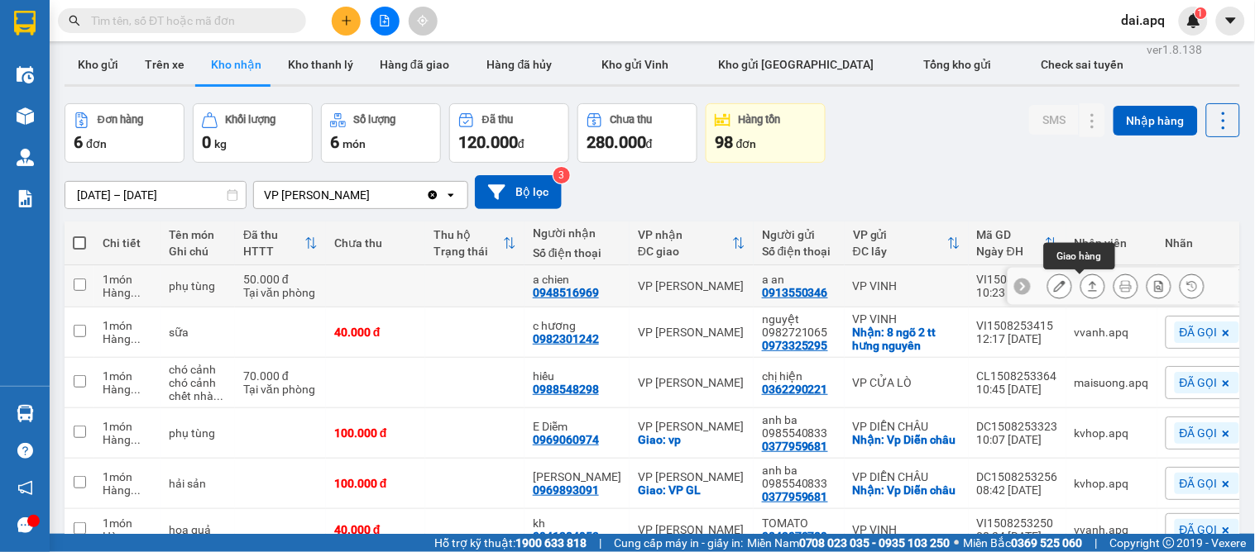
click at [1088, 284] on icon at bounding box center [1092, 286] width 9 height 10
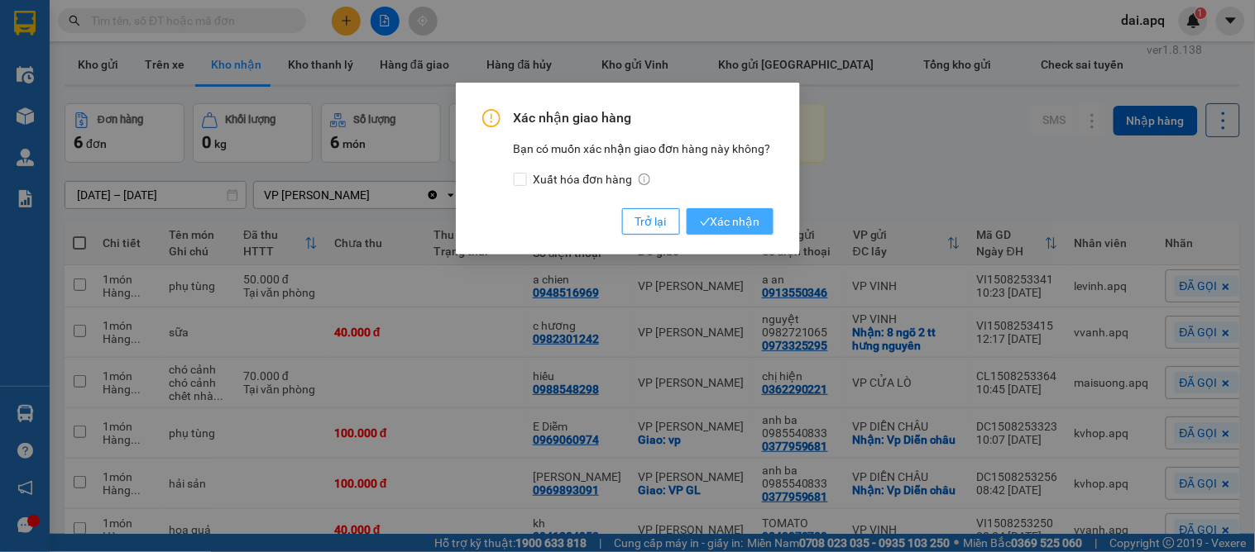
drag, startPoint x: 714, startPoint y: 222, endPoint x: 699, endPoint y: 241, distance: 24.8
click at [714, 226] on span "Xác nhận" at bounding box center [730, 222] width 60 height 18
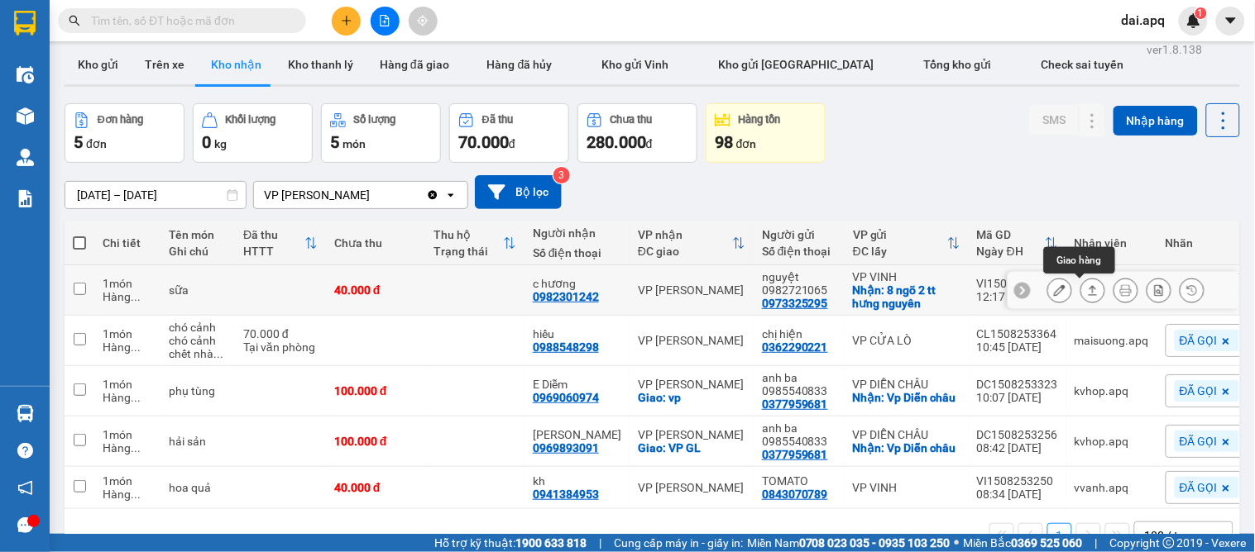
click at [1087, 291] on icon at bounding box center [1093, 290] width 12 height 12
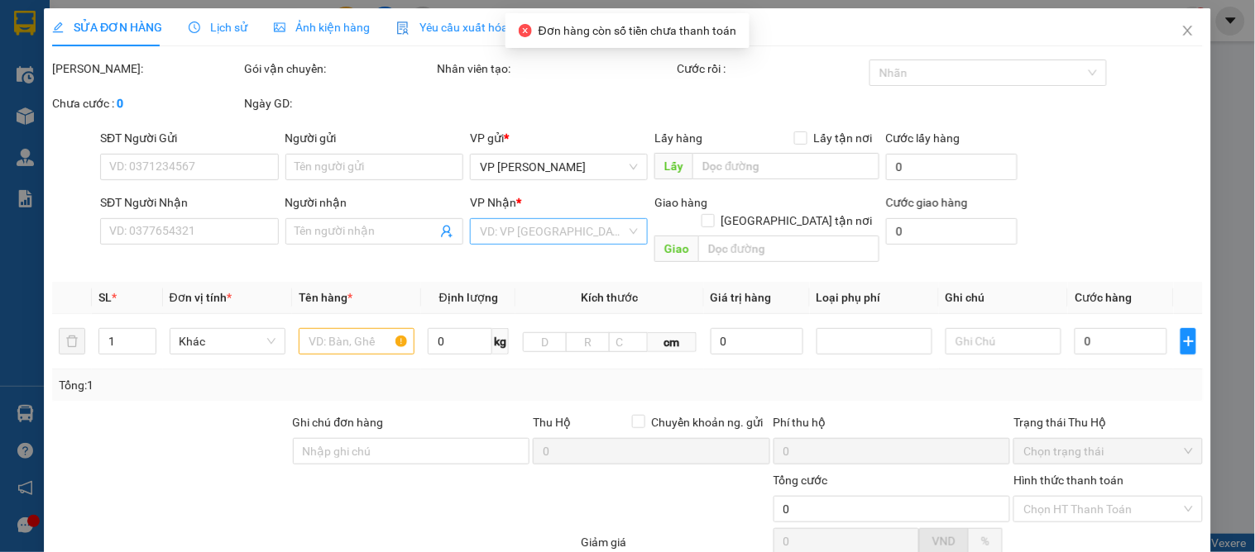
type input "0973325295"
type input "nguyệt 0982721065"
checkbox input "true"
type input "8 ngõ 2 tt hưng nguyên"
type input "0982301242"
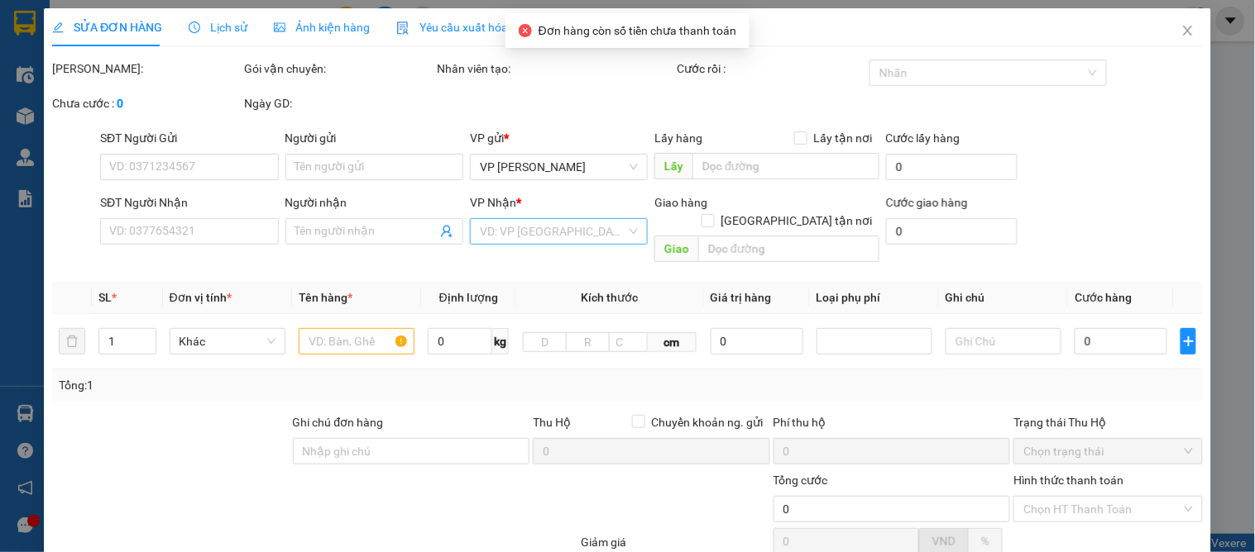
type input "c hương"
type input "40.000"
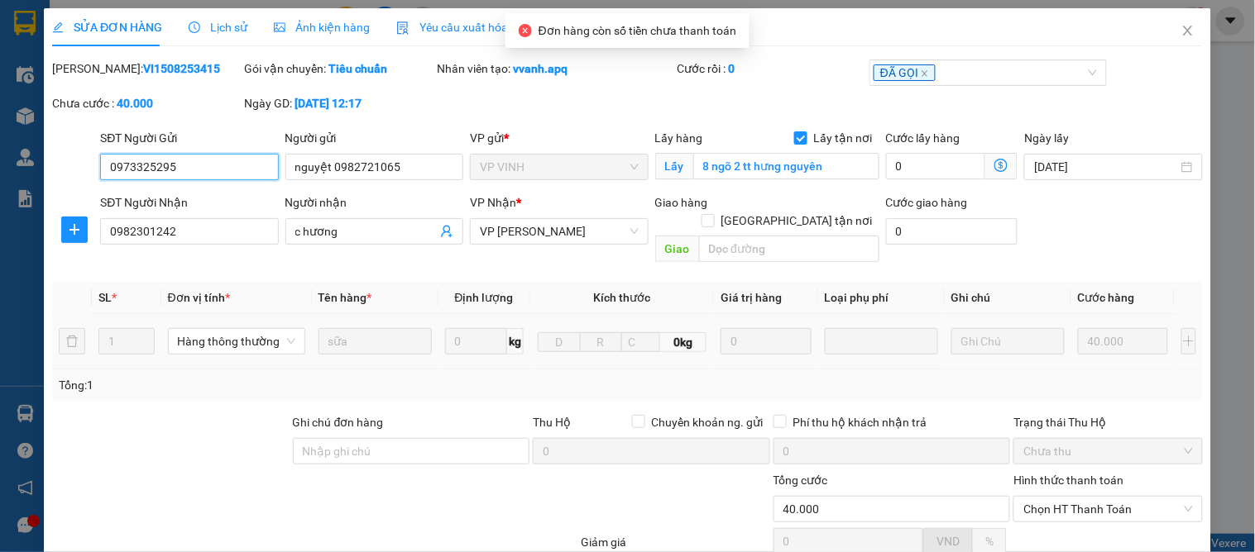
scroll to position [146, 0]
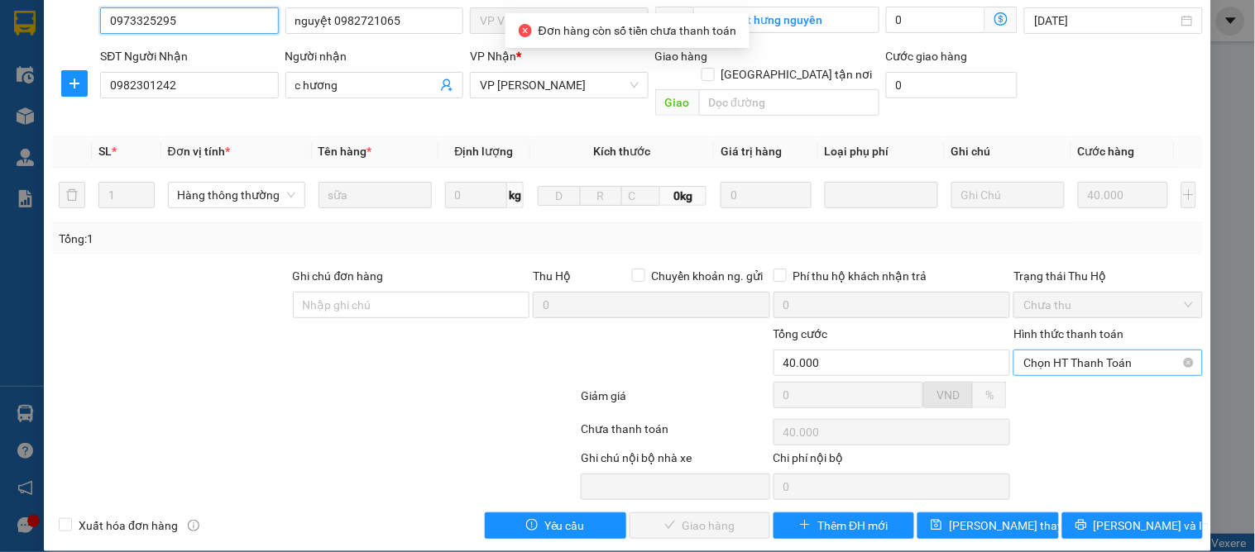
click at [1089, 351] on span "Chọn HT Thanh Toán" at bounding box center [1107, 363] width 169 height 25
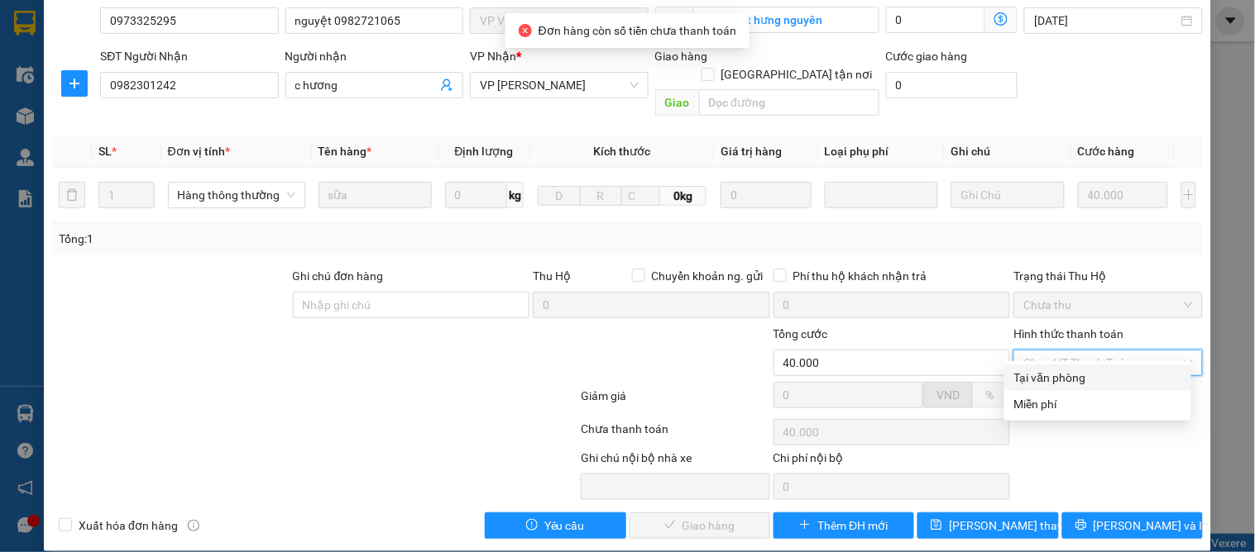
drag, startPoint x: 1088, startPoint y: 356, endPoint x: 1068, endPoint y: 375, distance: 28.1
click at [1079, 374] on div "Tại văn phòng" at bounding box center [1097, 378] width 167 height 18
type input "0"
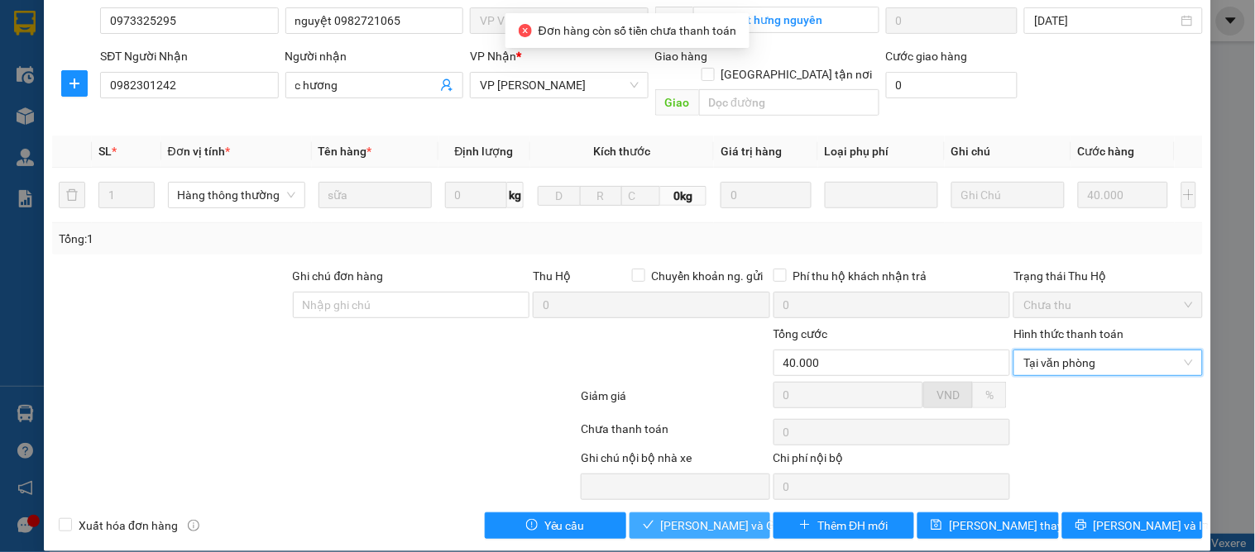
click at [709, 517] on span "[PERSON_NAME] và Giao hàng" at bounding box center [740, 526] width 159 height 18
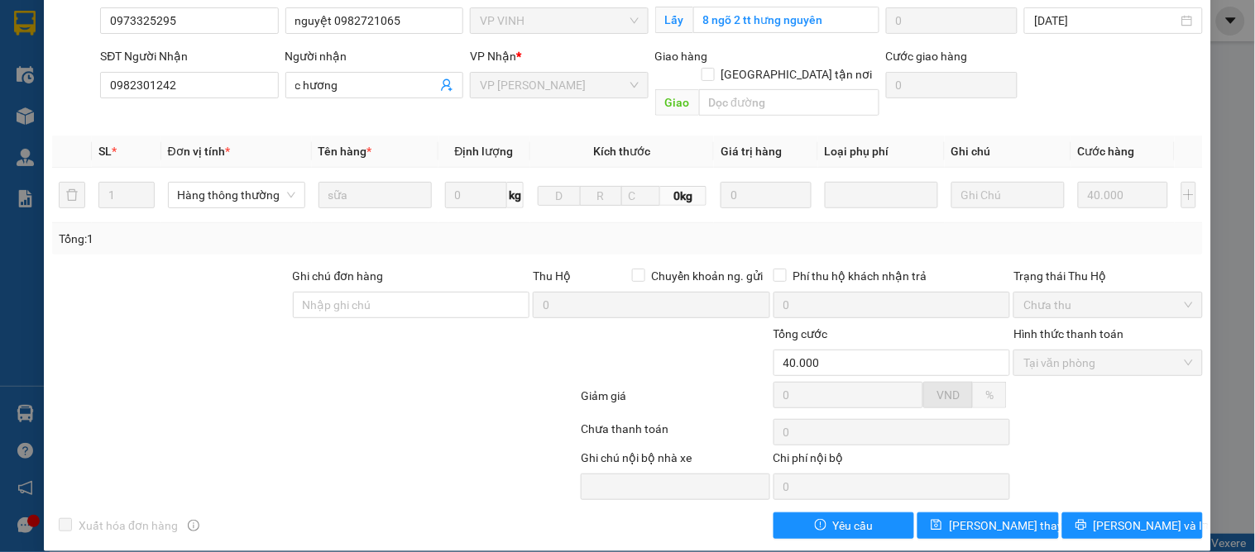
scroll to position [0, 0]
